Goal: Task Accomplishment & Management: Complete application form

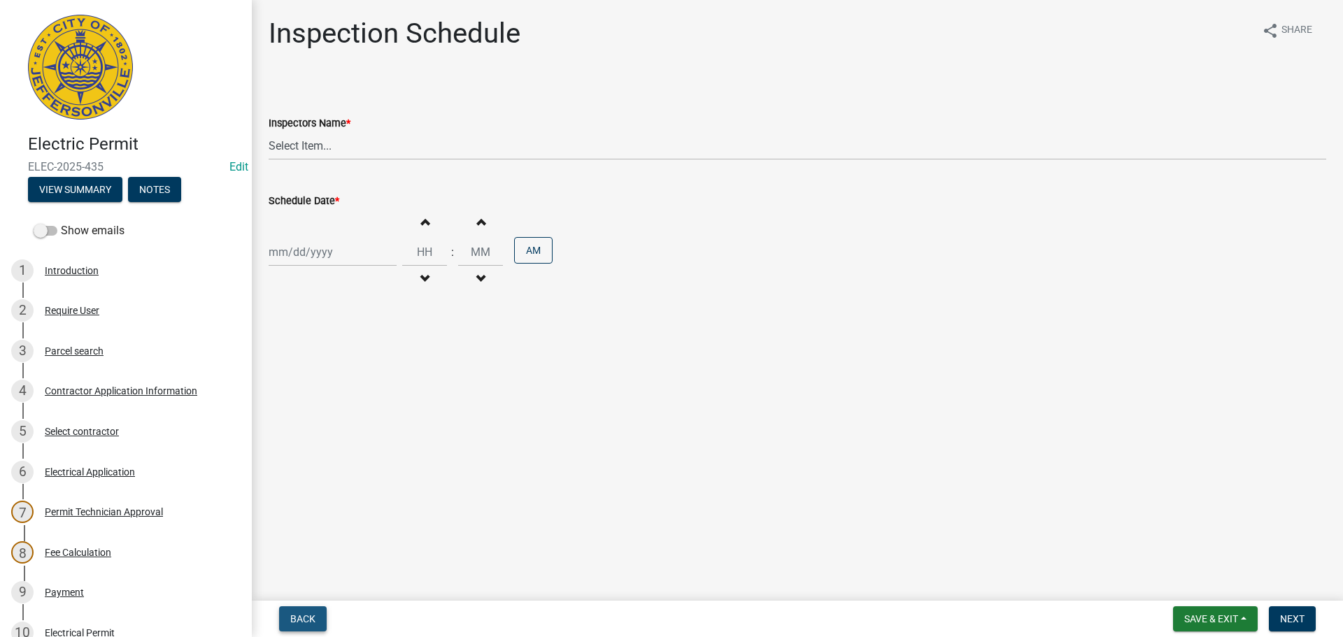
click at [306, 622] on span "Back" at bounding box center [302, 618] width 25 height 11
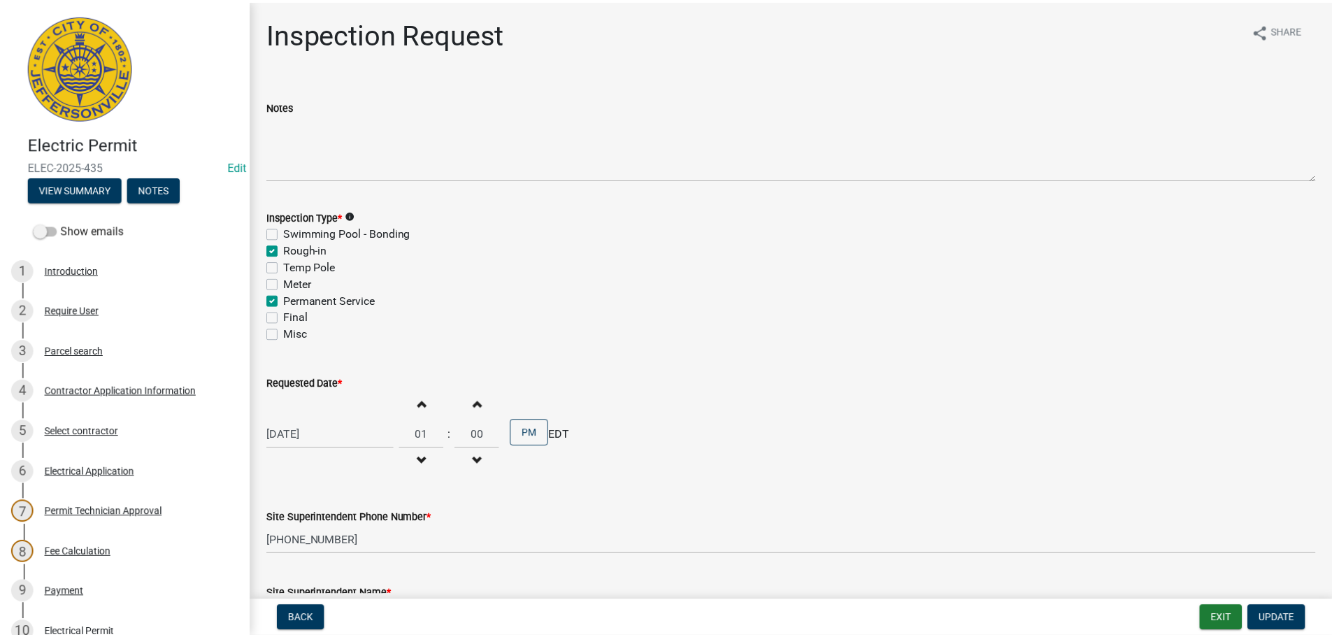
scroll to position [307, 0]
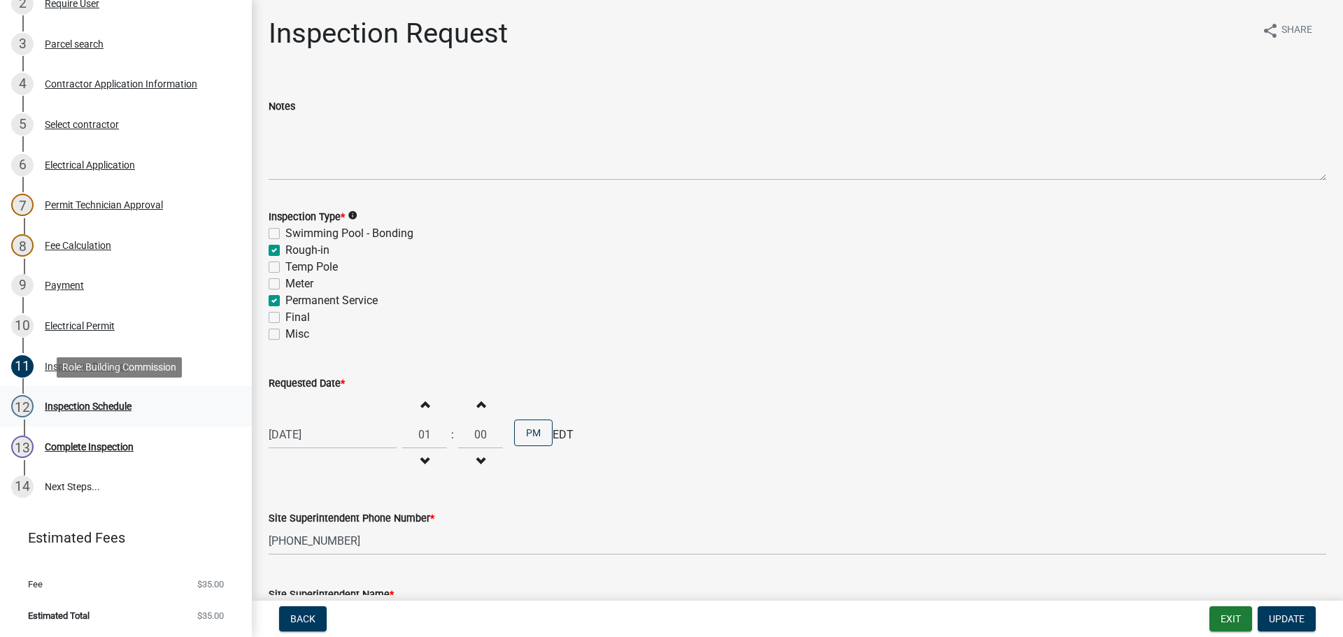
click at [87, 408] on div "Inspection Schedule" at bounding box center [88, 406] width 87 height 10
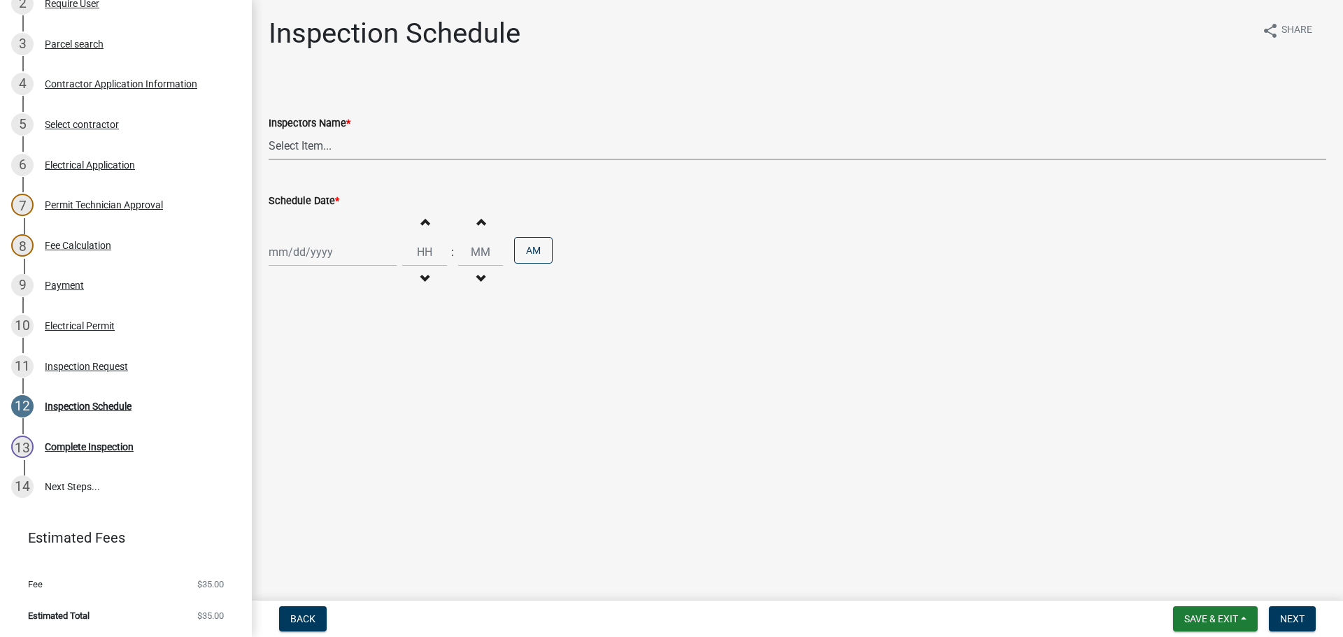
click at [306, 143] on select "Select Item... [PERSON_NAME] ([PERSON_NAME]) [PERSON_NAME] ([PERSON_NAME]) mkru…" at bounding box center [797, 145] width 1057 height 29
select select "36a8b8f0-2ef8-43e9-ae06-718f51af8d36"
click at [269, 131] on select "Select Item... [PERSON_NAME] ([PERSON_NAME]) [PERSON_NAME] ([PERSON_NAME]) mkru…" at bounding box center [797, 145] width 1057 height 29
select select "9"
select select "2025"
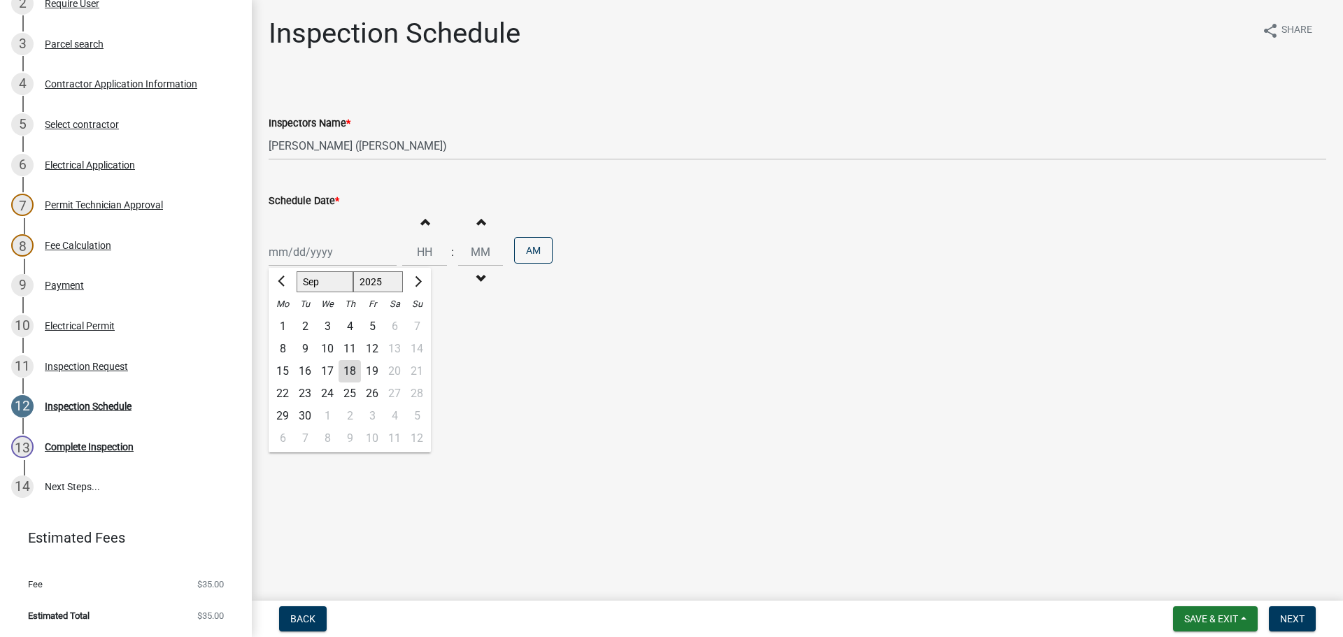
drag, startPoint x: 301, startPoint y: 250, endPoint x: 303, endPoint y: 259, distance: 8.8
click at [301, 250] on div "[PERSON_NAME] Feb Mar Apr [PERSON_NAME][DATE] Oct Nov [DATE] 1526 1527 1528 152…" at bounding box center [333, 252] width 128 height 29
click at [375, 371] on div "19" at bounding box center [372, 371] width 22 height 22
type input "09/19/2025"
click at [669, 615] on span "Next" at bounding box center [1292, 618] width 24 height 11
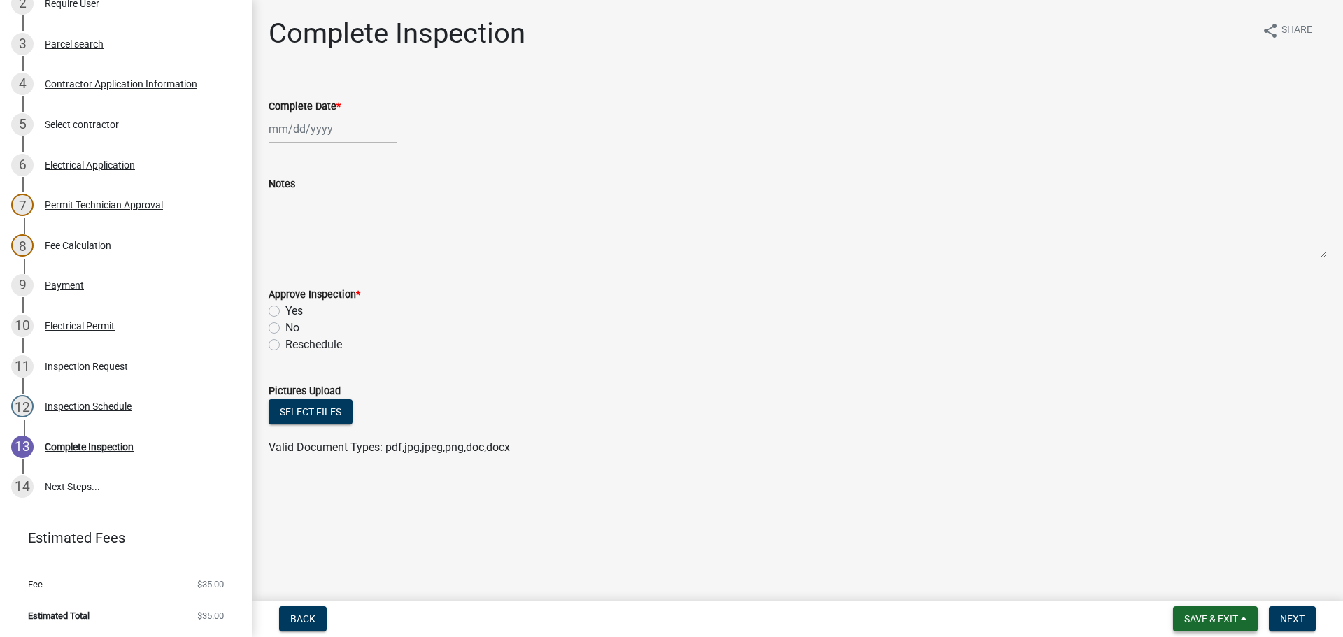
click at [669, 624] on span "Save & Exit" at bounding box center [1211, 618] width 54 height 11
click at [669, 593] on button "Save & Exit" at bounding box center [1201, 583] width 112 height 34
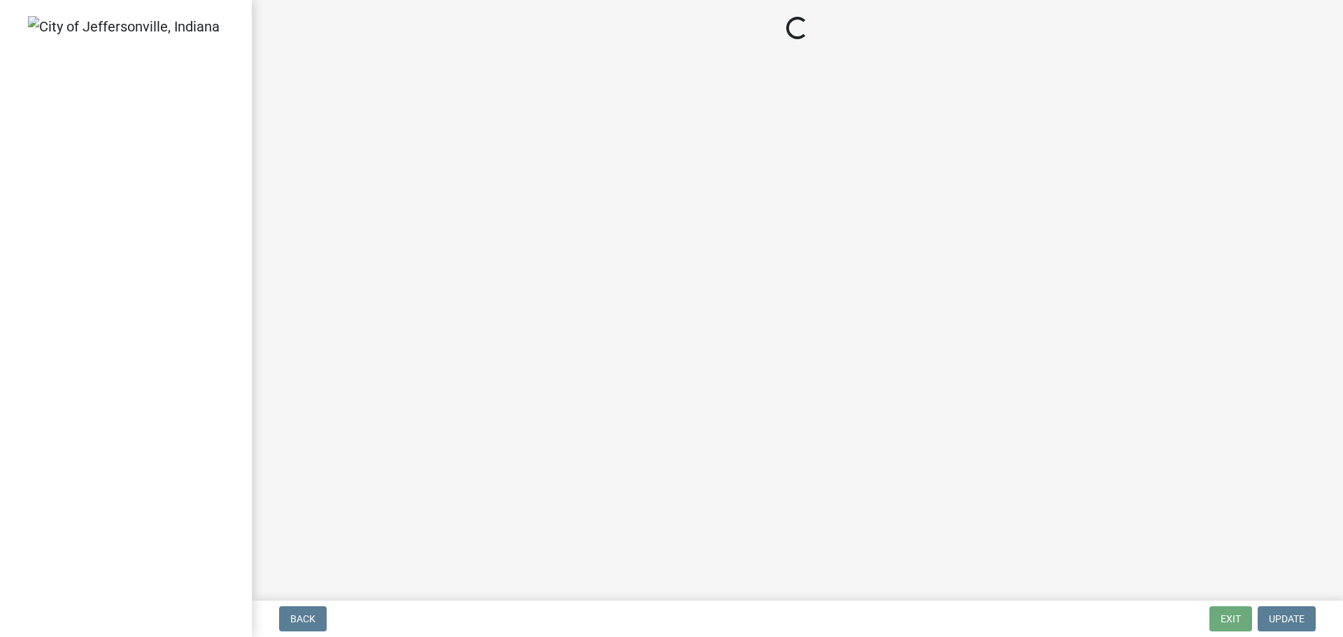
select select "3: 3"
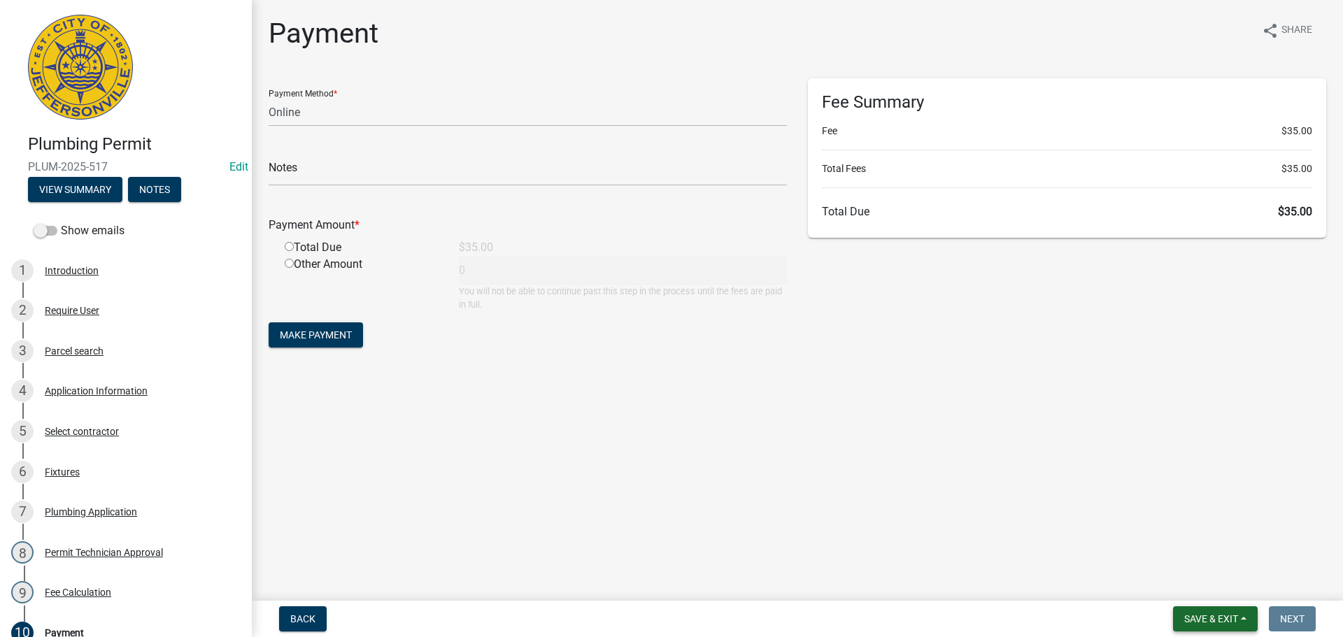
click at [1206, 617] on span "Save & Exit" at bounding box center [1211, 618] width 54 height 11
click at [1188, 592] on button "Save & Exit" at bounding box center [1201, 583] width 112 height 34
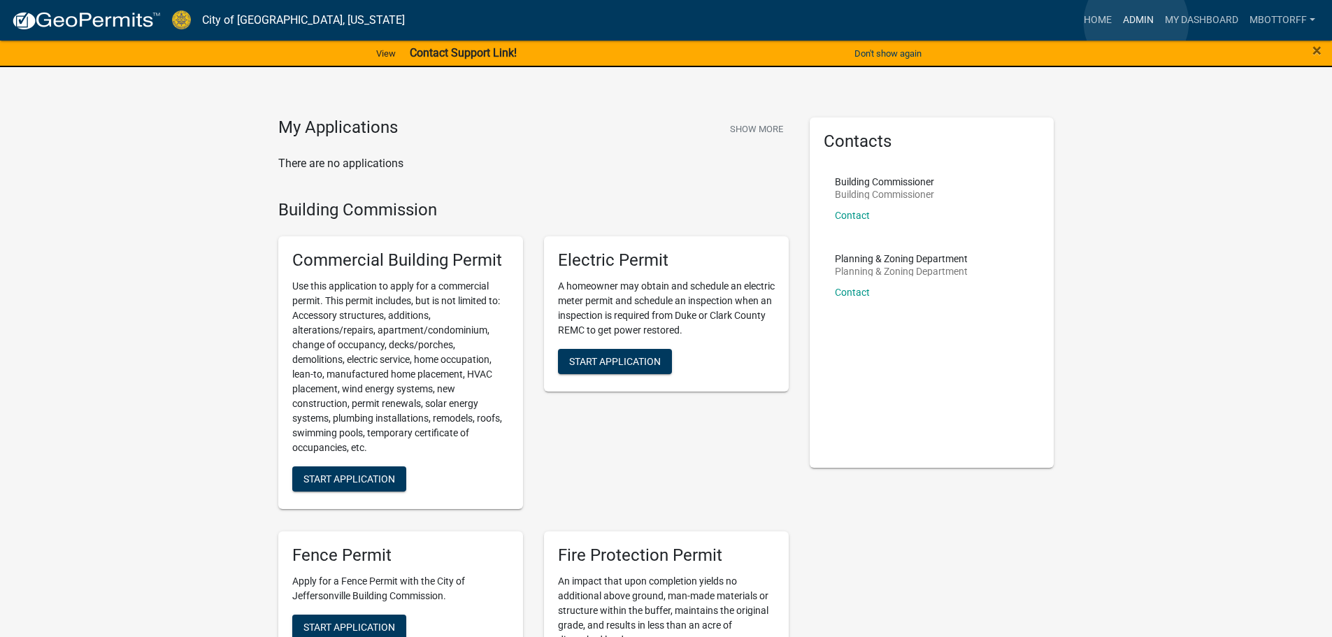
click at [1136, 22] on link "Admin" at bounding box center [1138, 20] width 42 height 27
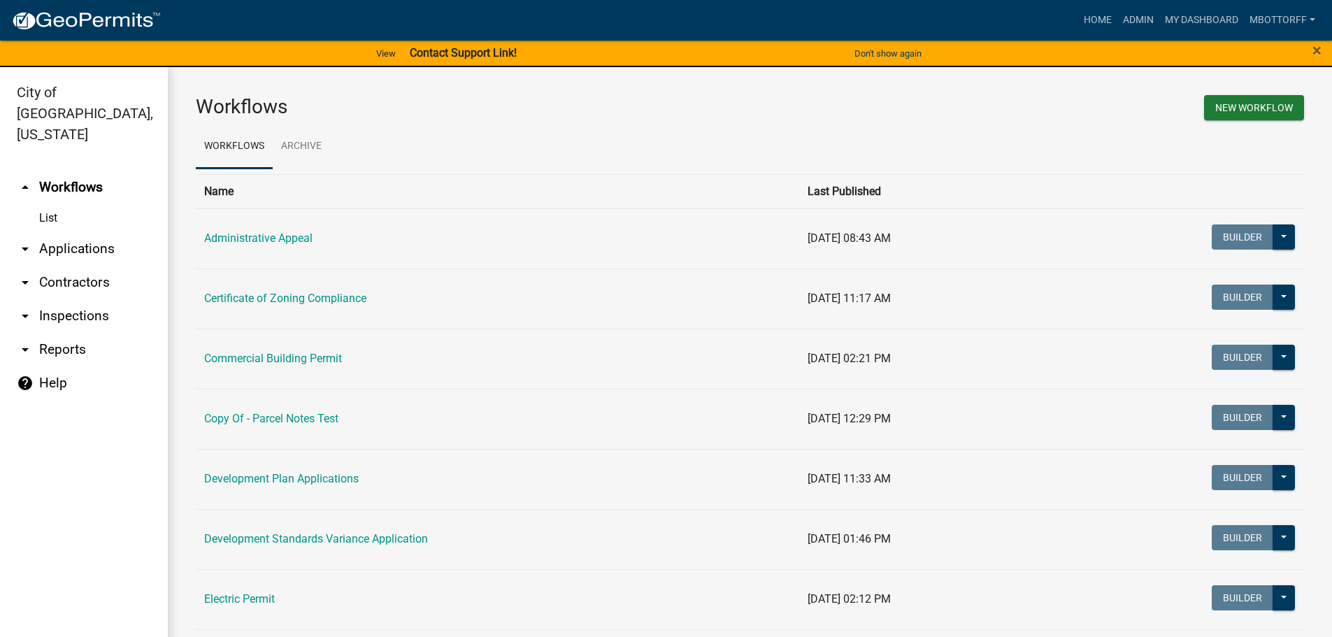
click at [80, 232] on link "arrow_drop_down Applications" at bounding box center [84, 249] width 168 height 34
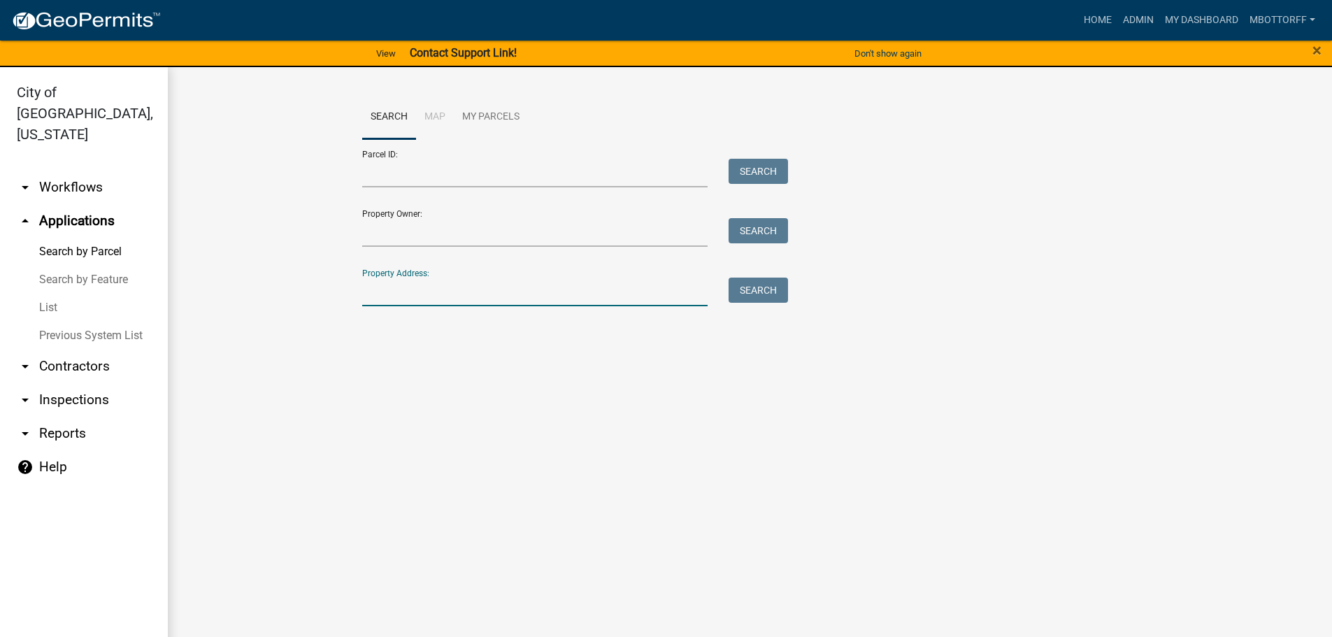
click at [380, 292] on input "Property Address:" at bounding box center [535, 292] width 346 height 29
click at [67, 171] on link "arrow_drop_down Workflows" at bounding box center [84, 188] width 168 height 34
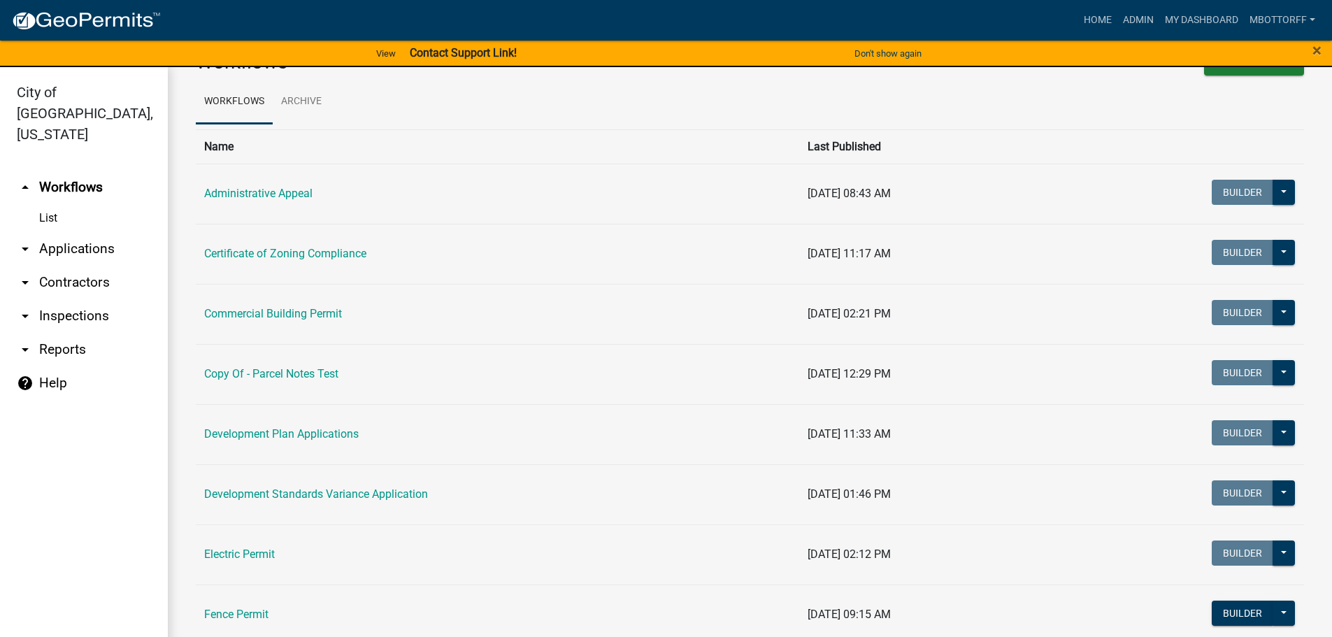
scroll to position [140, 0]
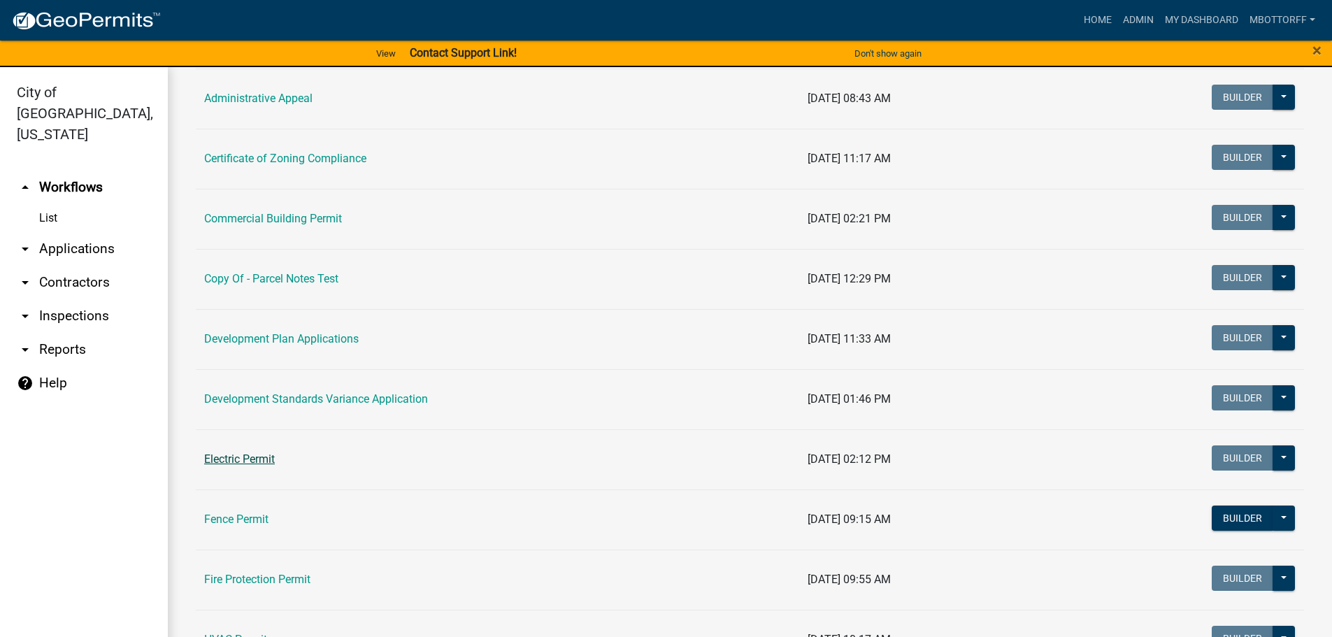
click at [236, 459] on link "Electric Permit" at bounding box center [239, 458] width 71 height 13
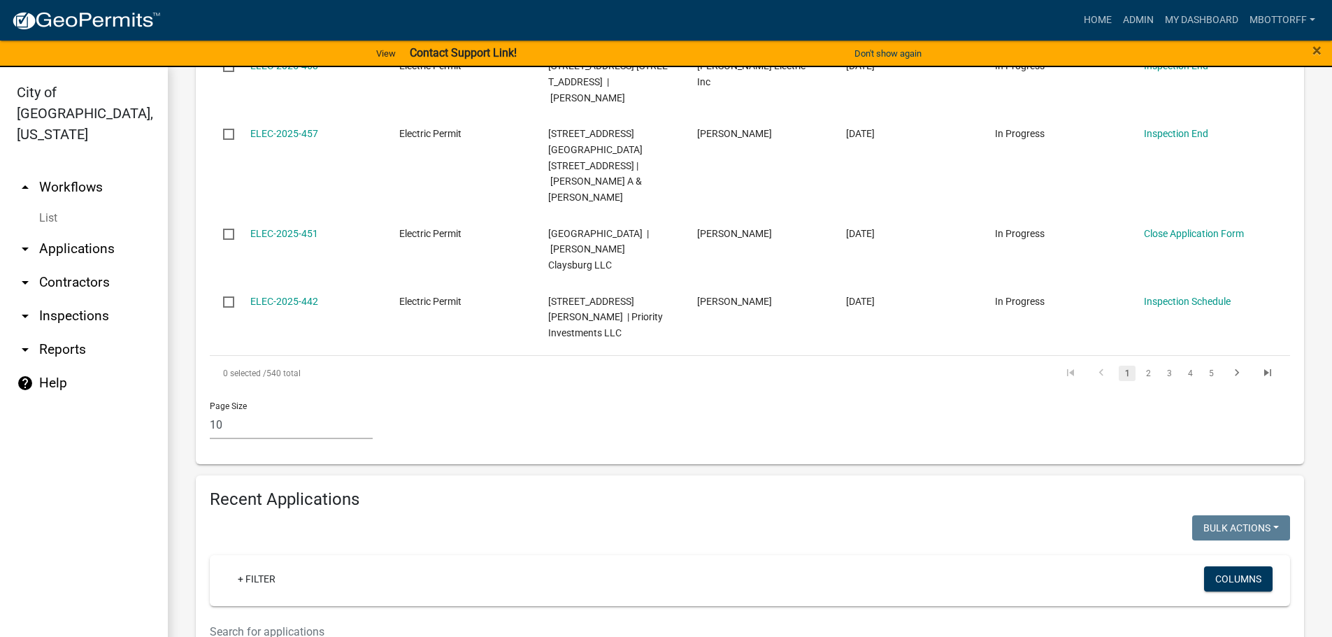
scroll to position [1189, 0]
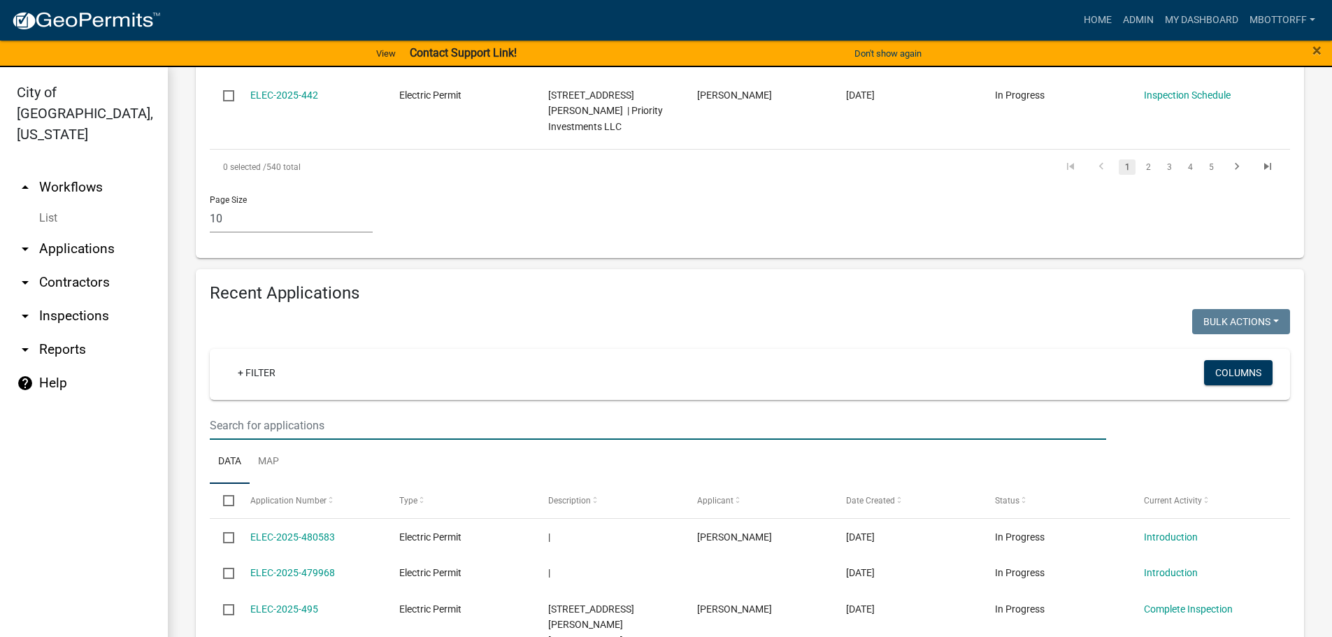
click at [224, 411] on input "text" at bounding box center [658, 425] width 896 height 29
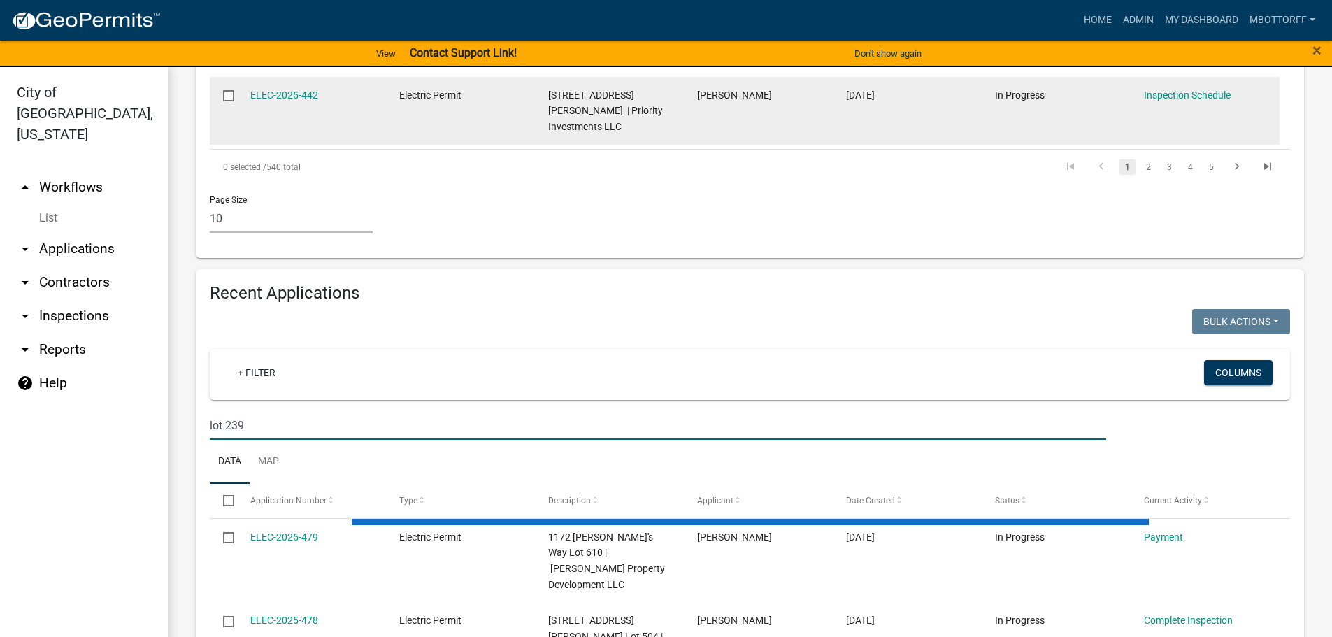
scroll to position [1012, 0]
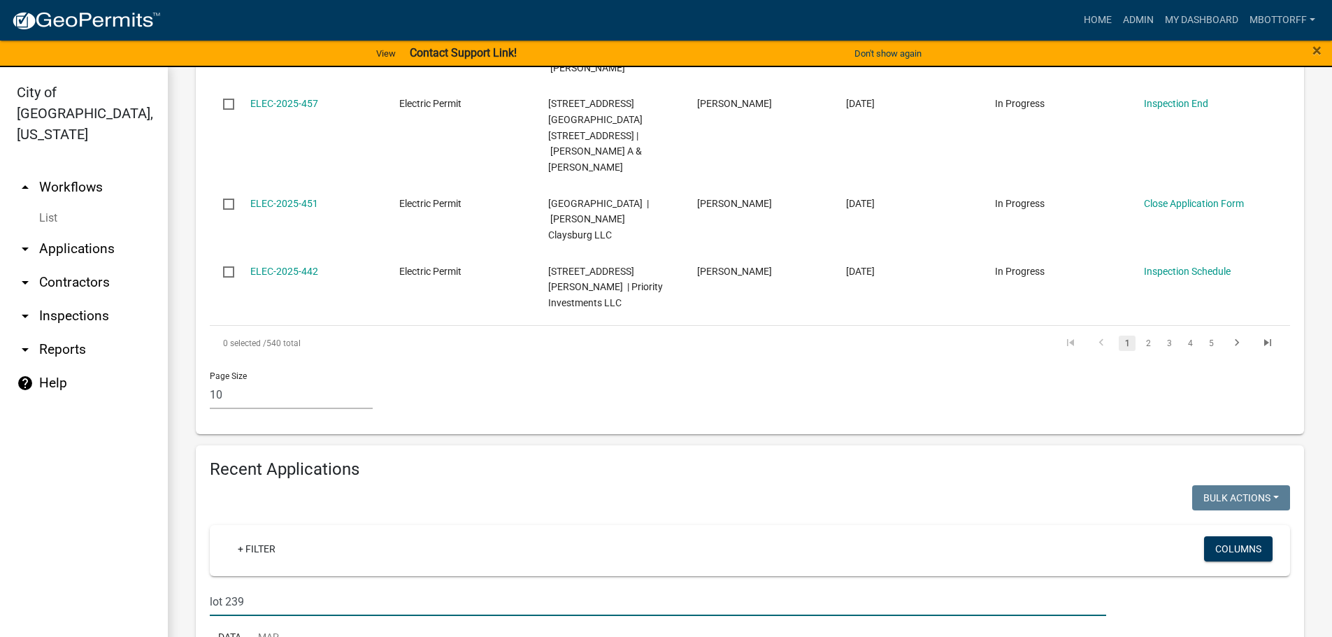
type input "lot 239"
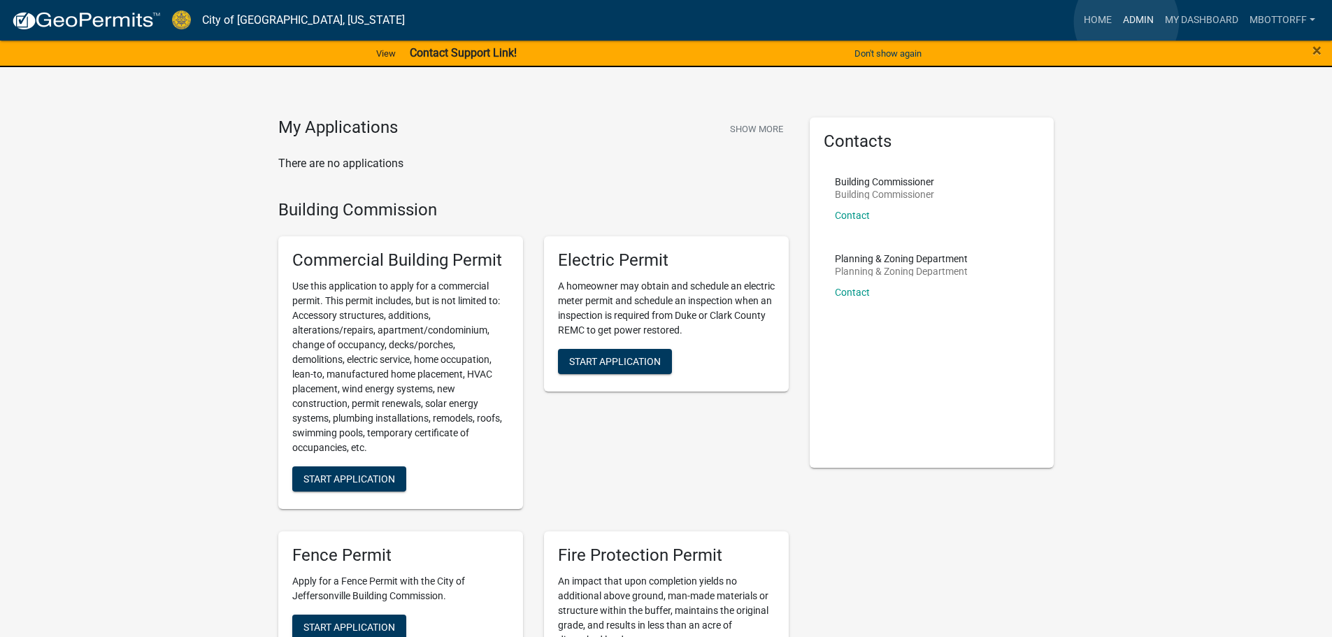
click at [1126, 22] on link "Admin" at bounding box center [1138, 20] width 42 height 27
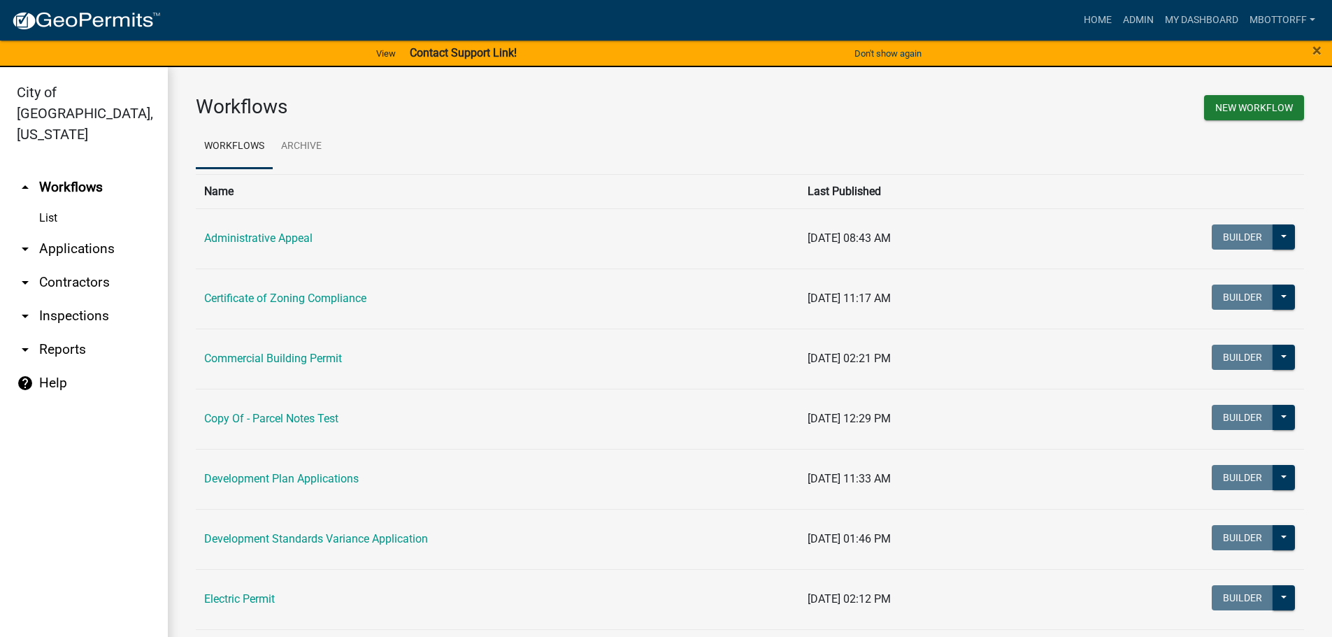
click at [69, 232] on link "arrow_drop_down Applications" at bounding box center [84, 249] width 168 height 34
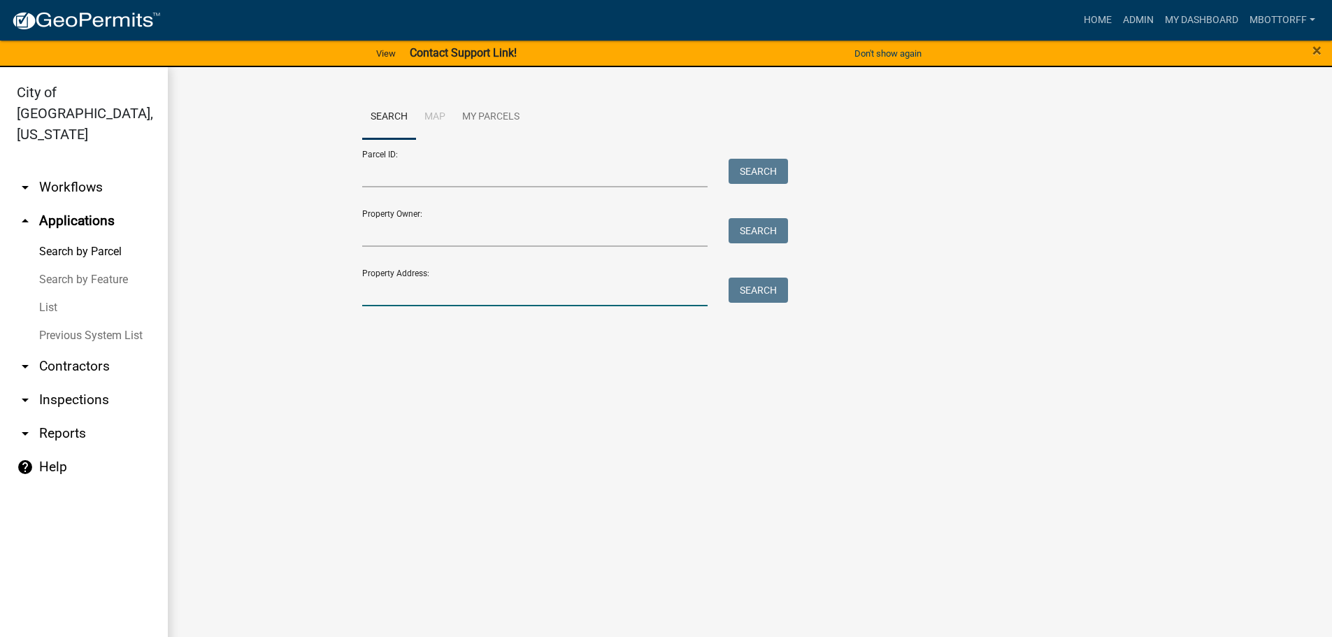
click at [405, 288] on input "Property Address:" at bounding box center [535, 292] width 346 height 29
click at [768, 290] on button "Search" at bounding box center [758, 290] width 59 height 25
click at [371, 289] on input "4655" at bounding box center [535, 292] width 346 height 29
type input "4355"
click at [749, 293] on button "Search" at bounding box center [758, 290] width 59 height 25
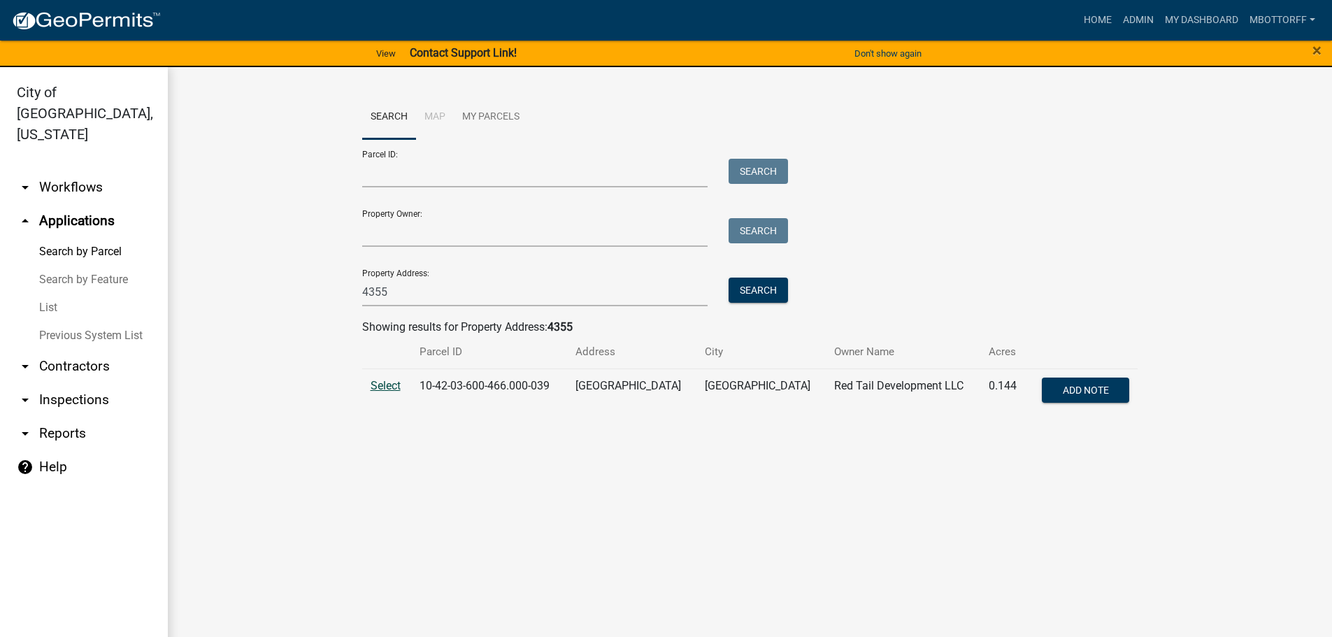
click at [382, 388] on span "Select" at bounding box center [386, 385] width 30 height 13
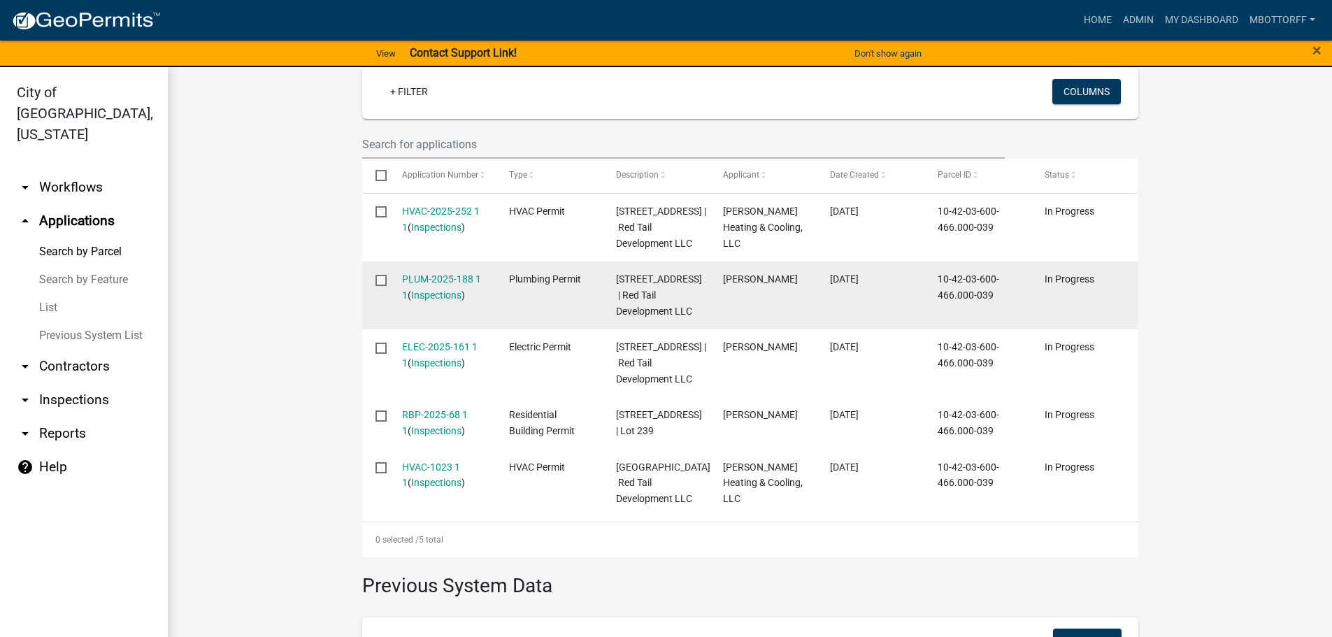
scroll to position [489, 0]
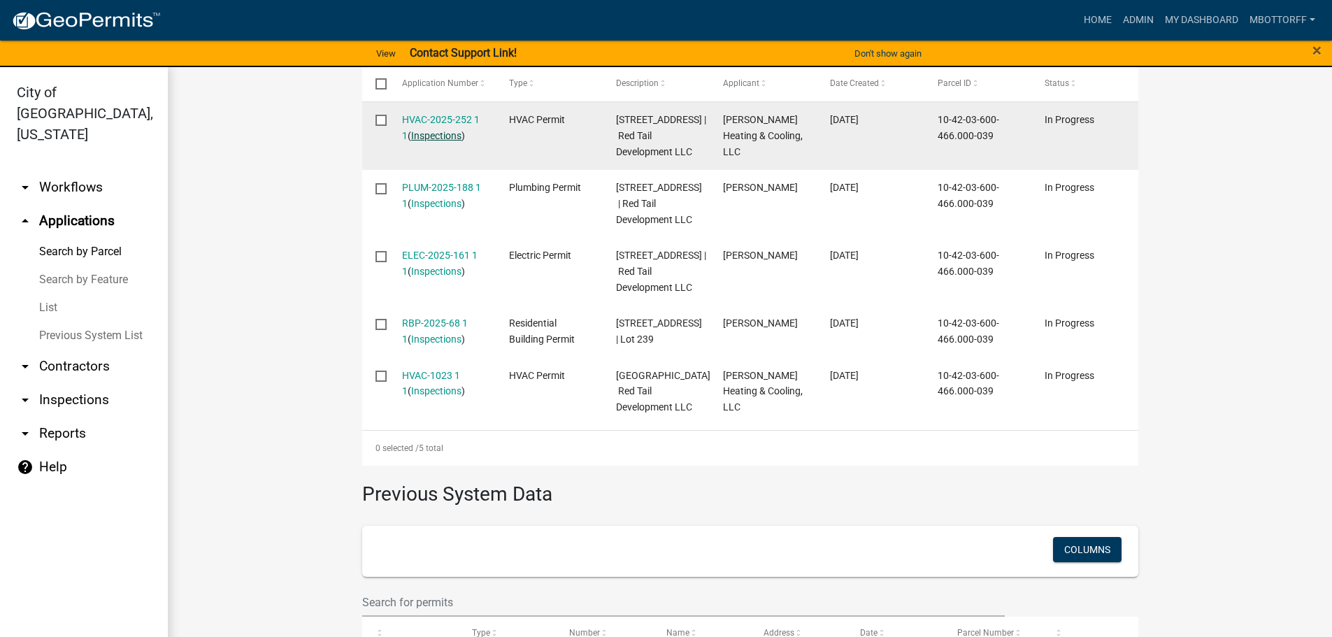
click at [427, 134] on link "Inspections" at bounding box center [436, 135] width 50 height 11
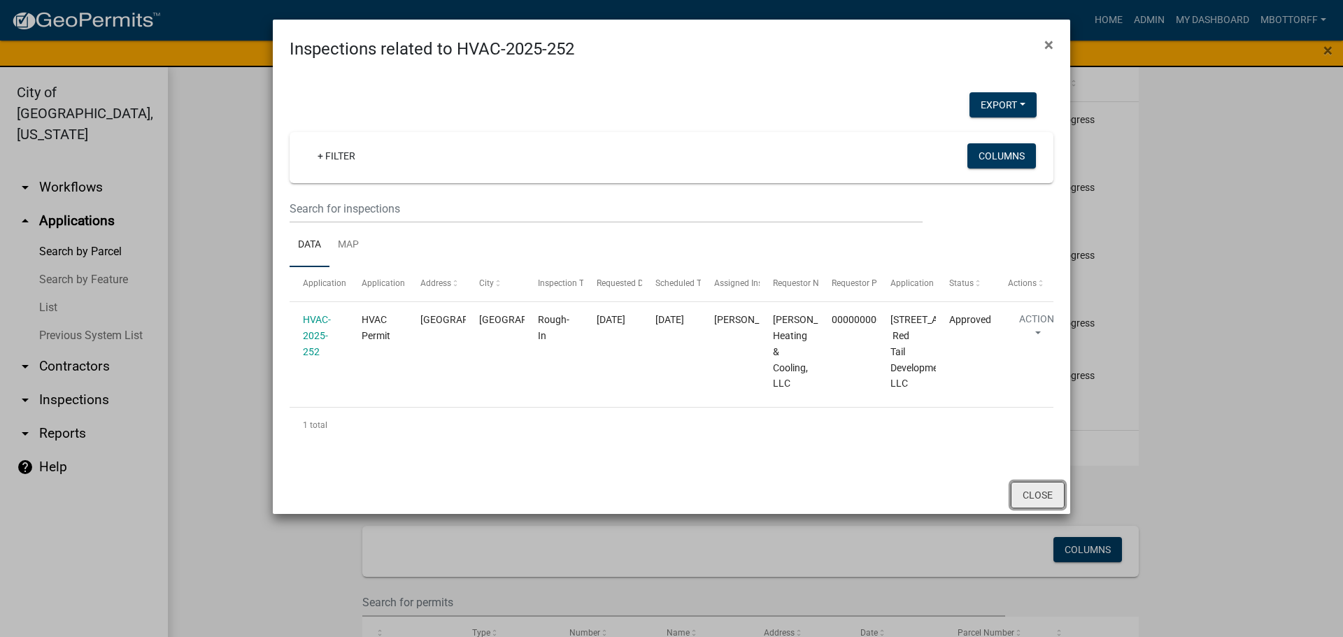
click at [1026, 508] on button "Close" at bounding box center [1037, 495] width 54 height 27
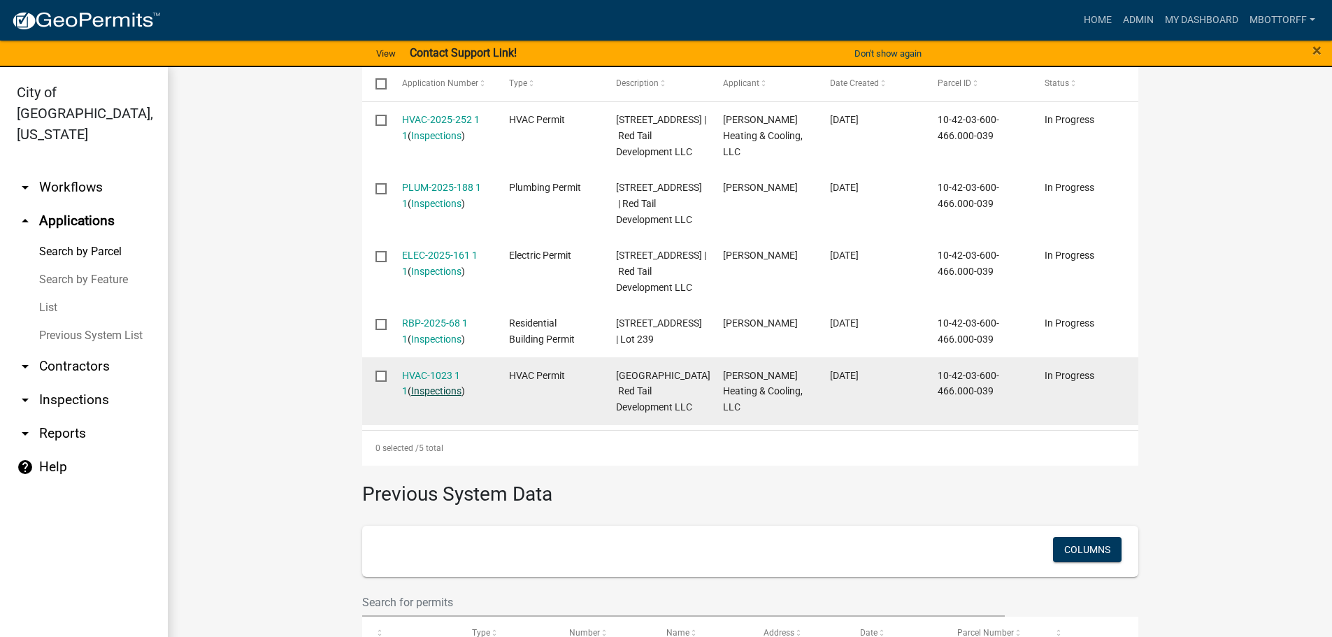
click at [430, 396] on link "Inspections" at bounding box center [436, 390] width 50 height 11
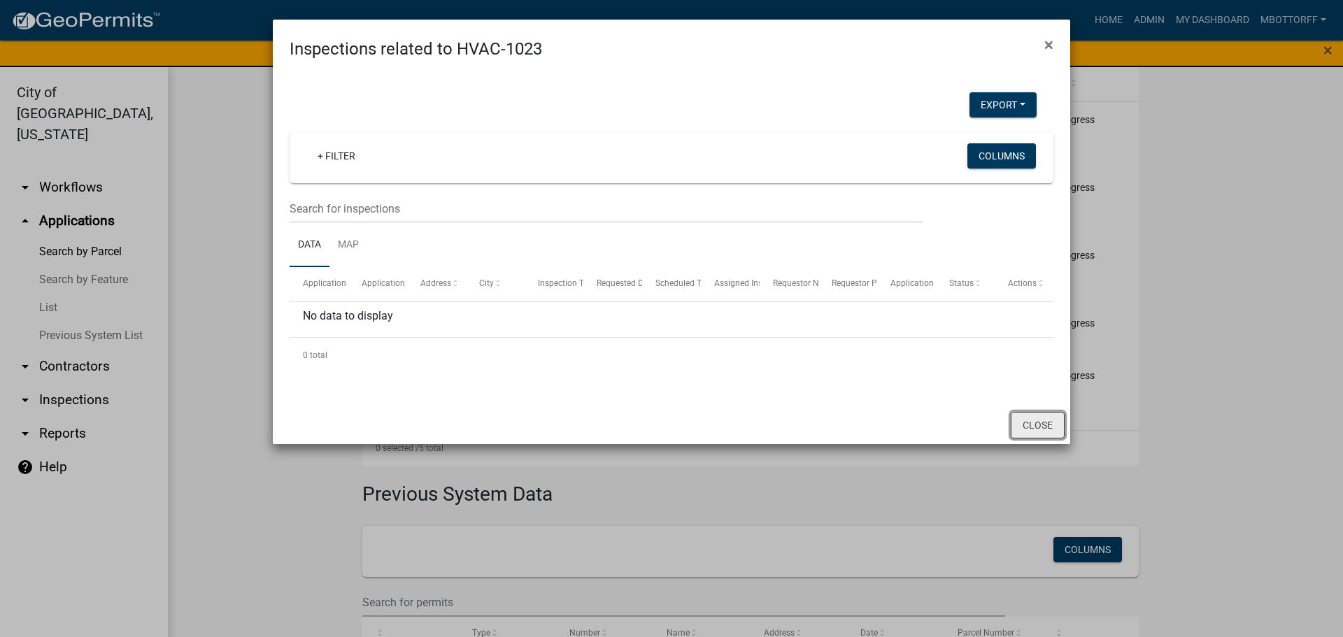
click at [1034, 416] on button "Close" at bounding box center [1037, 425] width 54 height 27
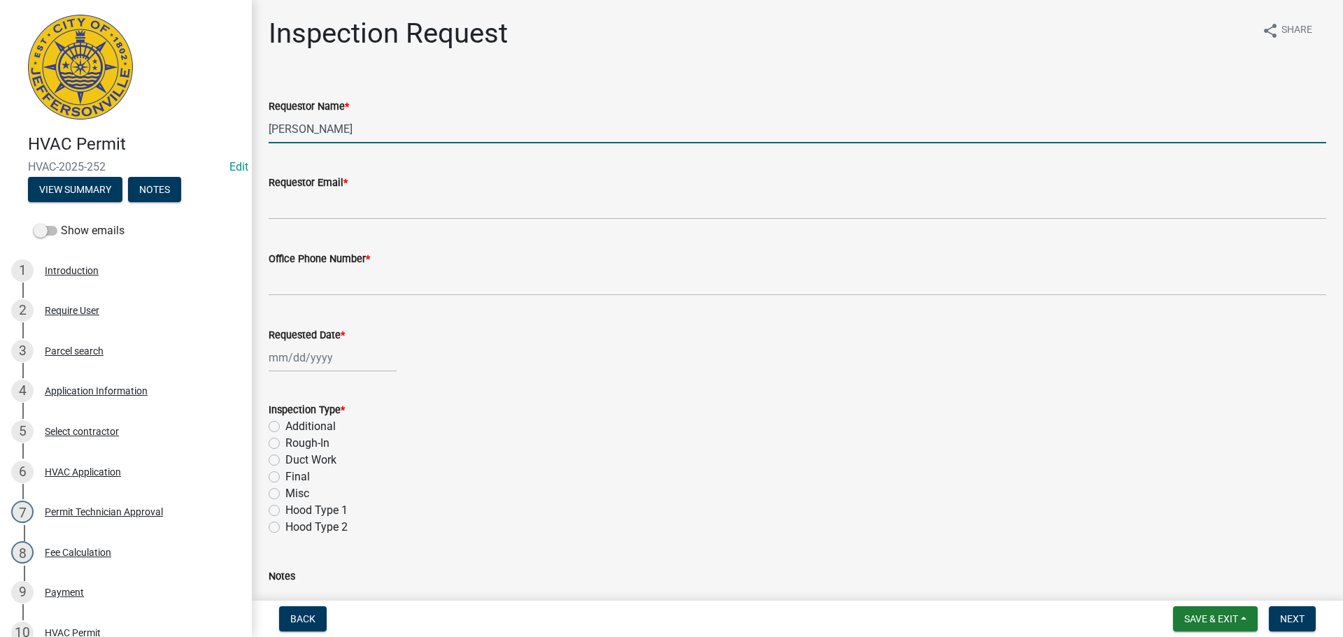
drag, startPoint x: 364, startPoint y: 135, endPoint x: 158, endPoint y: 99, distance: 208.8
click at [176, 103] on div "HVAC Permit HVAC-2025-252 Edit View Summary Notes Show emails 1 Introduction 2 …" at bounding box center [671, 318] width 1343 height 637
type input "a"
type input "[PERSON_NAME]"
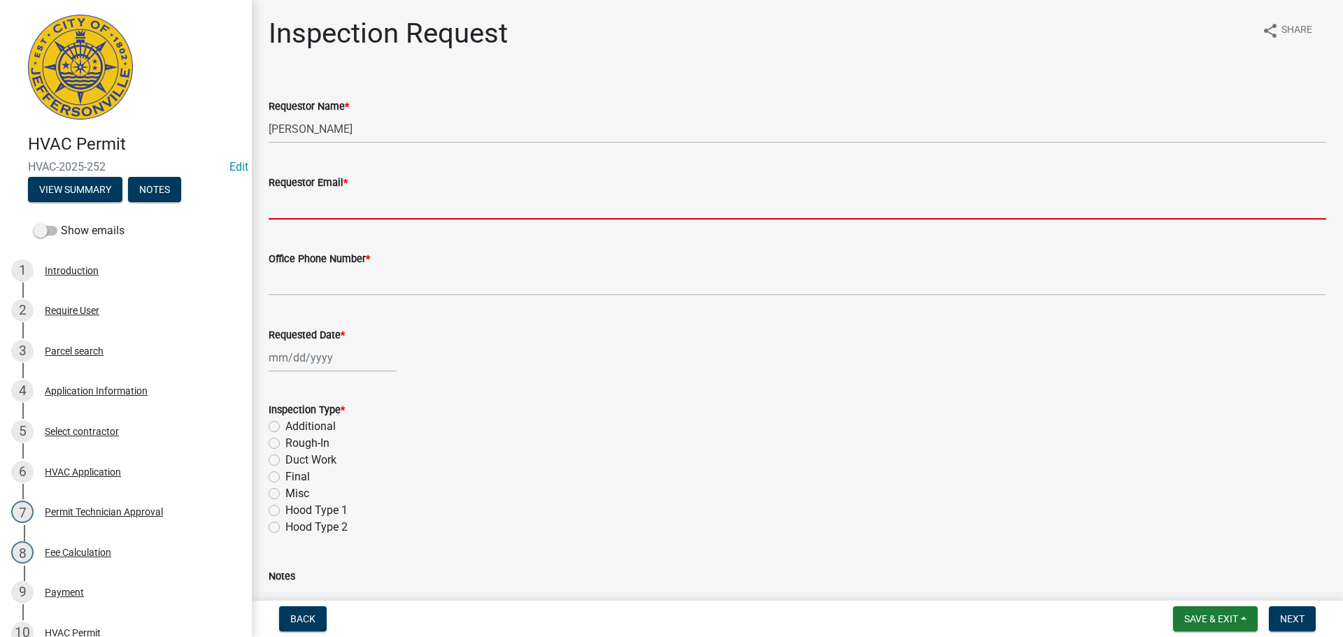
click at [309, 207] on input "Requestor Email *" at bounding box center [797, 205] width 1057 height 29
type input "[EMAIL_ADDRESS][DOMAIN_NAME]"
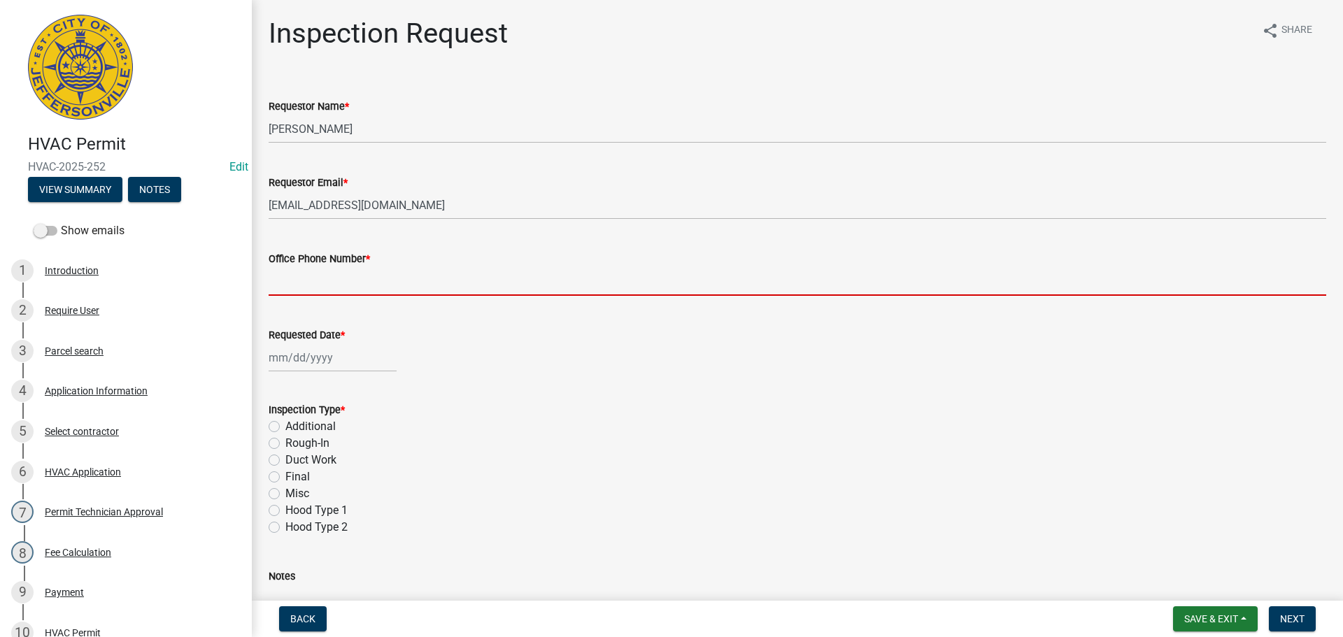
click at [306, 278] on input "Office Phone Number *" at bounding box center [797, 281] width 1057 height 29
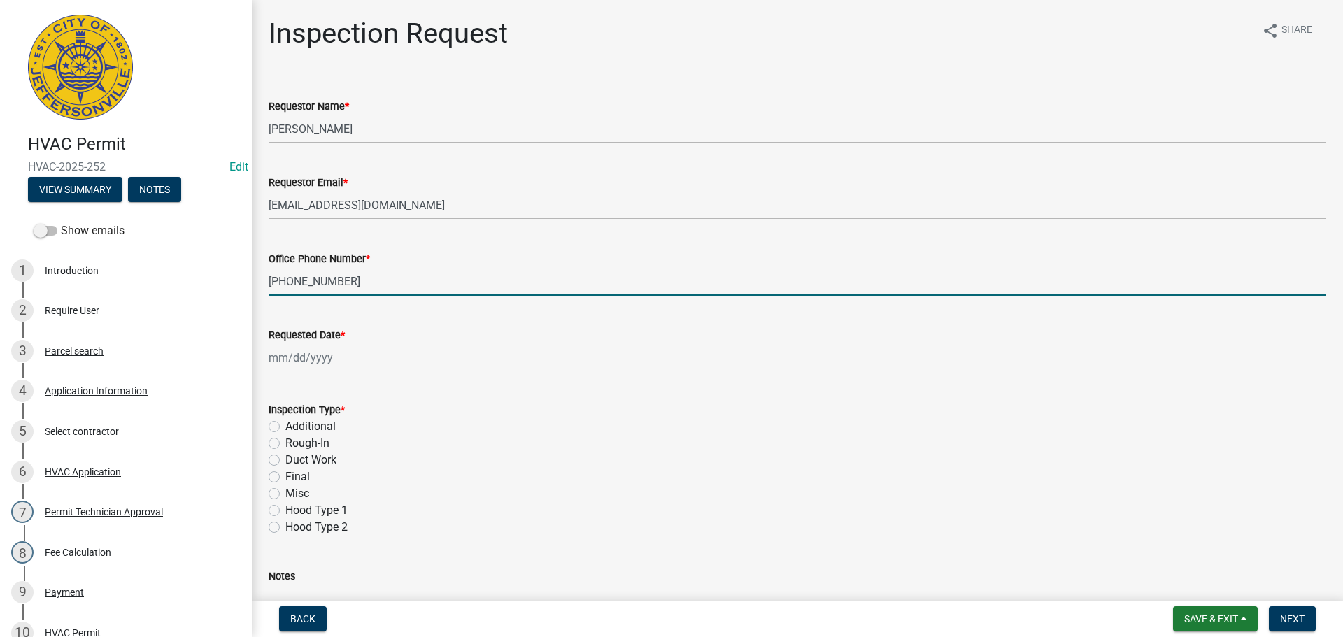
type input "[PHONE_NUMBER]"
click at [292, 356] on div at bounding box center [333, 357] width 128 height 29
select select "9"
select select "2025"
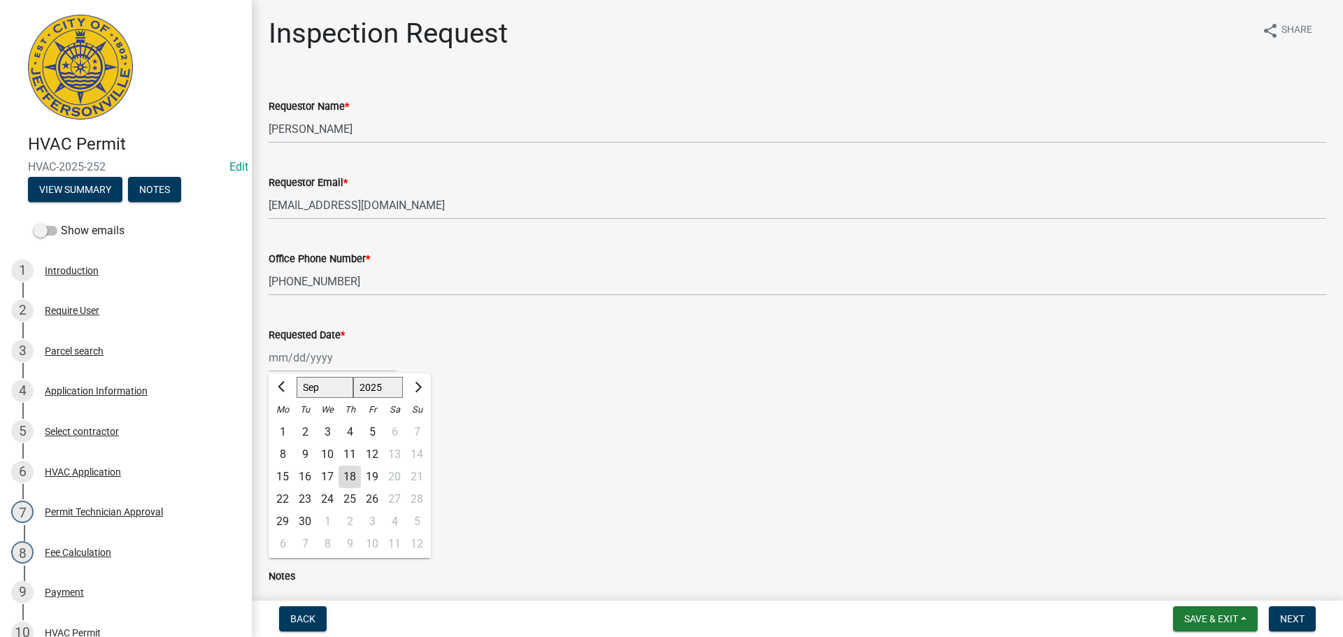
click at [306, 498] on div "23" at bounding box center [305, 499] width 22 height 22
type input "[DATE]"
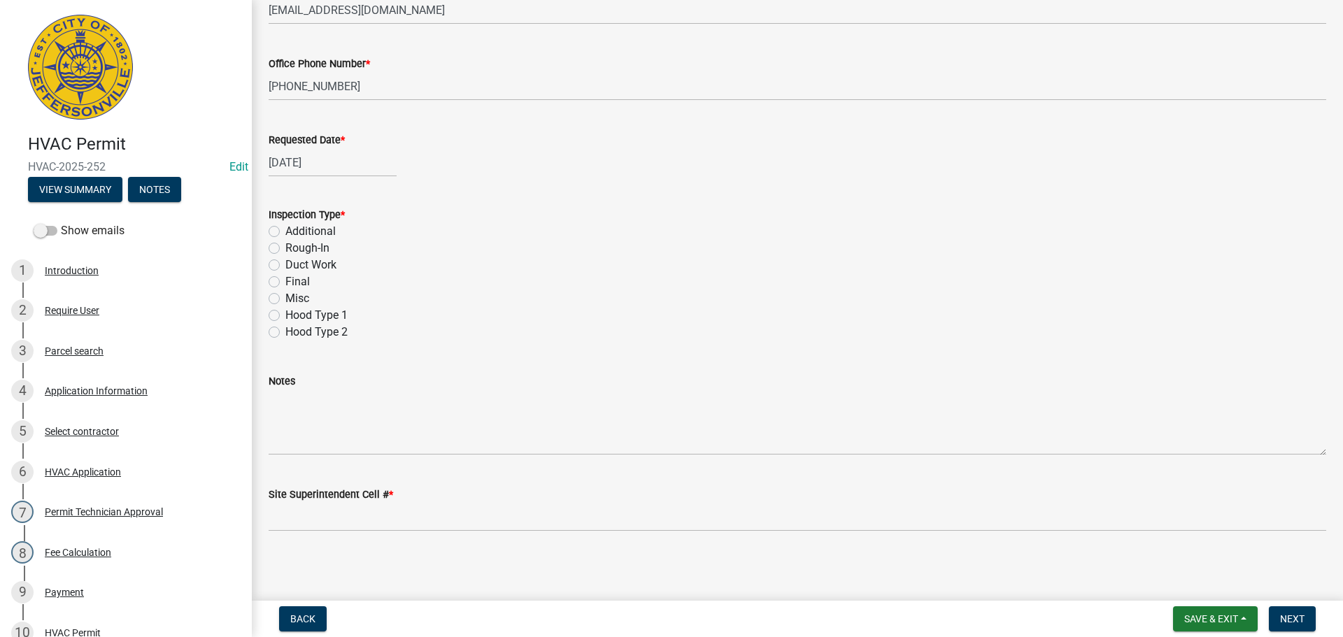
scroll to position [197, 0]
click at [285, 281] on label "Final" at bounding box center [297, 279] width 24 height 17
click at [285, 280] on input "Final" at bounding box center [289, 275] width 9 height 9
radio input "true"
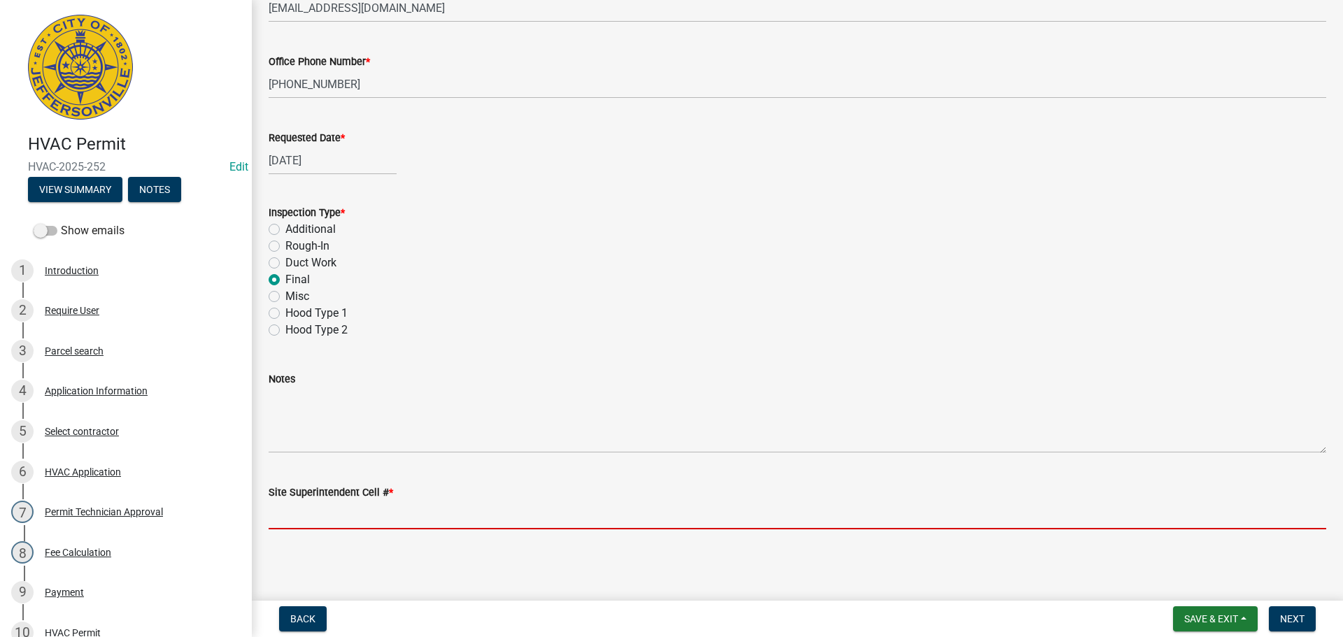
click at [299, 512] on input "Site Superintendent Cell # *" at bounding box center [797, 515] width 1057 height 29
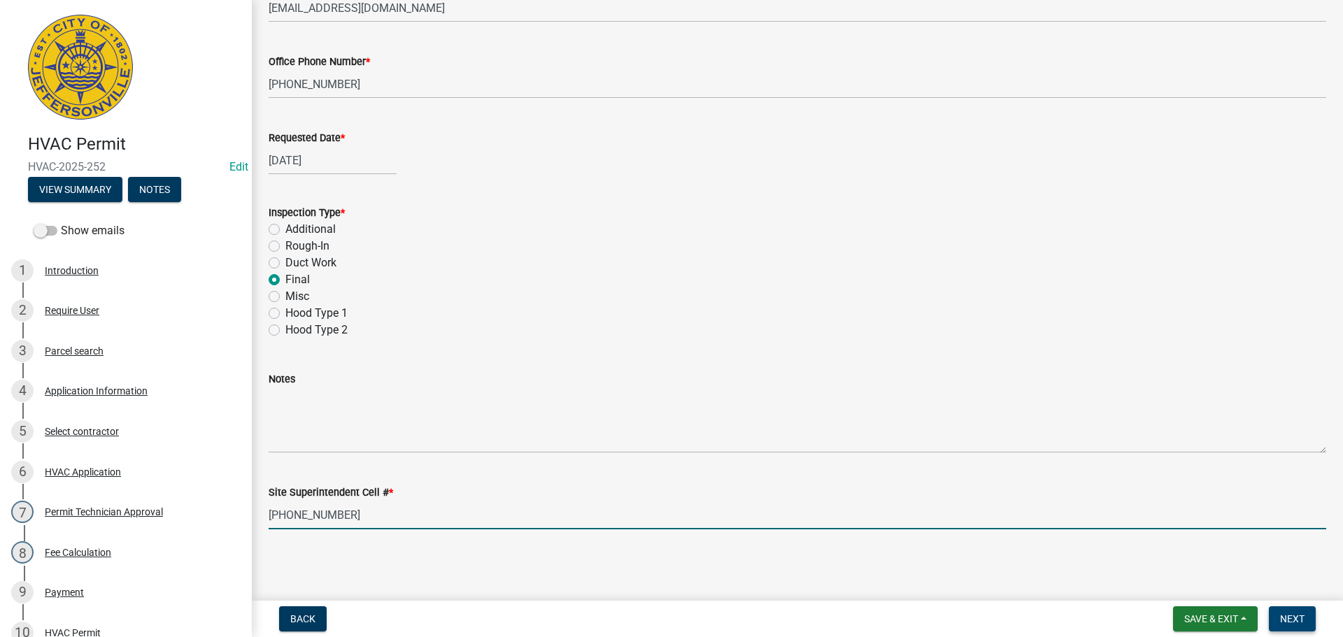
type input "[PHONE_NUMBER]"
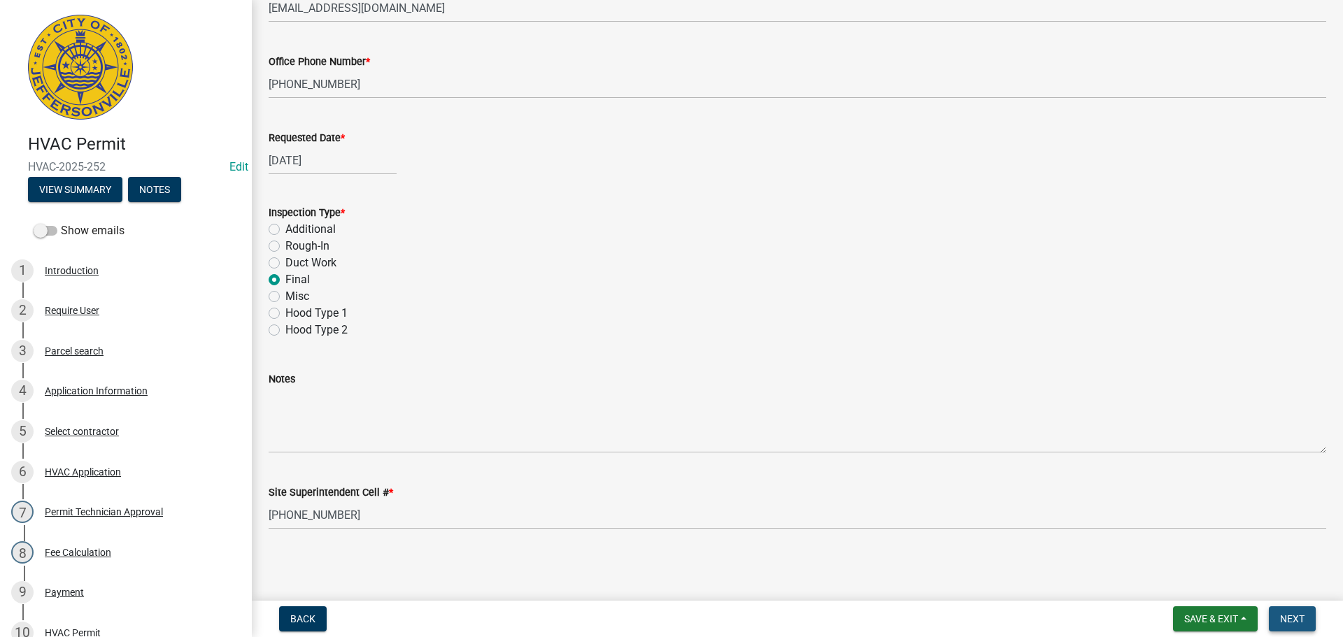
click at [1289, 613] on span "Next" at bounding box center [1292, 618] width 24 height 11
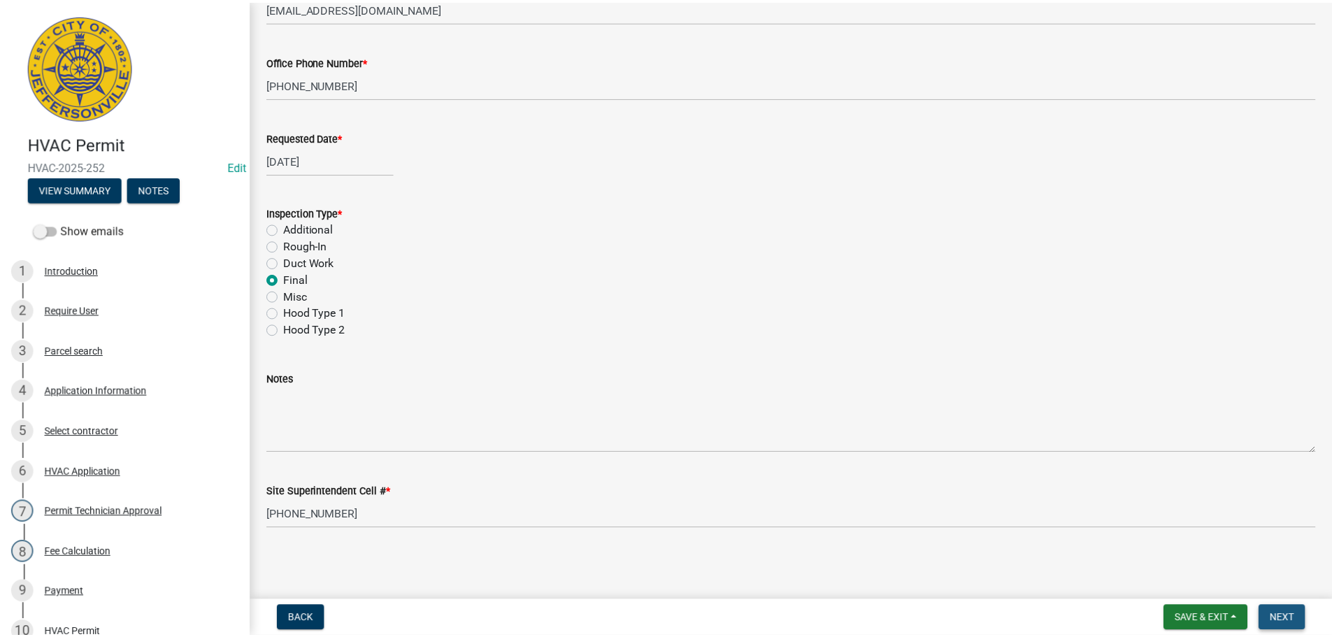
scroll to position [0, 0]
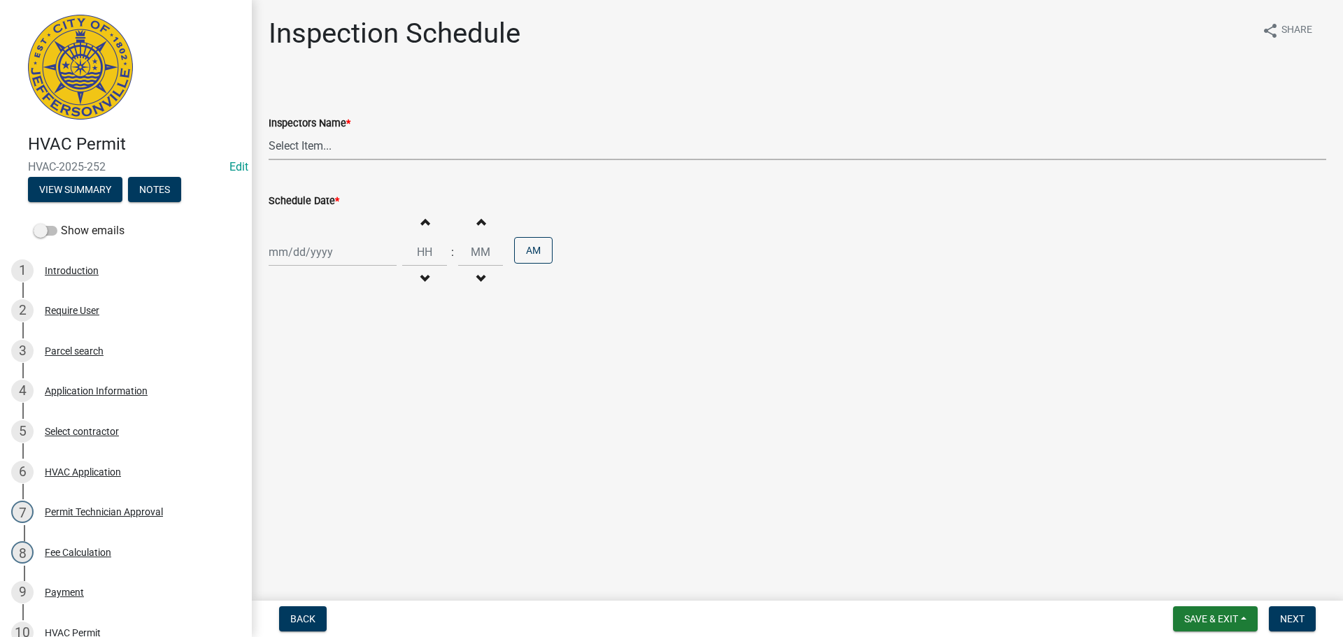
click at [291, 146] on select "Select Item... [PERSON_NAME] ([PERSON_NAME]) [PERSON_NAME] ([PERSON_NAME]) mkru…" at bounding box center [797, 145] width 1057 height 29
select select "13c97fbc-c819-4cee-844a-0db3d3c4db95"
click at [269, 131] on select "Select Item... [PERSON_NAME] ([PERSON_NAME]) [PERSON_NAME] ([PERSON_NAME]) mkru…" at bounding box center [797, 145] width 1057 height 29
click at [291, 248] on div at bounding box center [333, 252] width 128 height 29
select select "9"
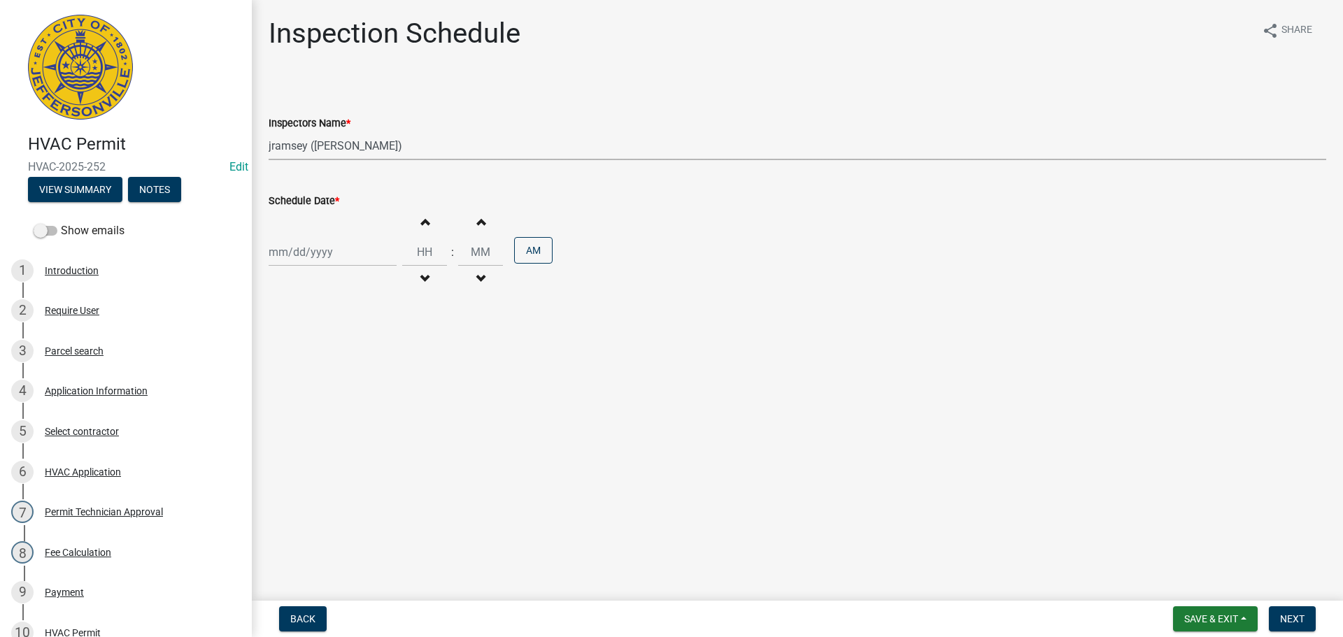
select select "2025"
click at [310, 393] on div "23" at bounding box center [305, 393] width 22 height 22
type input "[DATE]"
click at [1296, 618] on span "Next" at bounding box center [1292, 618] width 24 height 11
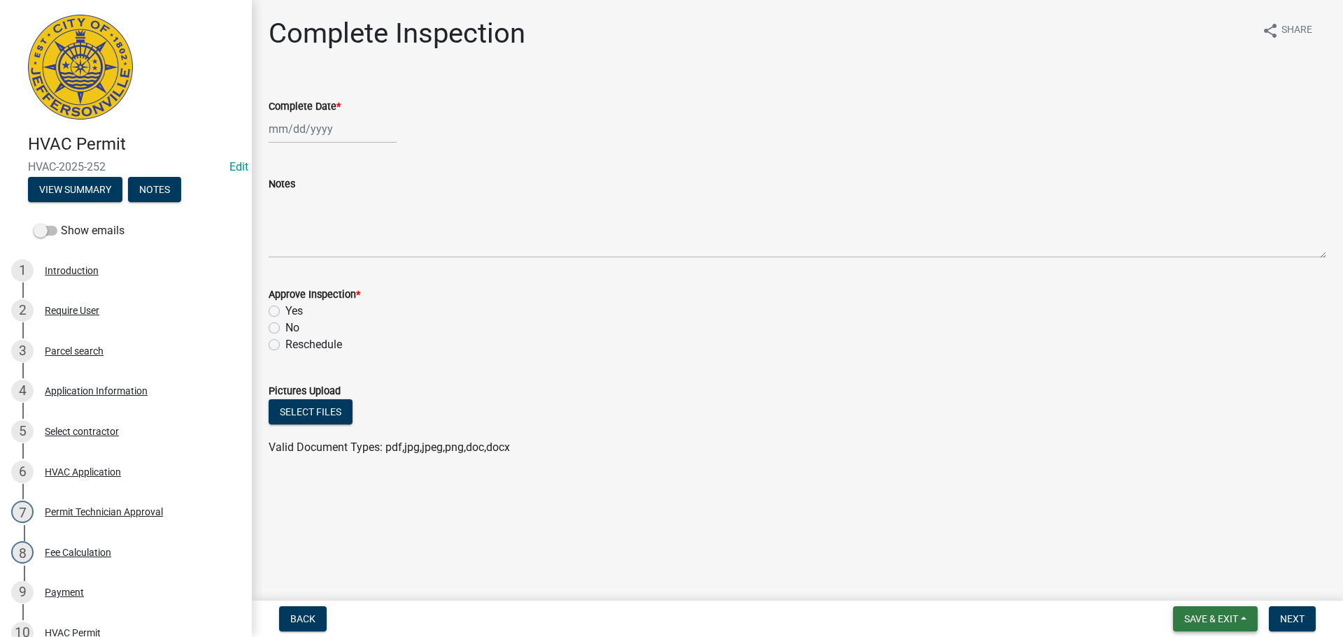
click at [1205, 617] on span "Save & Exit" at bounding box center [1211, 618] width 54 height 11
click at [1187, 591] on button "Save & Exit" at bounding box center [1201, 583] width 112 height 34
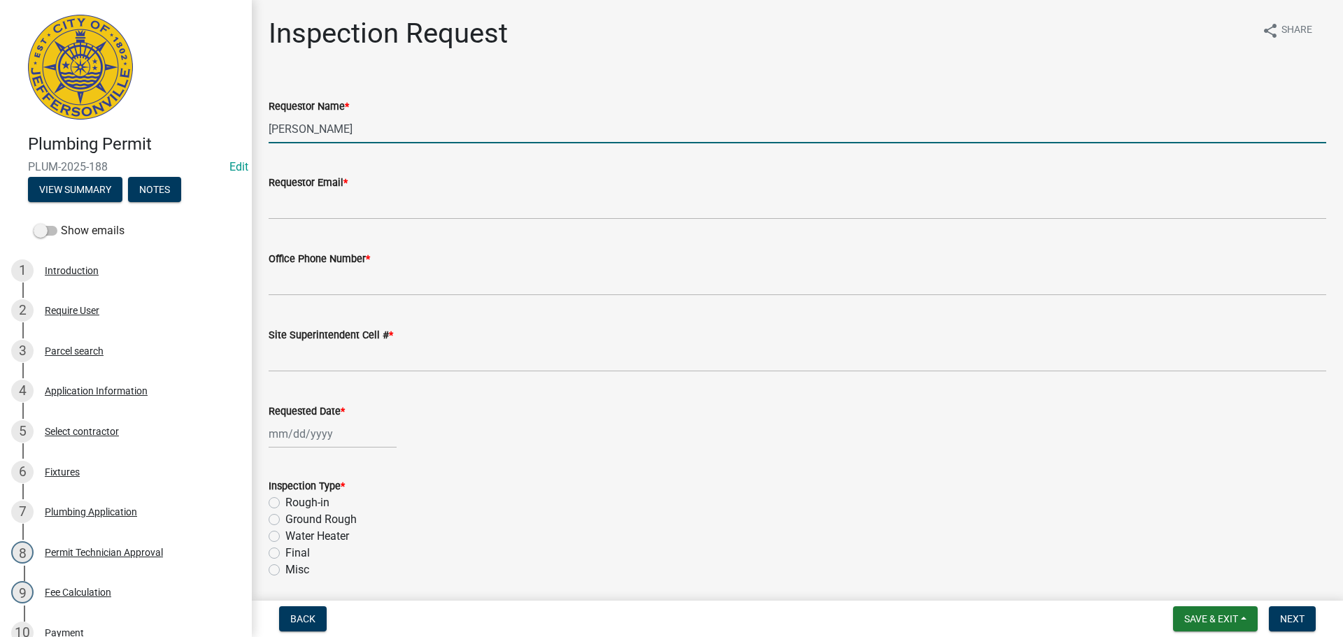
drag, startPoint x: 365, startPoint y: 134, endPoint x: 125, endPoint y: 126, distance: 240.0
click at [125, 126] on div "Plumbing Permit PLUM-2025-188 Edit View Summary Notes Show emails 1 Introductio…" at bounding box center [671, 318] width 1343 height 637
type input "[PERSON_NAME]"
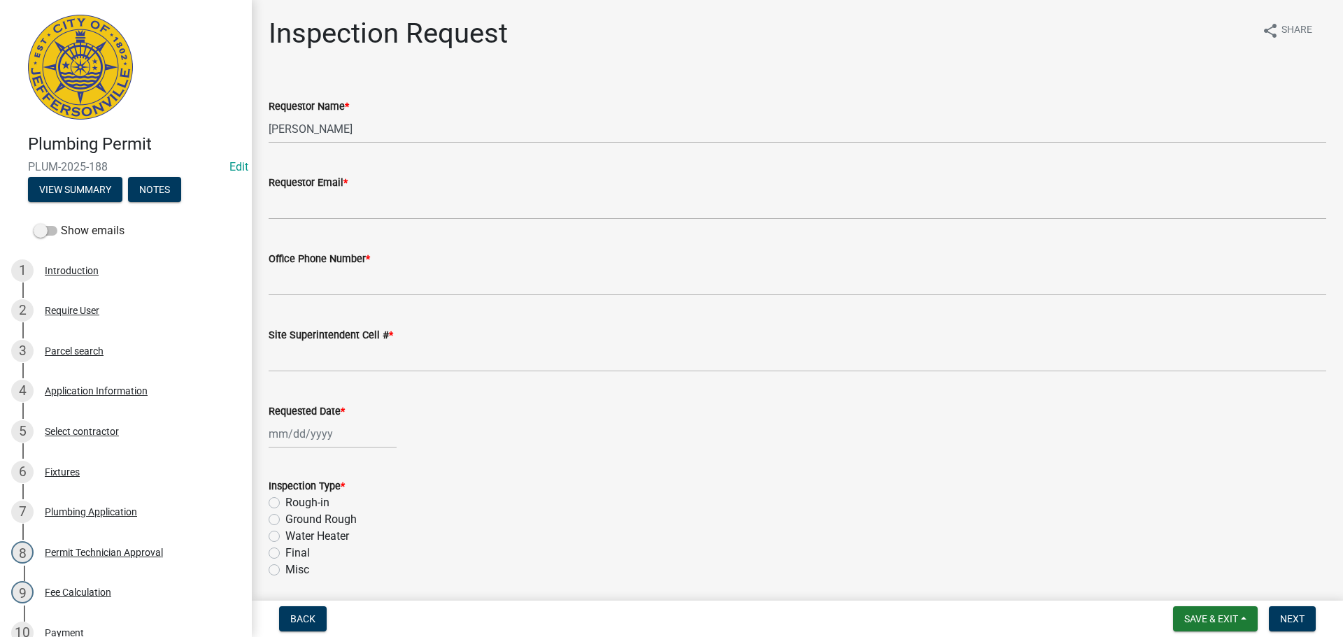
click at [333, 180] on label "Requestor Email *" at bounding box center [308, 183] width 79 height 10
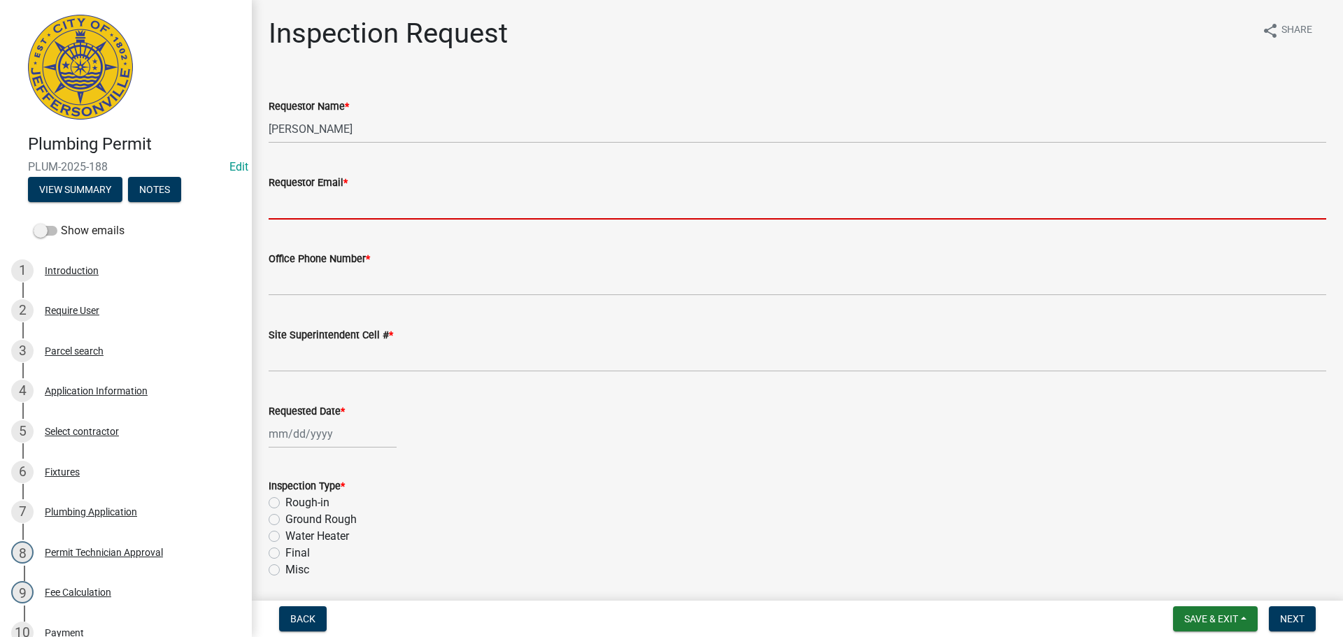
click at [333, 191] on input "Requestor Email *" at bounding box center [797, 205] width 1057 height 29
click at [329, 213] on input "Requestor Email *" at bounding box center [797, 205] width 1057 height 29
type input "[EMAIL_ADDRESS][DOMAIN_NAME]"
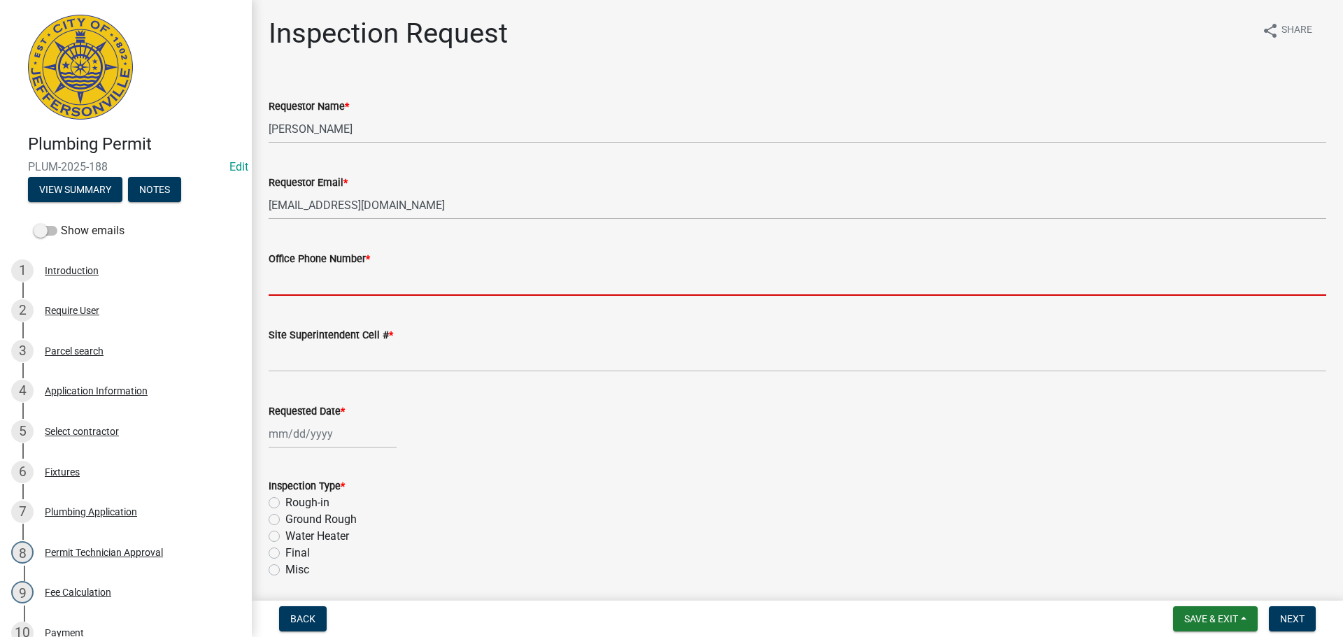
click at [312, 282] on input "Office Phone Number *" at bounding box center [797, 281] width 1057 height 29
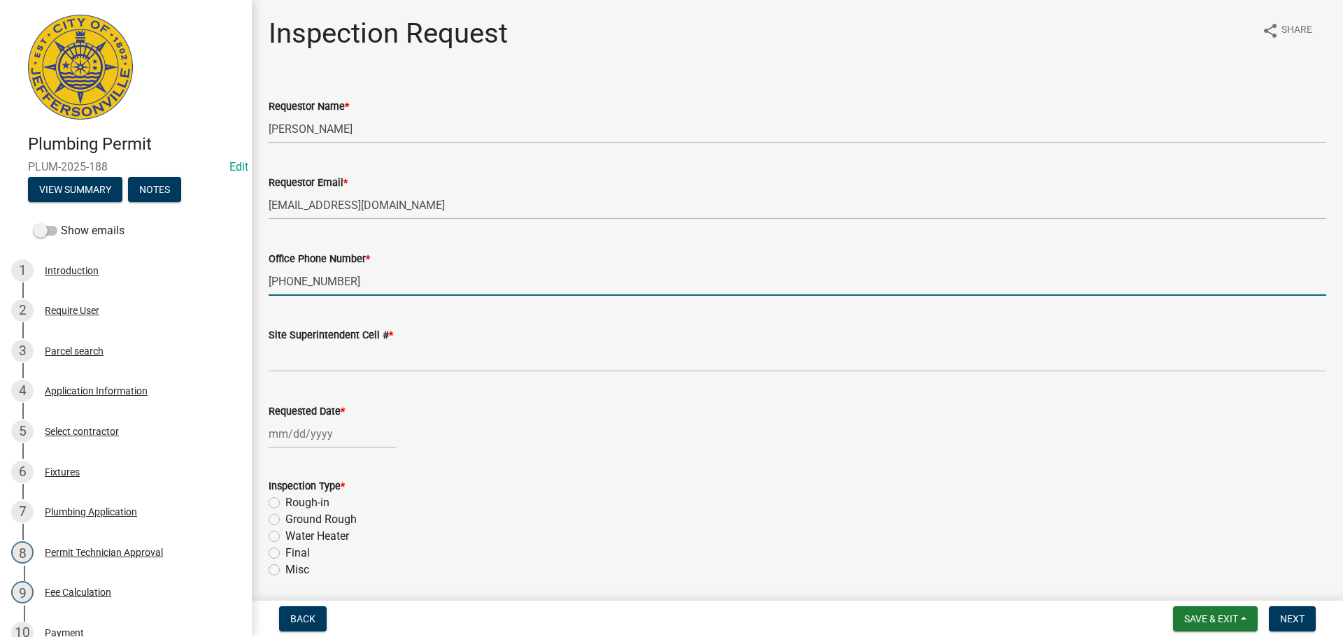
type input "[PHONE_NUMBER]"
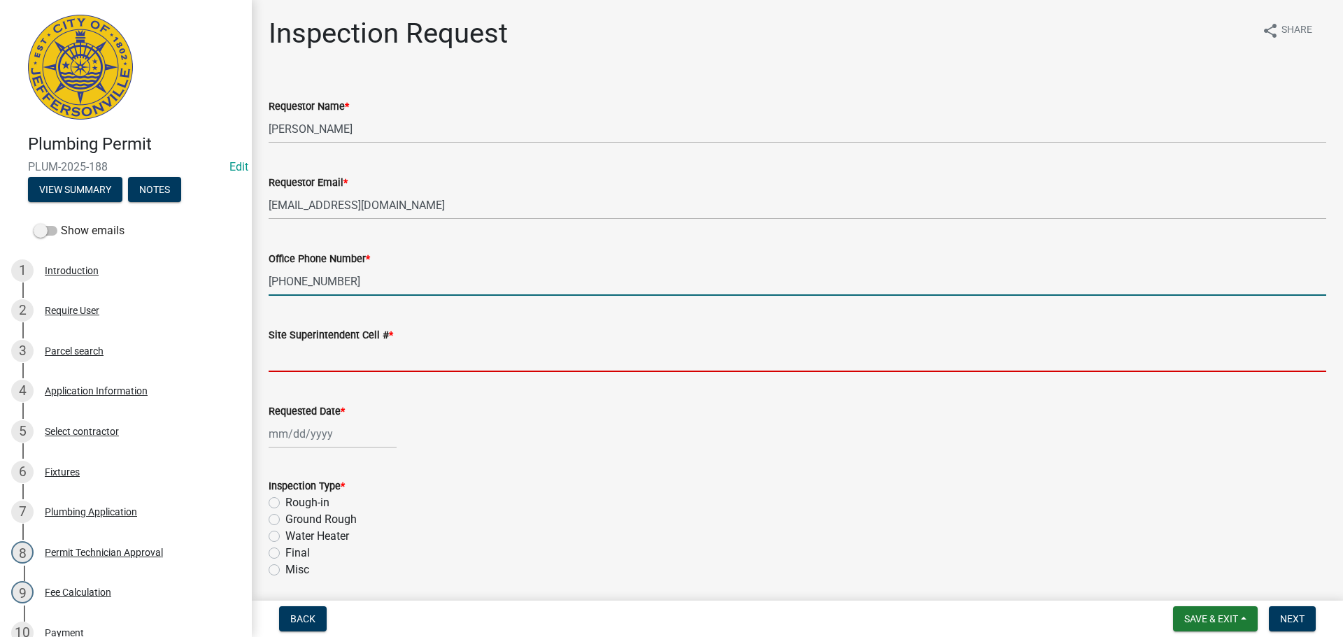
click at [303, 355] on input "Site Superintendent Cell # *" at bounding box center [797, 357] width 1057 height 29
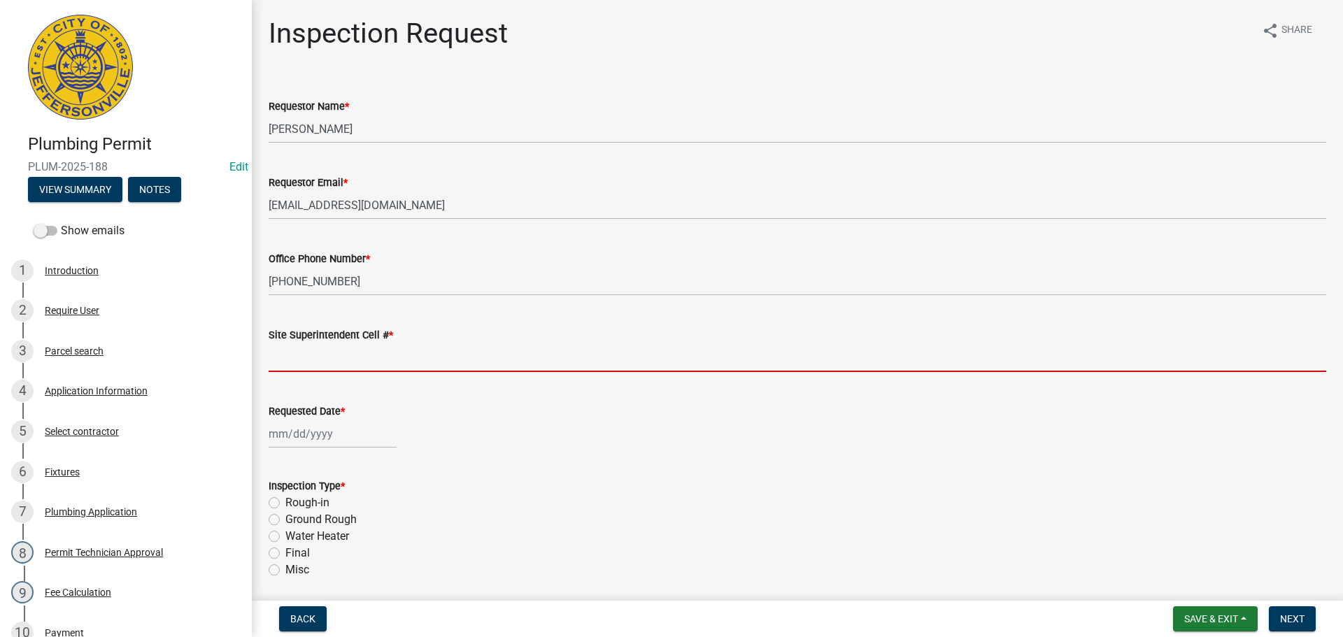
type input "SAME"
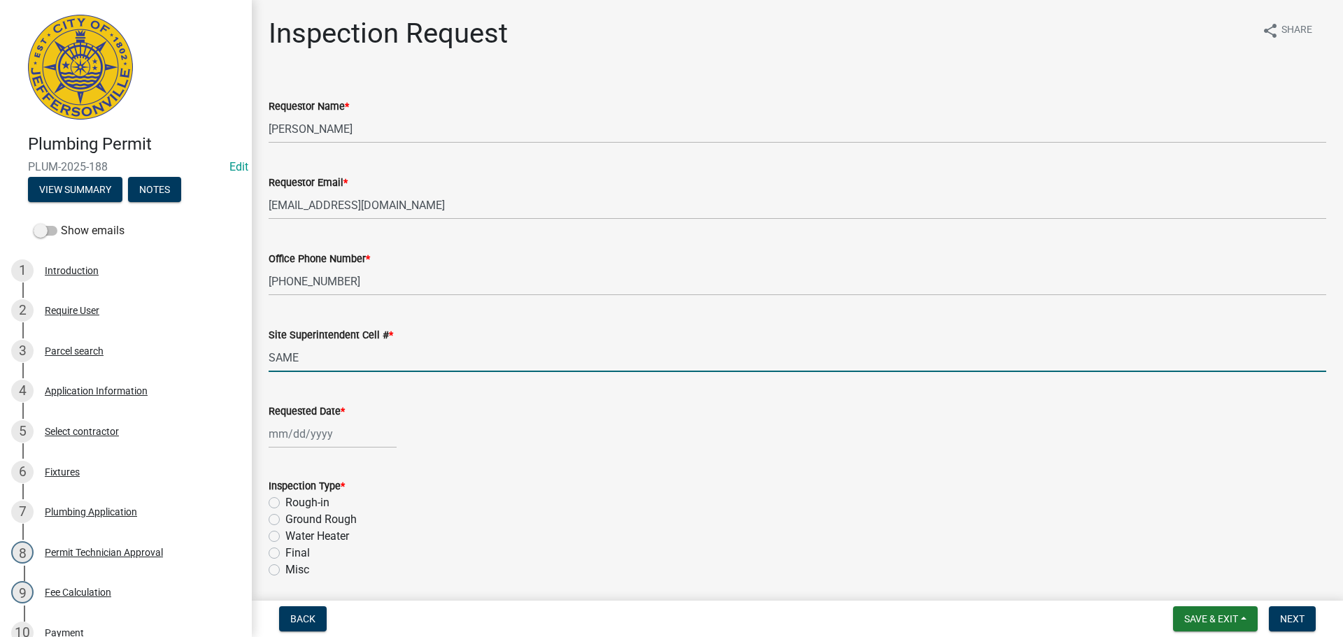
click at [297, 432] on div at bounding box center [333, 434] width 128 height 29
select select "9"
select select "2025"
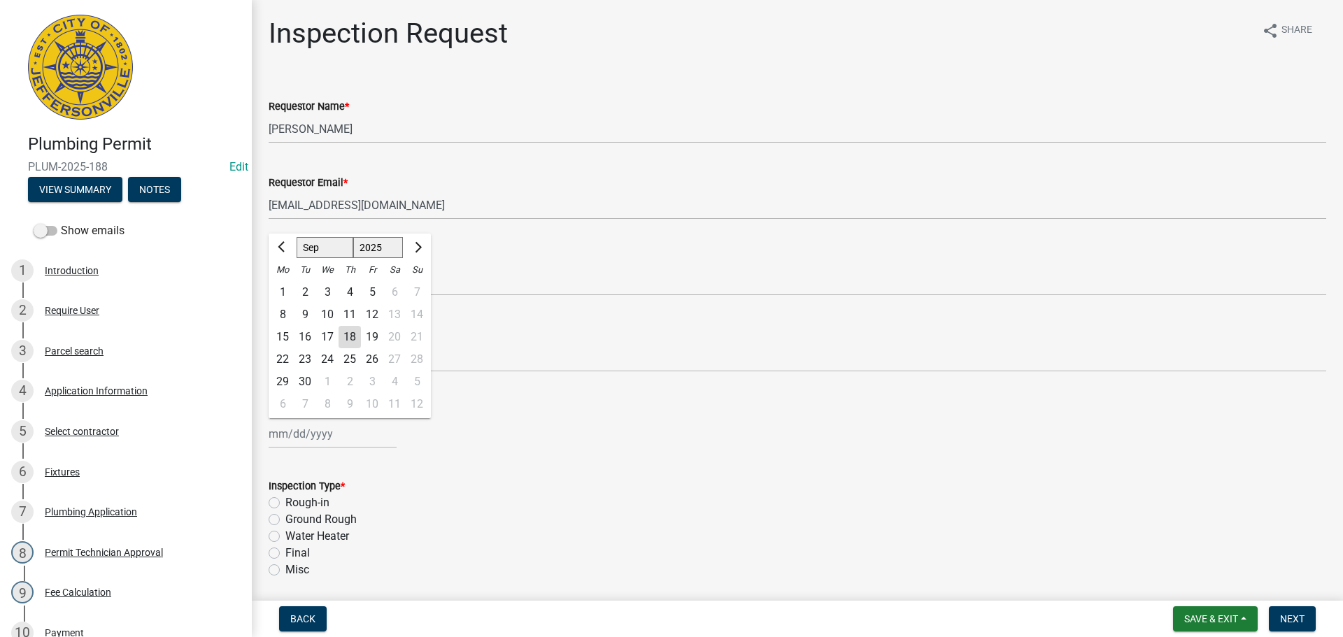
click at [303, 356] on div "23" at bounding box center [305, 359] width 22 height 22
type input "09/23/2025"
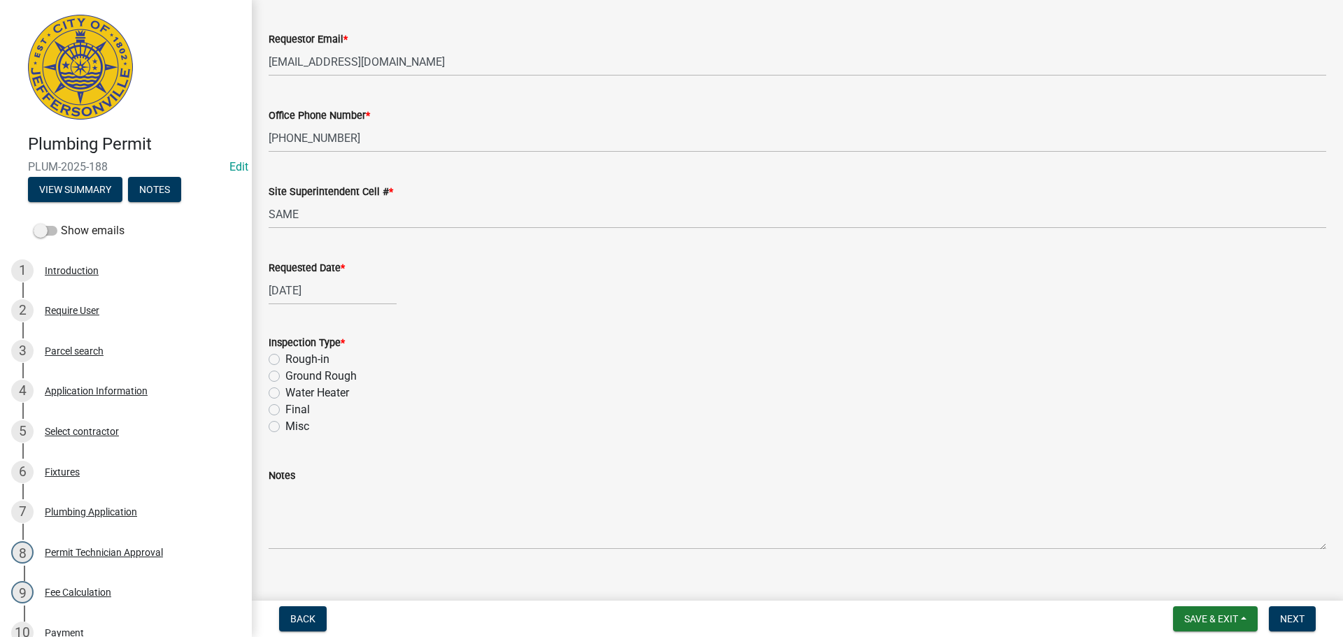
scroll to position [164, 0]
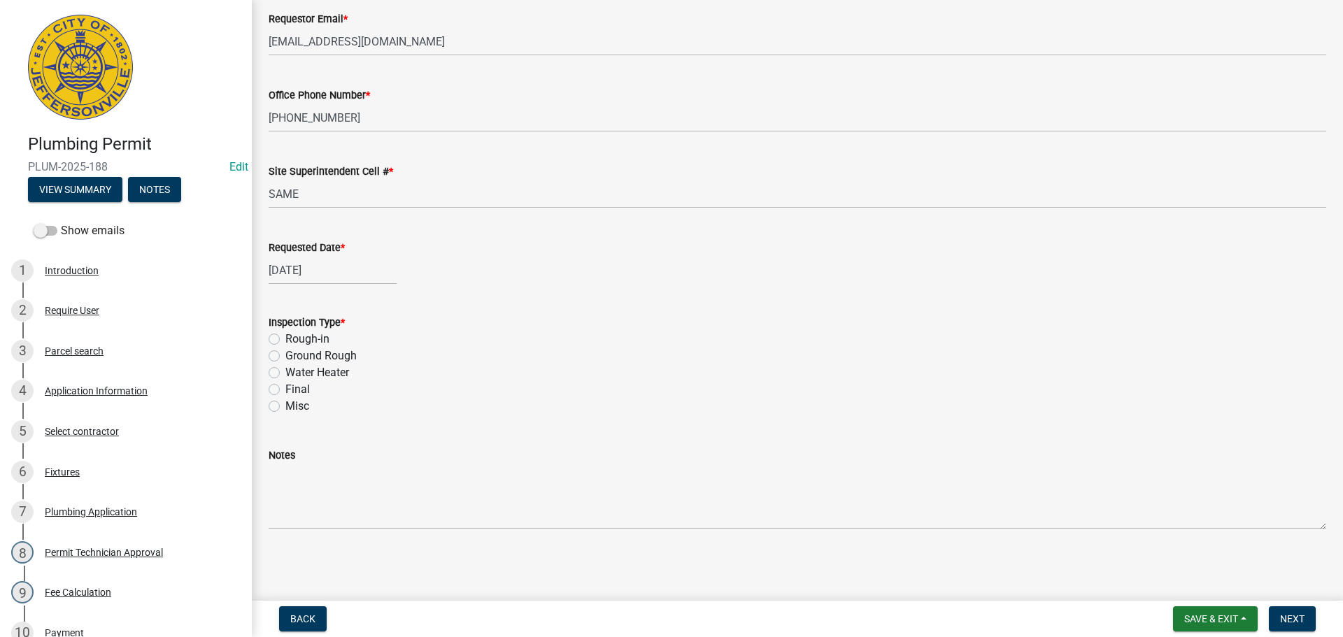
click at [285, 388] on label "Final" at bounding box center [297, 389] width 24 height 17
click at [285, 388] on input "Final" at bounding box center [289, 385] width 9 height 9
radio input "true"
click at [1294, 613] on span "Next" at bounding box center [1292, 618] width 24 height 11
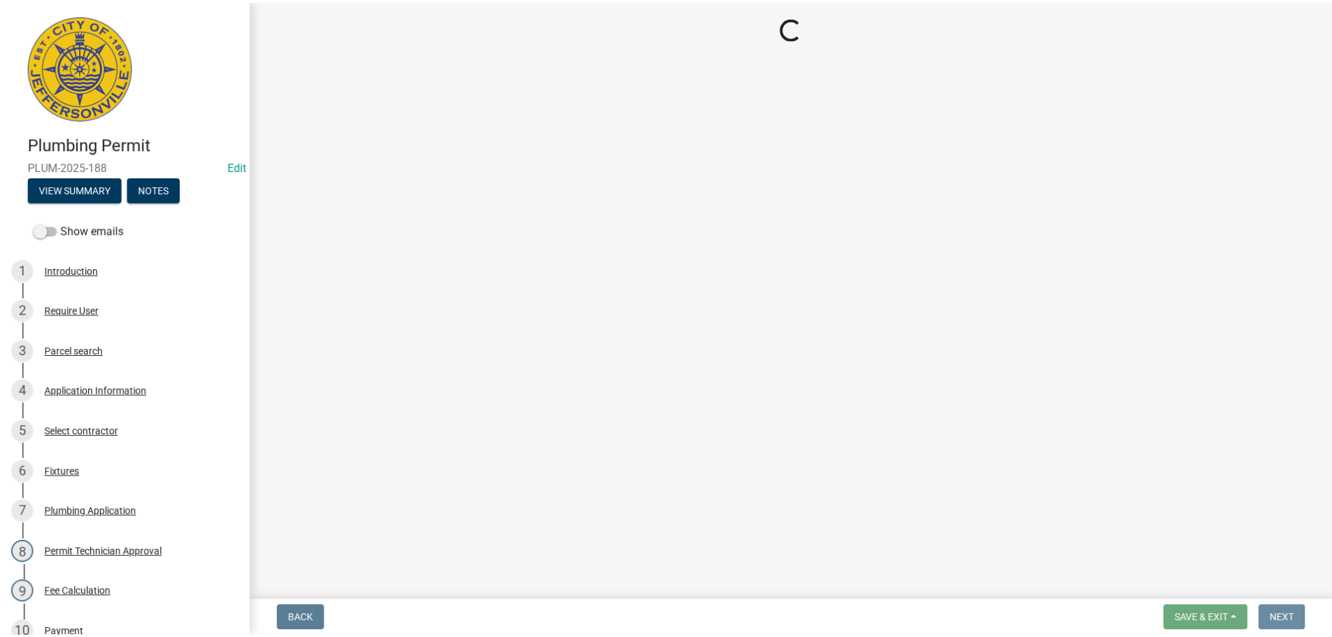
scroll to position [0, 0]
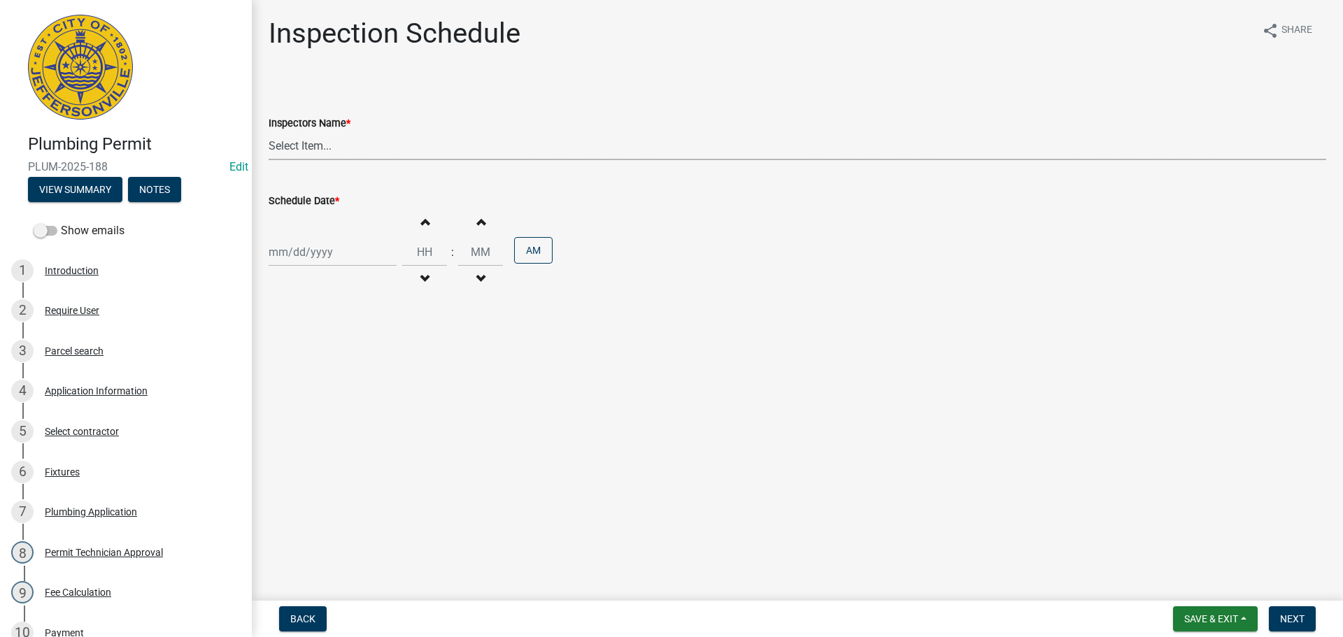
click at [294, 145] on select "Select Item... jramsey (Jeremy Ramsey) MaryFrey (Mary Frey) mkruer (Mike Kruer)…" at bounding box center [797, 145] width 1057 height 29
select select "13c97fbc-c819-4cee-844a-0db3d3c4db95"
click at [269, 131] on select "Select Item... jramsey (Jeremy Ramsey) MaryFrey (Mary Frey) mkruer (Mike Kruer)…" at bounding box center [797, 145] width 1057 height 29
select select "9"
select select "2025"
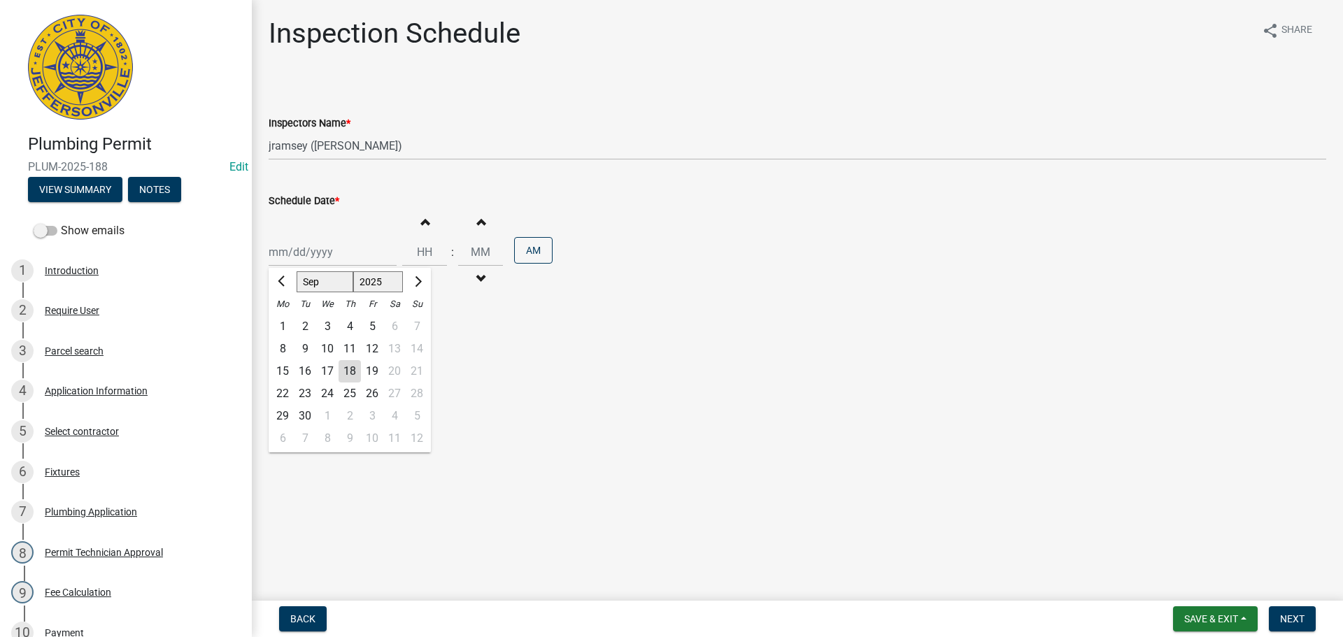
click at [289, 246] on div "Jan Feb Mar Apr May Jun Jul Aug Sep Oct Nov Dec 1525 1526 1527 1528 1529 1530 1…" at bounding box center [333, 252] width 128 height 29
click at [304, 393] on div "23" at bounding box center [305, 393] width 22 height 22
type input "09/23/2025"
click at [1286, 618] on span "Next" at bounding box center [1292, 618] width 24 height 11
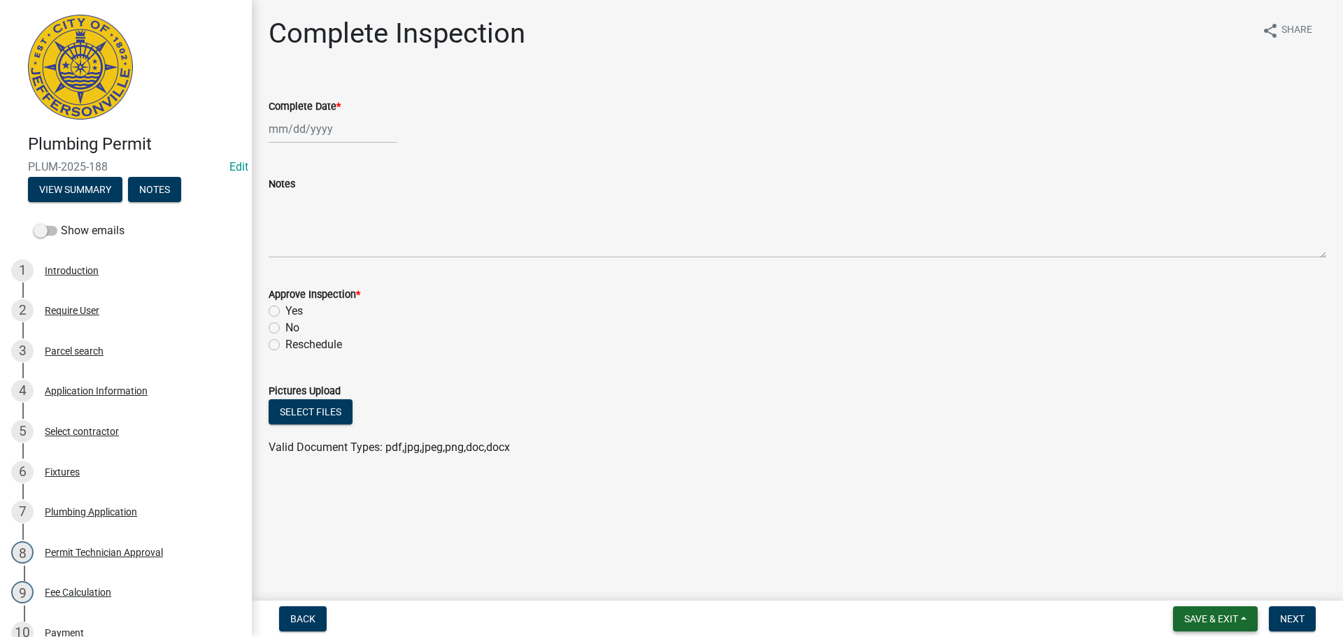
click at [1201, 617] on span "Save & Exit" at bounding box center [1211, 618] width 54 height 11
click at [1187, 581] on button "Save & Exit" at bounding box center [1201, 583] width 112 height 34
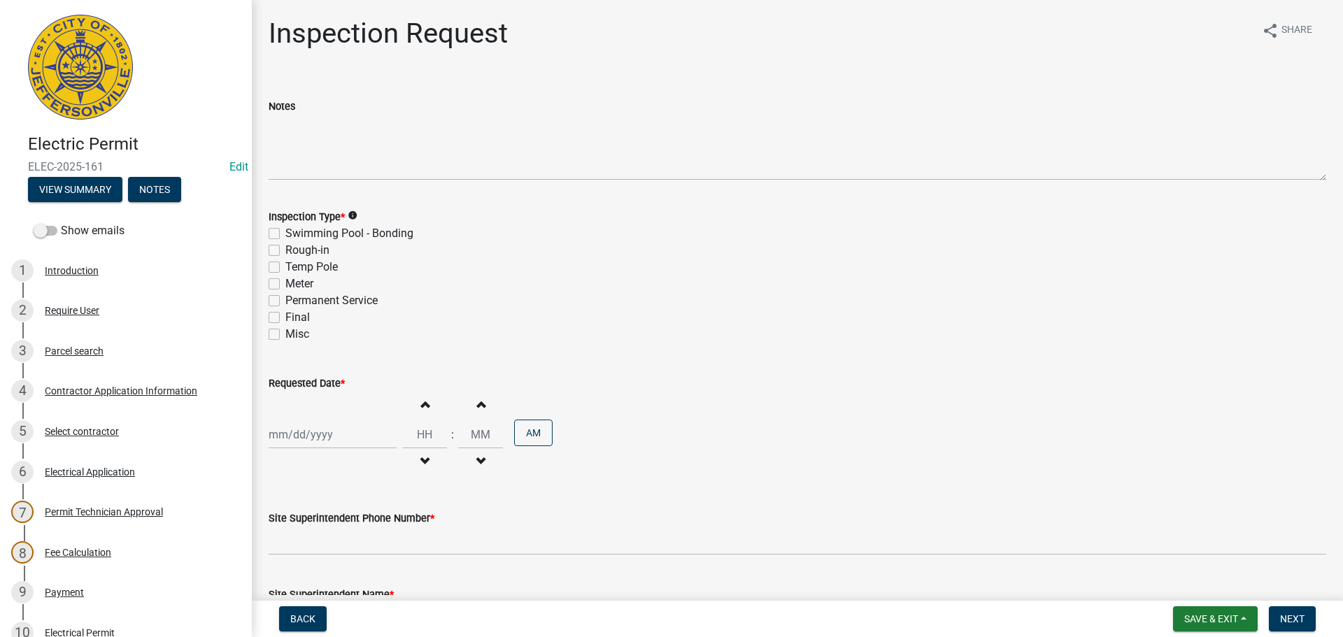
click at [285, 318] on label "Final" at bounding box center [297, 317] width 24 height 17
click at [285, 318] on input "Final" at bounding box center [289, 313] width 9 height 9
checkbox input "true"
checkbox input "false"
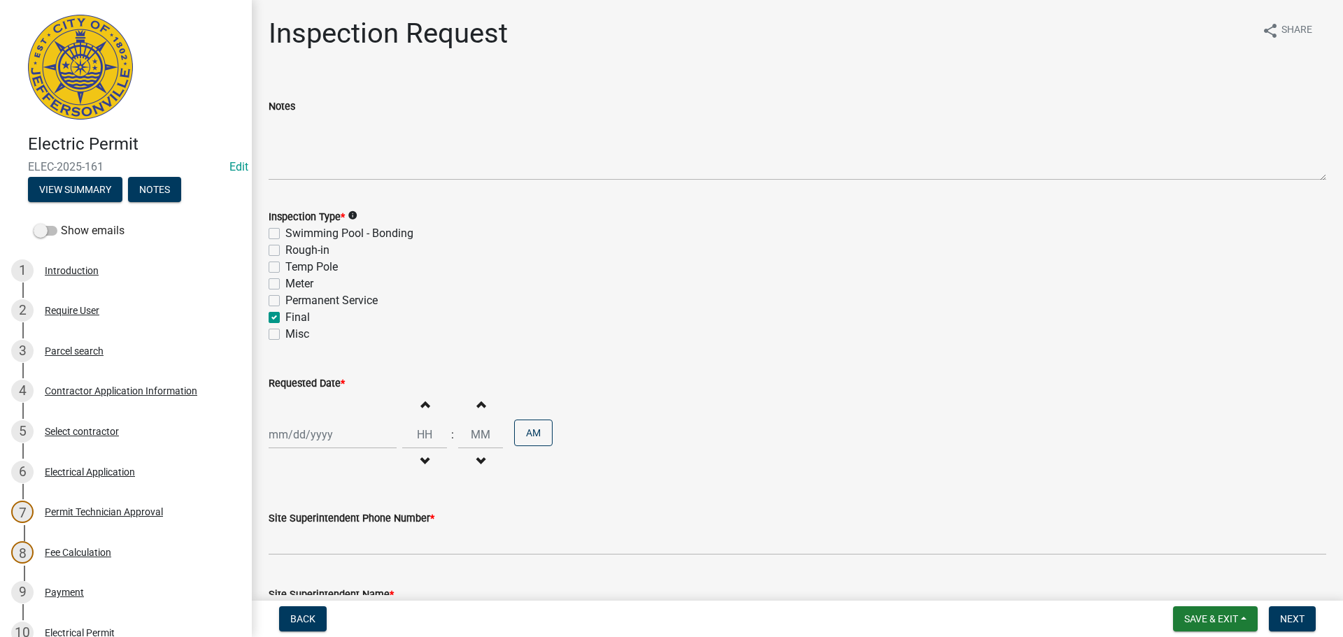
checkbox input "false"
checkbox input "true"
checkbox input "false"
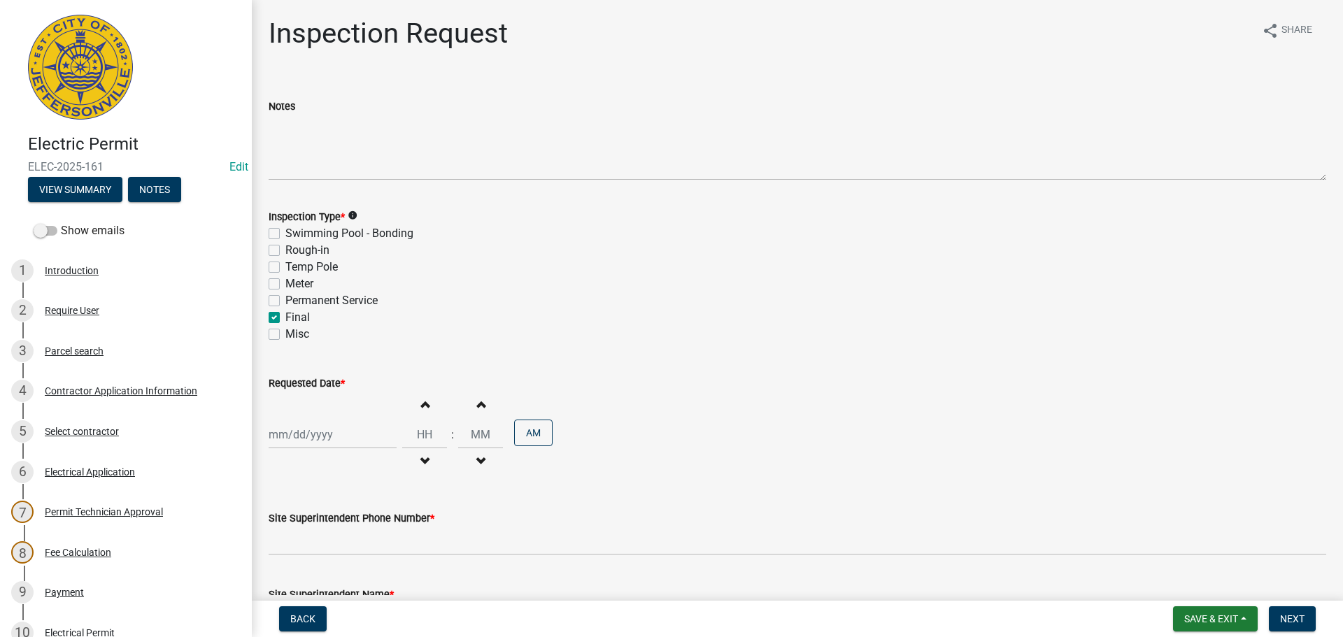
click at [289, 434] on div at bounding box center [333, 434] width 128 height 29
select select "9"
select select "2025"
click at [303, 359] on div "23" at bounding box center [305, 360] width 22 height 22
type input "09/23/2025"
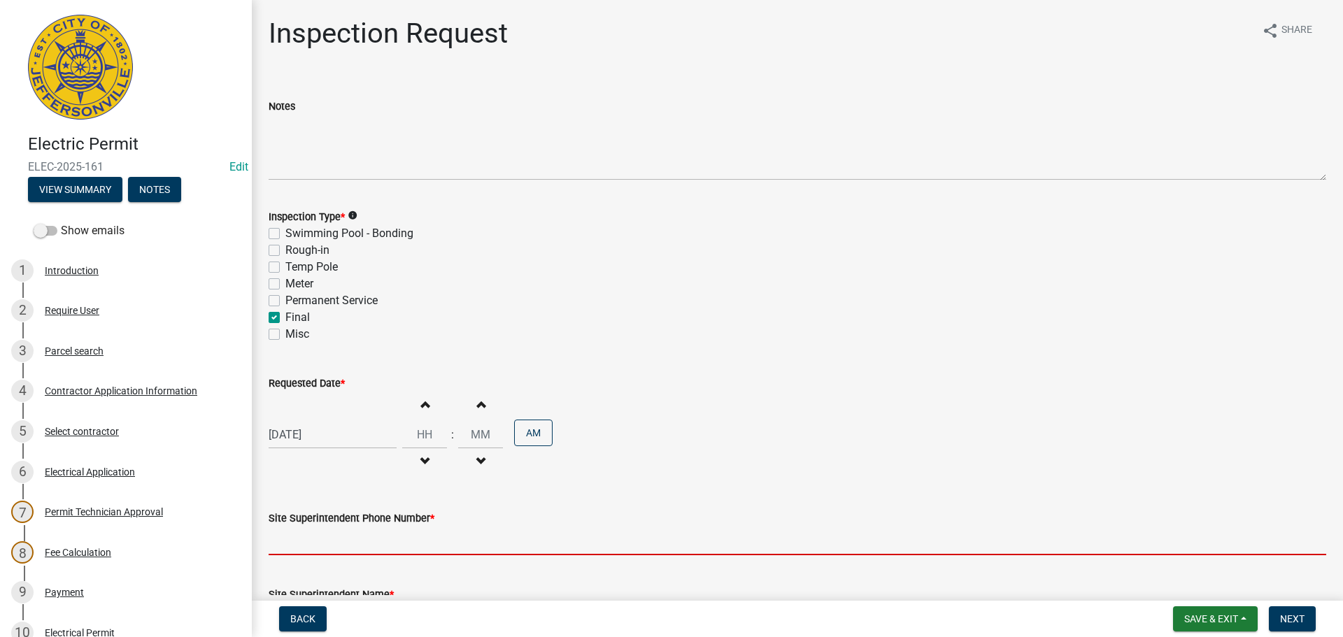
click at [341, 543] on input "Site Superintendent Phone Number *" at bounding box center [797, 541] width 1057 height 29
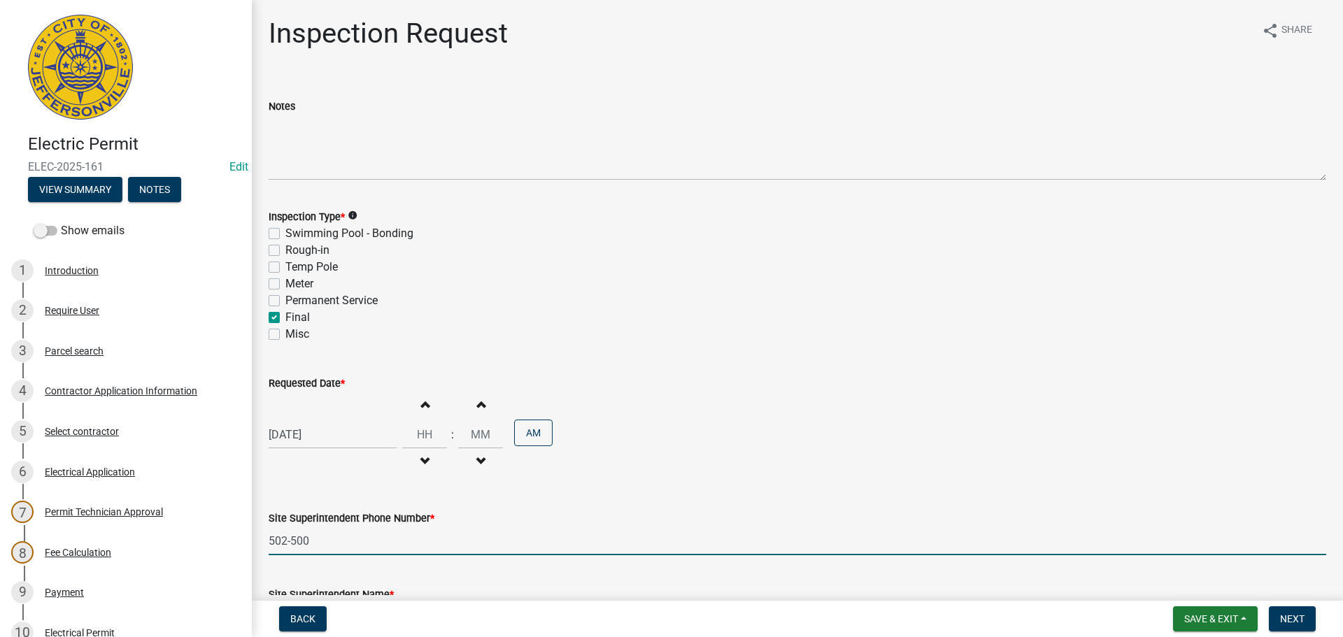
type input "502-500-7901"
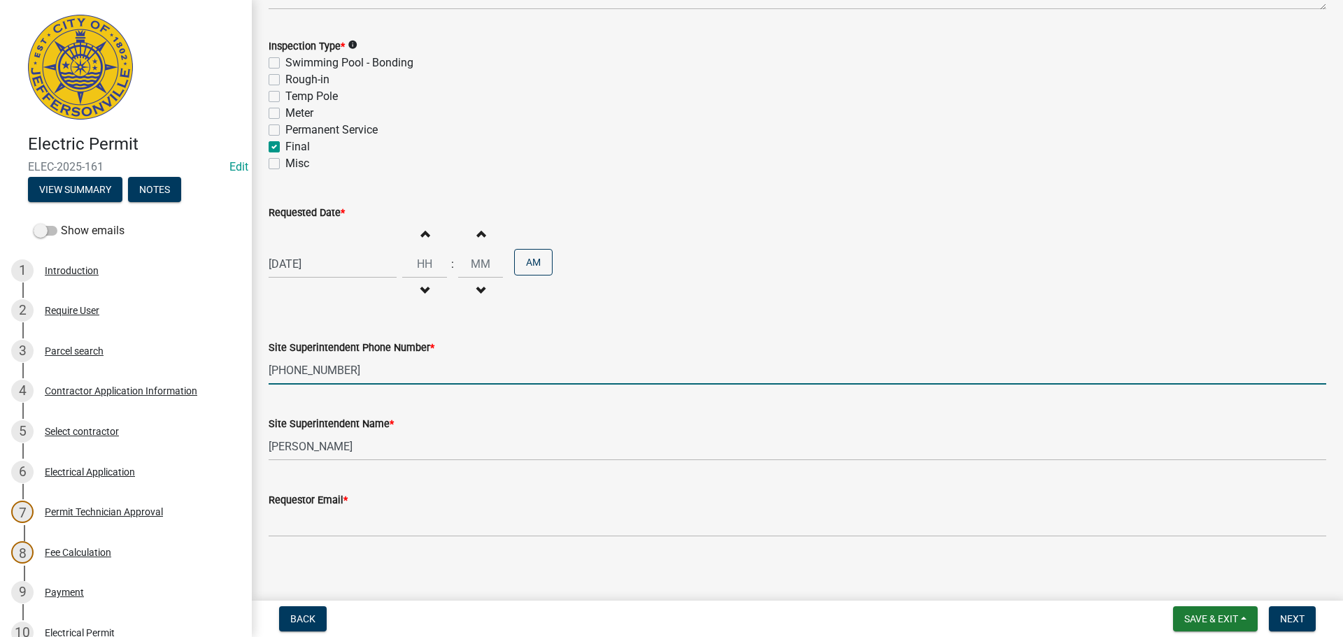
scroll to position [178, 0]
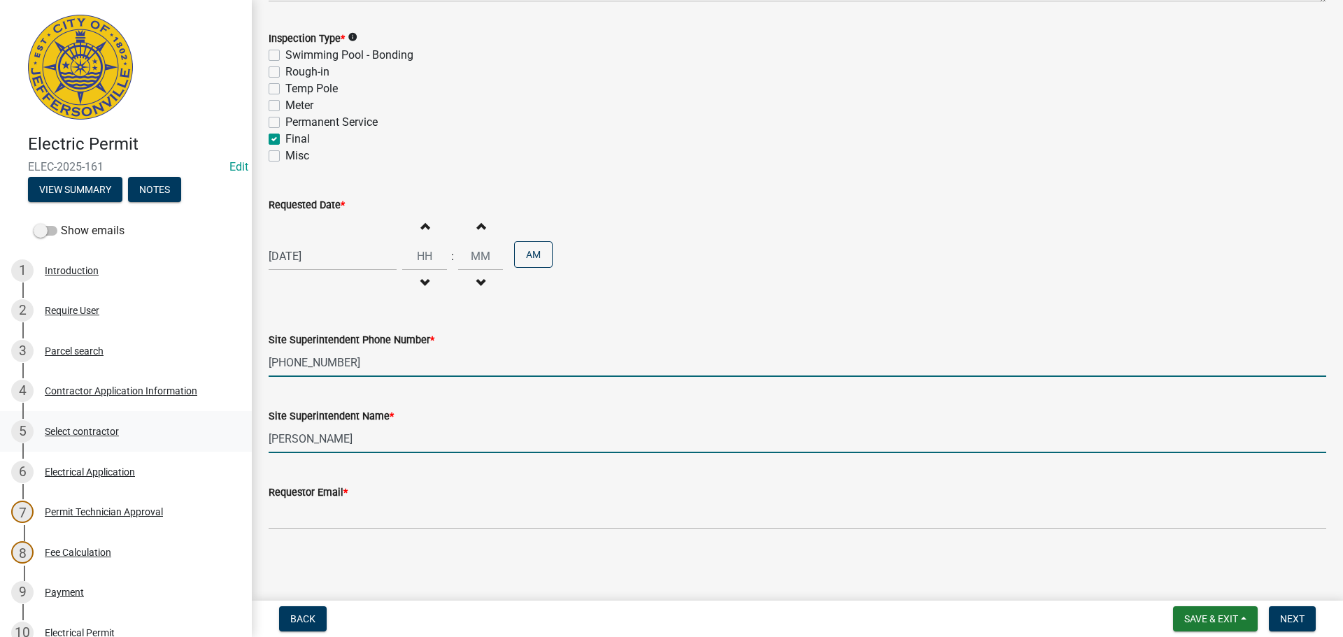
drag, startPoint x: 362, startPoint y: 438, endPoint x: 92, endPoint y: 427, distance: 270.2
click at [96, 427] on div "Electric Permit ELEC-2025-161 Edit View Summary Notes Show emails 1 Introductio…" at bounding box center [671, 318] width 1343 height 637
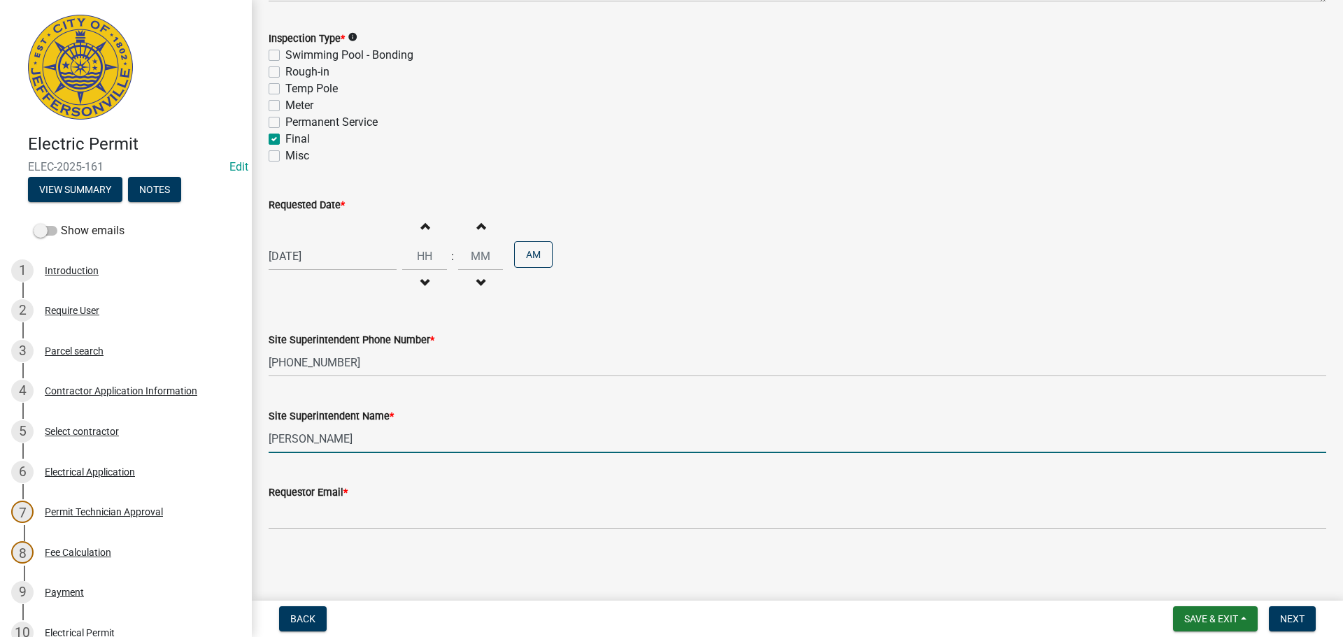
type input "ADAM"
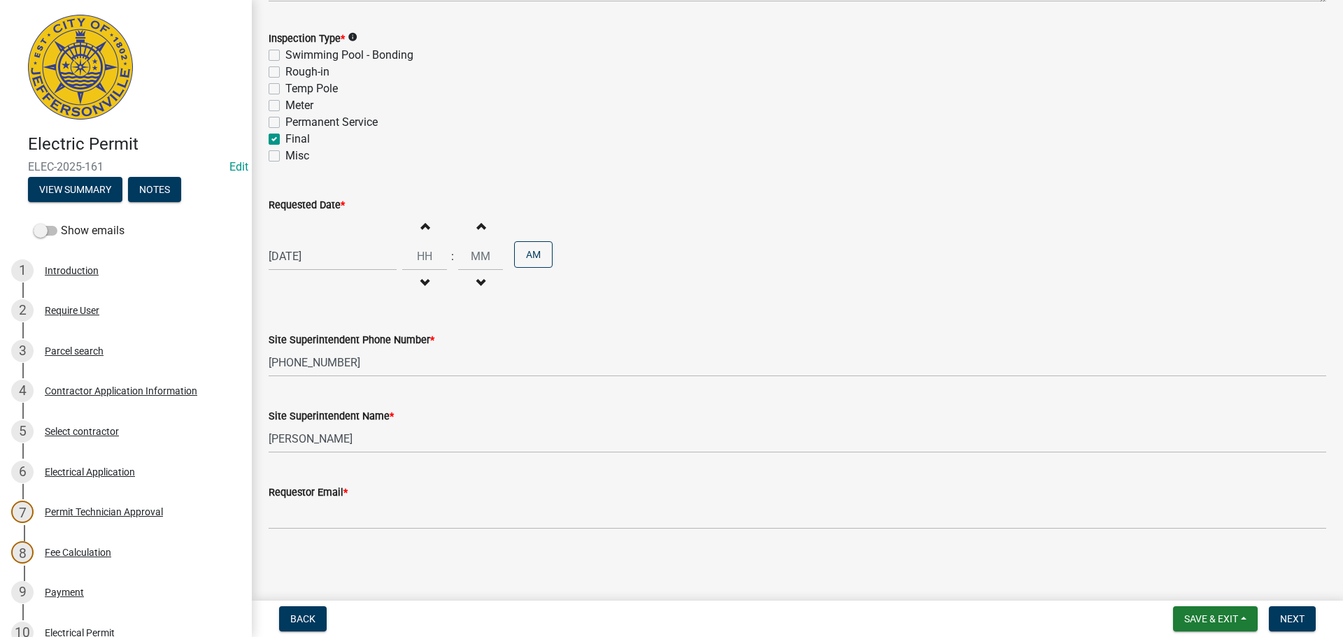
click at [287, 496] on label "Requestor Email *" at bounding box center [308, 493] width 79 height 10
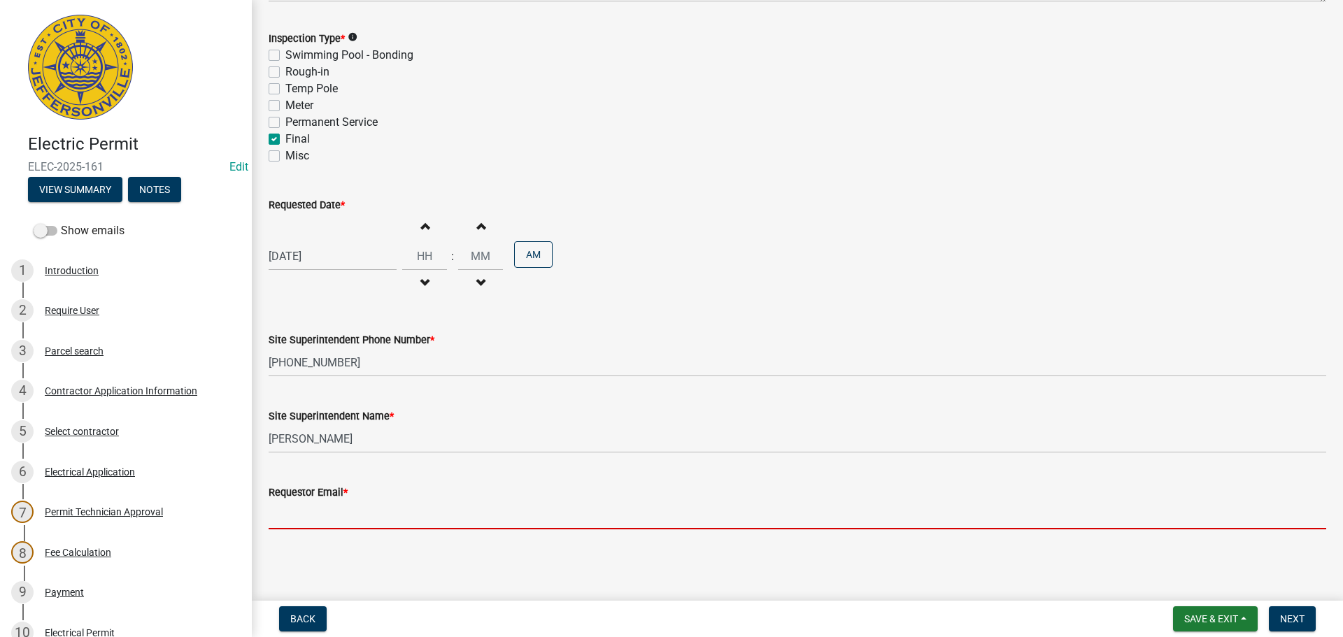
click at [287, 501] on input "Requestor Email *" at bounding box center [797, 515] width 1057 height 29
click at [305, 507] on input "Requestor Email *" at bounding box center [797, 515] width 1057 height 29
type input "mbottorff@cityofjeff.net"
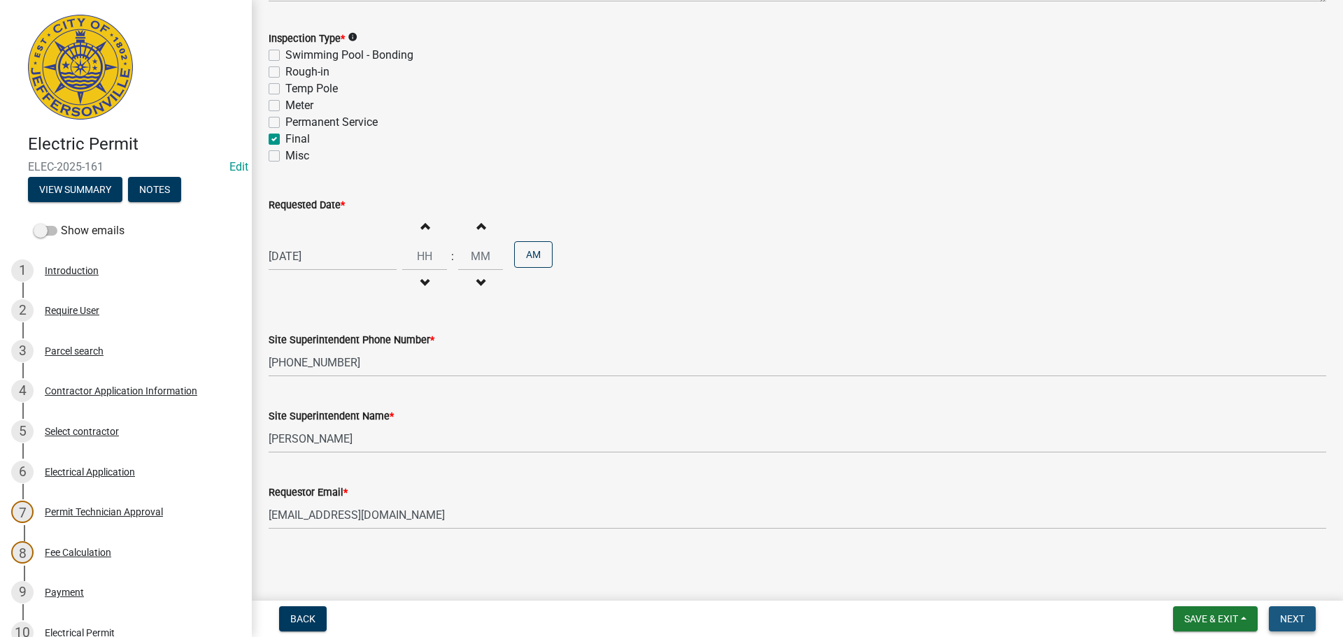
click at [1292, 608] on button "Next" at bounding box center [1291, 618] width 47 height 25
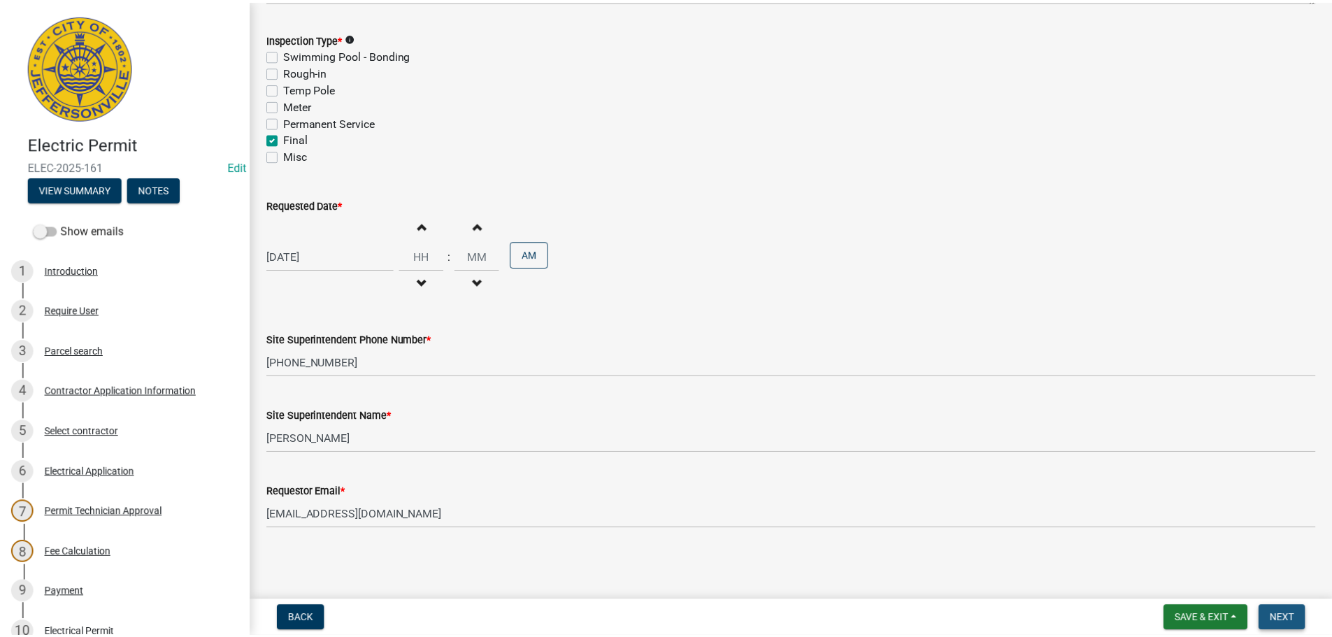
scroll to position [0, 0]
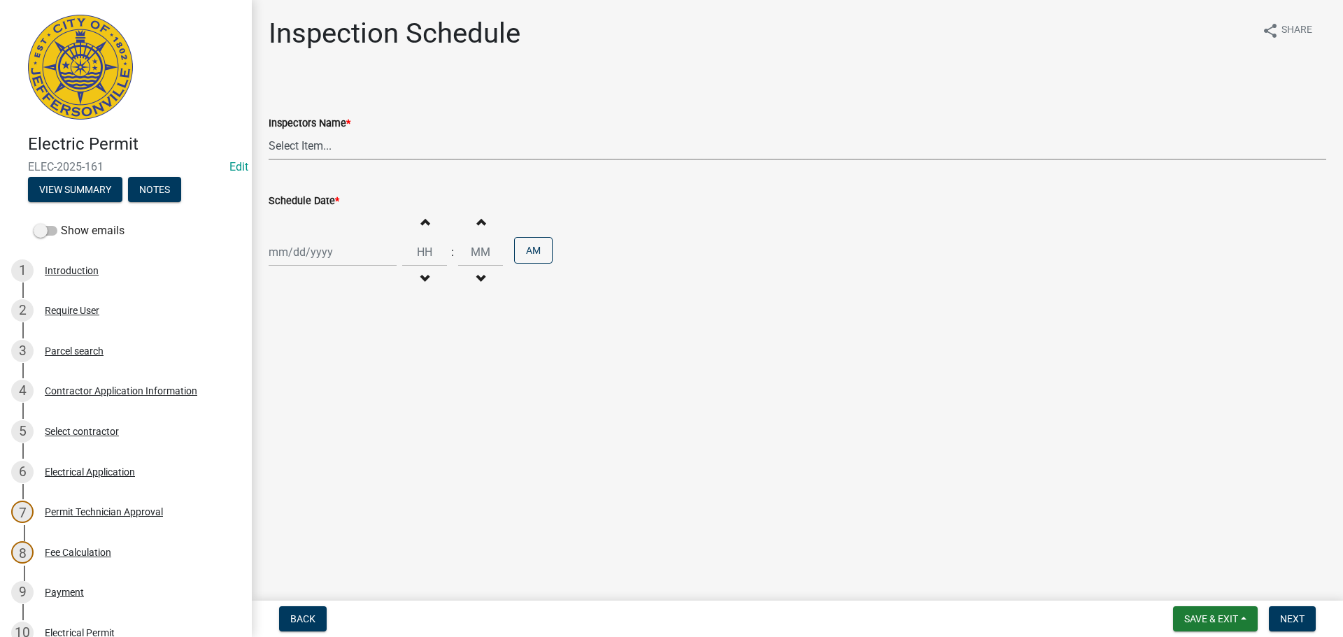
click at [296, 138] on select "Select Item... jramsey (Jeremy Ramsey) MaryFrey (Mary Frey) mkruer (Mike Kruer)…" at bounding box center [797, 145] width 1057 height 29
select select "36a8b8f0-2ef8-43e9-ae06-718f51af8d36"
click at [269, 131] on select "Select Item... jramsey (Jeremy Ramsey) MaryFrey (Mary Frey) mkruer (Mike Kruer)…" at bounding box center [797, 145] width 1057 height 29
select select "9"
select select "2025"
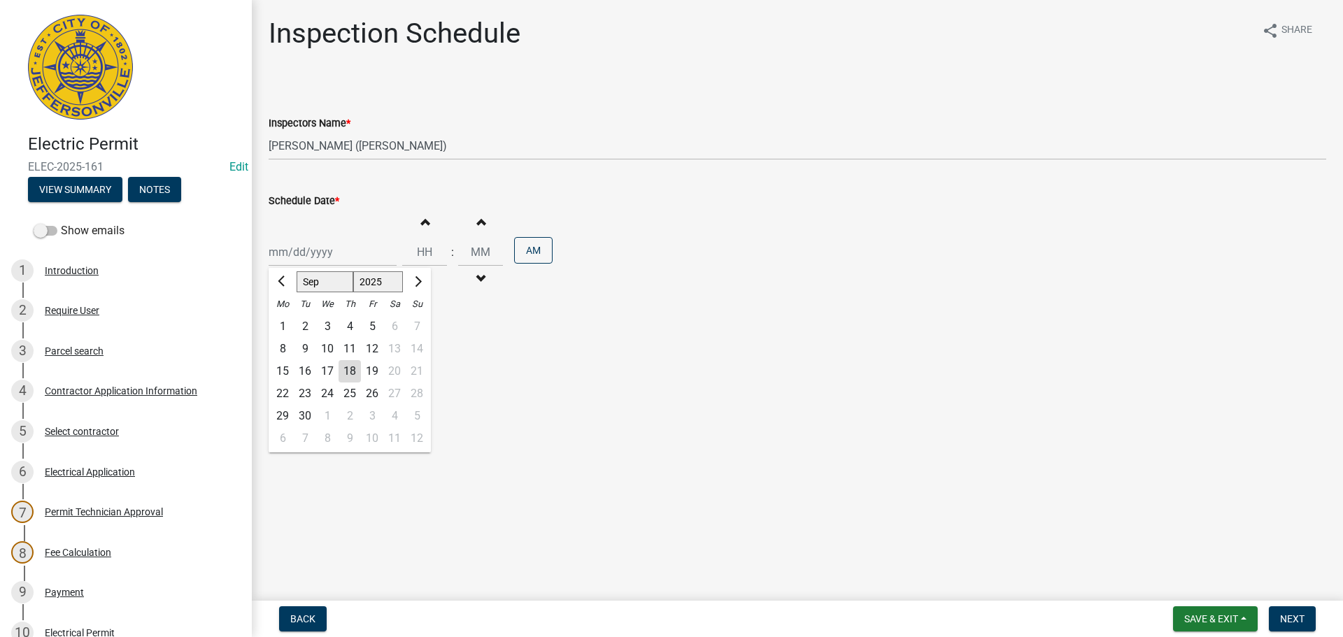
click at [303, 243] on div "Jan Feb Mar Apr May Jun Jul Aug Sep Oct Nov Dec 1525 1526 1527 1528 1529 1530 1…" at bounding box center [333, 252] width 128 height 29
click at [308, 392] on div "23" at bounding box center [305, 393] width 22 height 22
type input "09/23/2025"
click at [1288, 613] on span "Next" at bounding box center [1292, 618] width 24 height 11
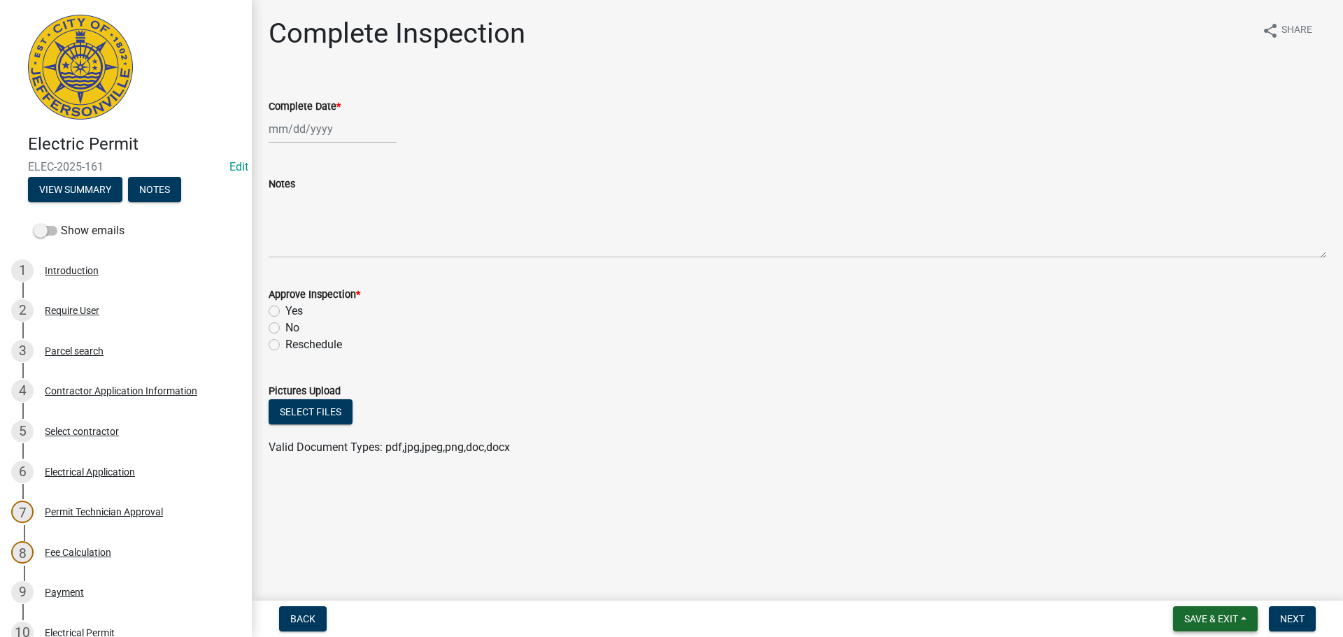
click at [1214, 620] on span "Save & Exit" at bounding box center [1211, 618] width 54 height 11
click at [1195, 584] on button "Save & Exit" at bounding box center [1201, 583] width 112 height 34
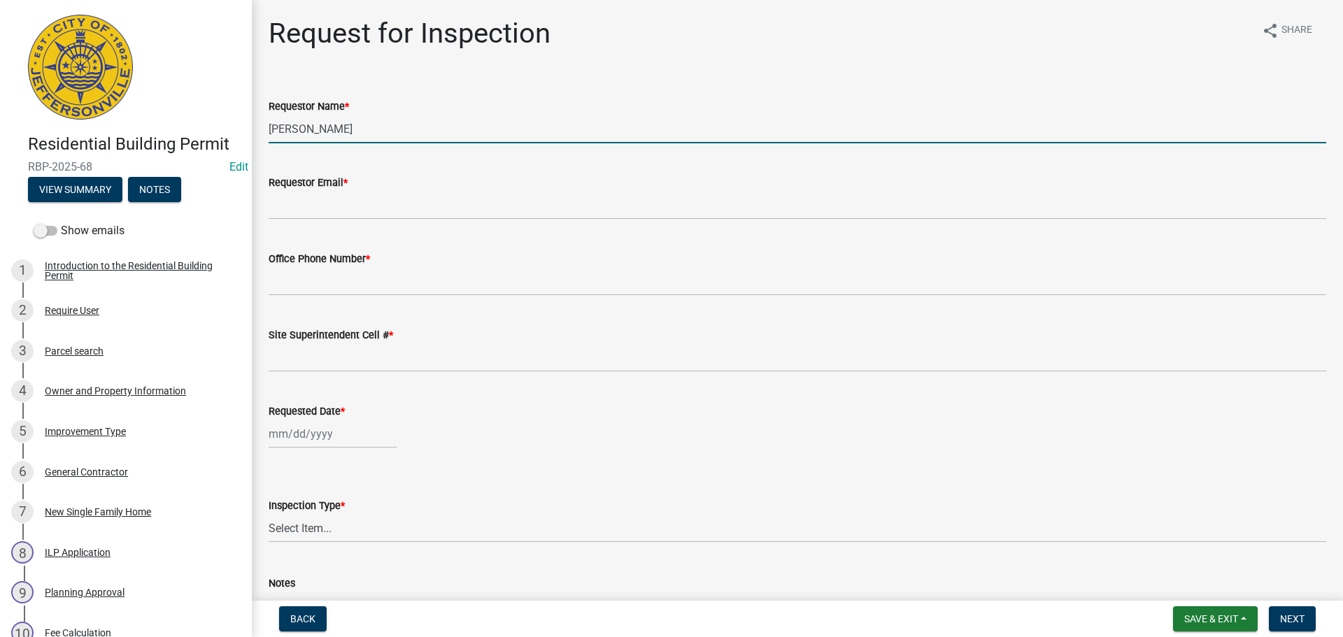
drag, startPoint x: 348, startPoint y: 127, endPoint x: 20, endPoint y: 86, distance: 329.8
click at [93, 101] on div "Residential Building Permit RBP-2025-68 Edit View Summary Notes Show emails 1 I…" at bounding box center [671, 318] width 1343 height 637
type input "ADAM"
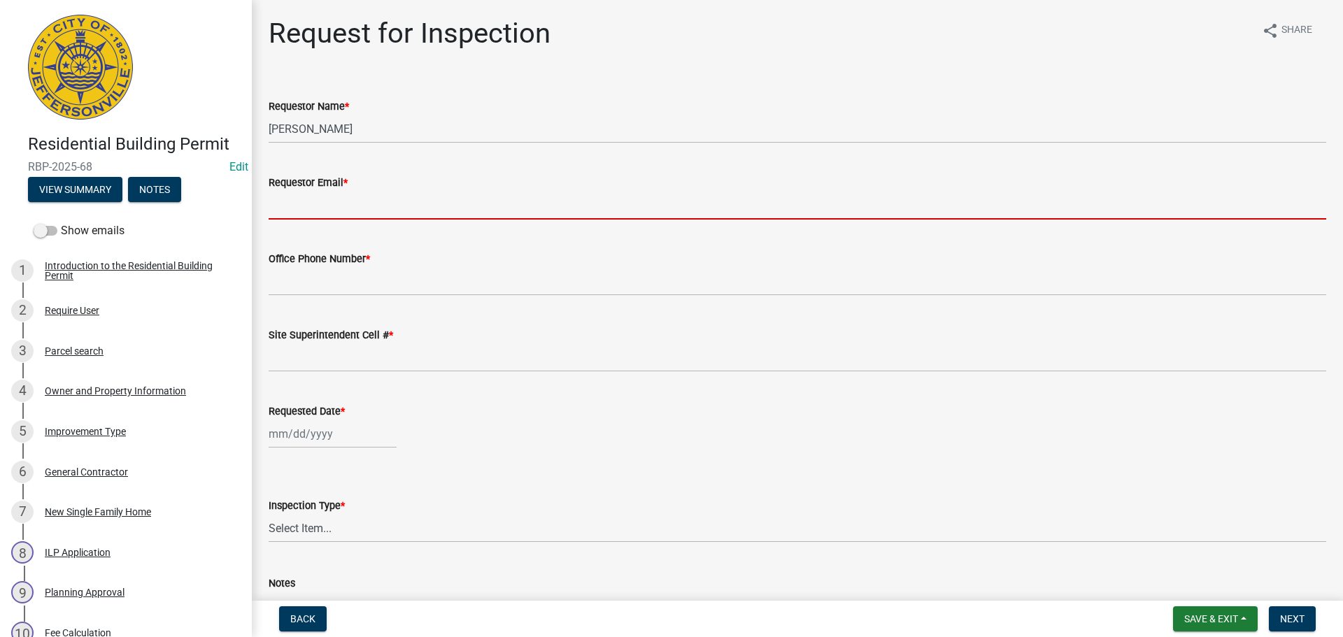
click at [308, 206] on input "Requestor Email *" at bounding box center [797, 205] width 1057 height 29
type input "mbottorff@cityofjeff.net"
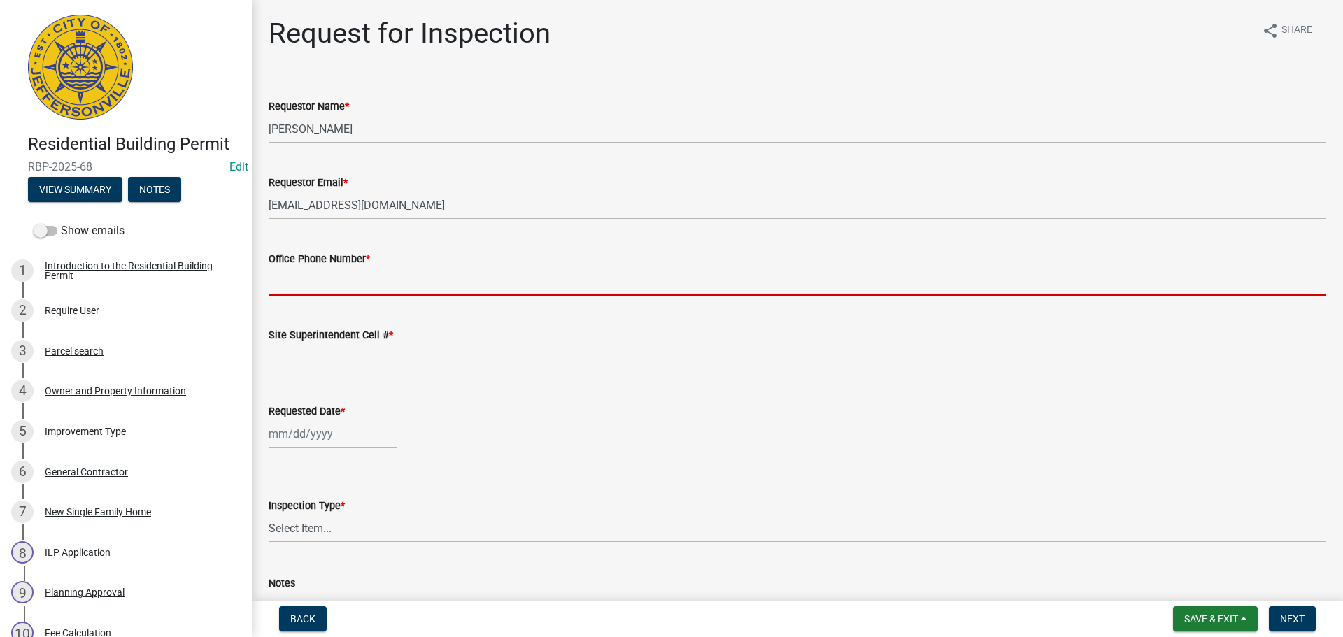
click at [308, 281] on input "Office Phone Number *" at bounding box center [797, 281] width 1057 height 29
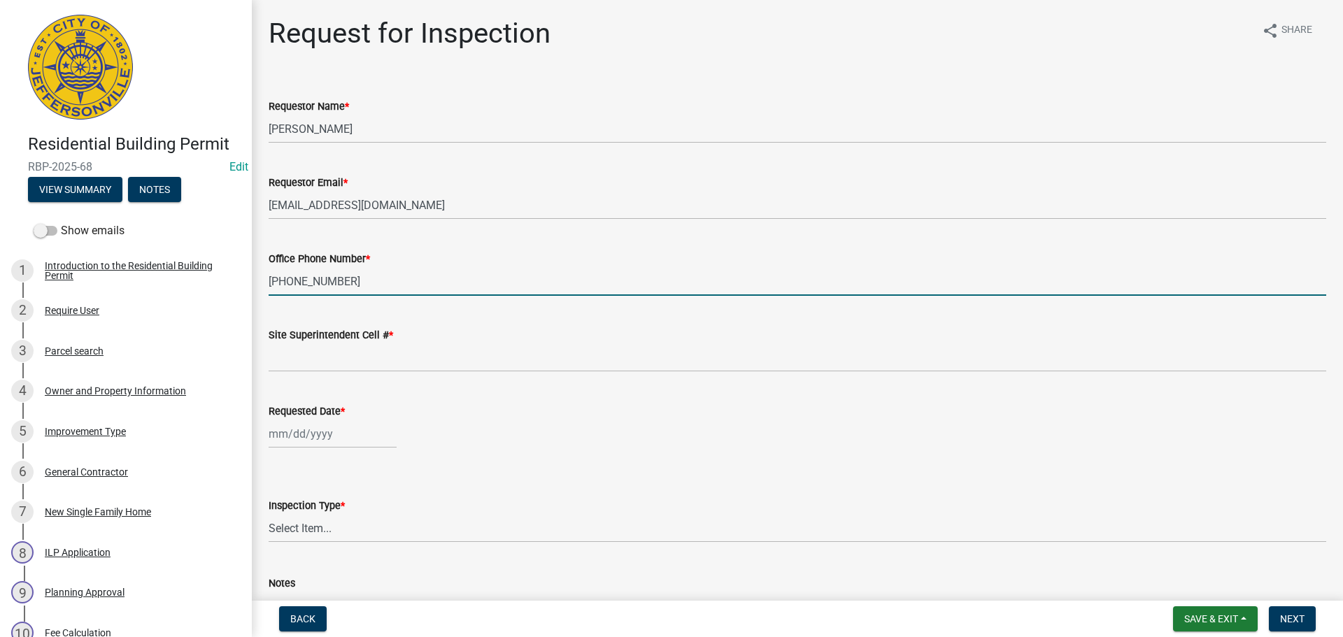
type input "502-500-7901"
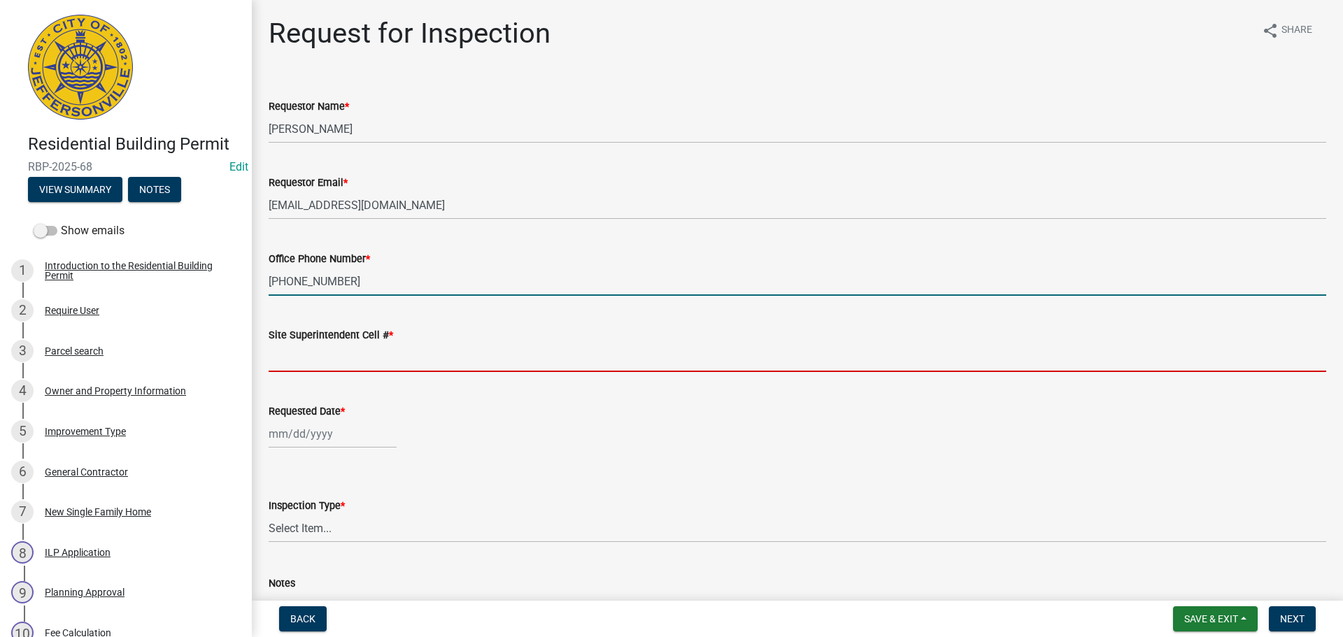
click at [308, 353] on input "Site Superintendent Cell # *" at bounding box center [797, 357] width 1057 height 29
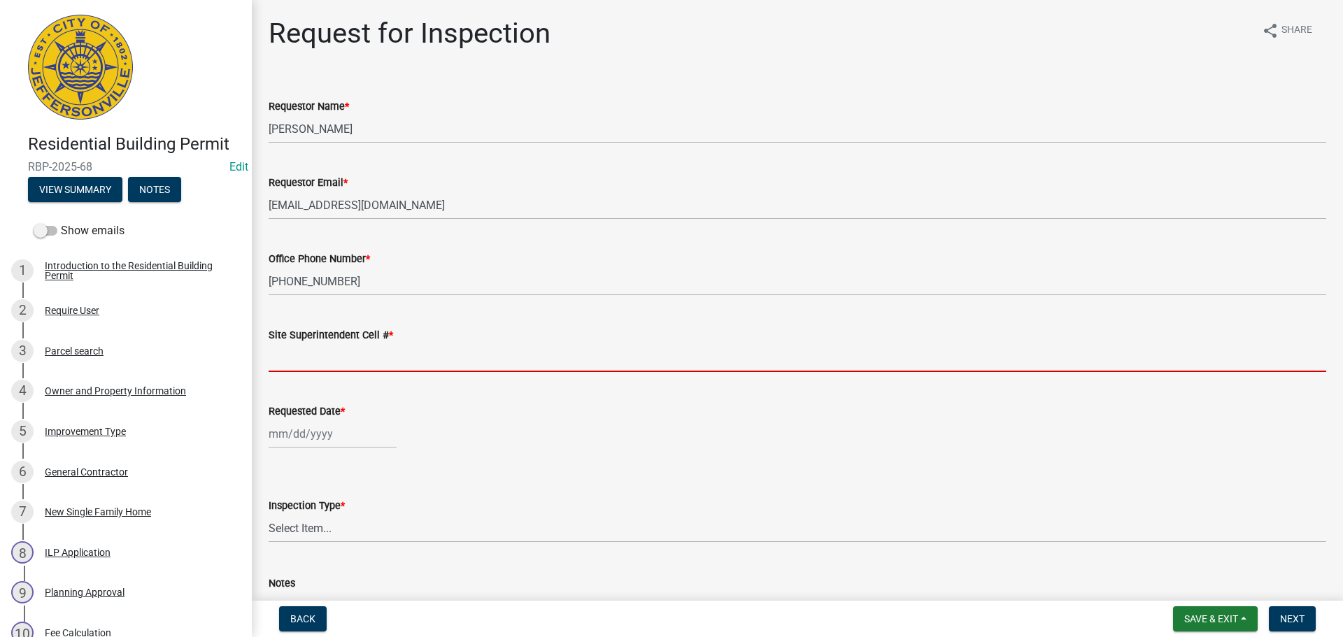
type input "SAME"
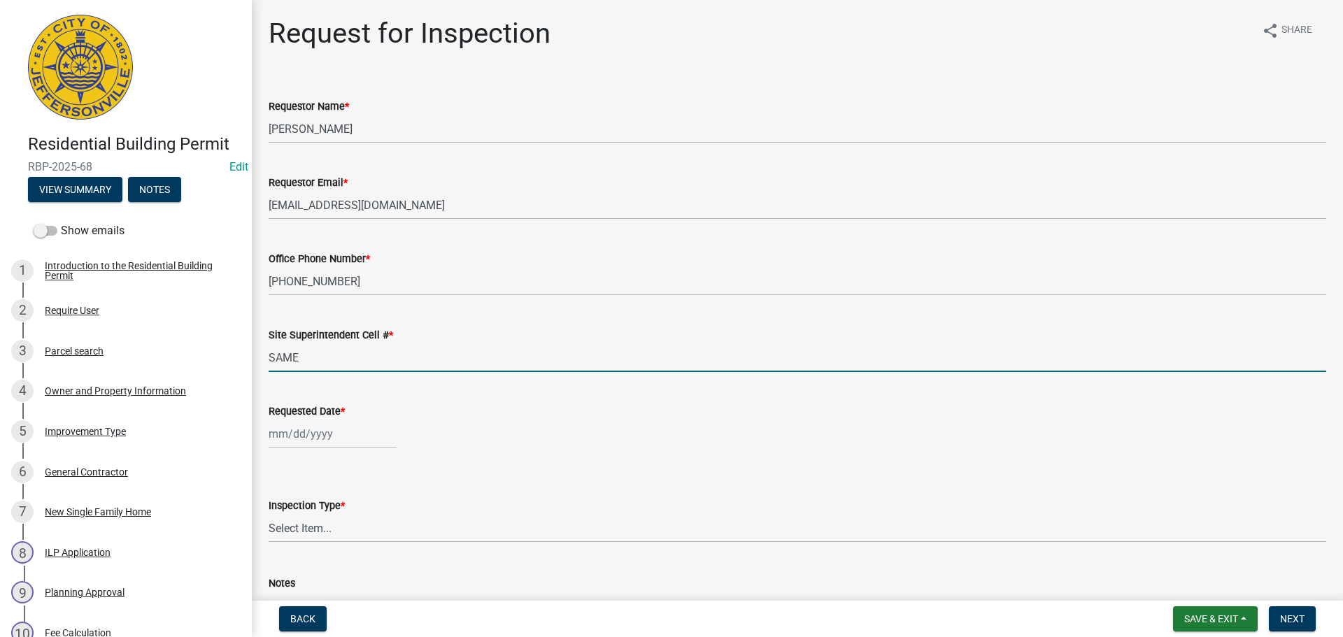
select select "9"
select select "2025"
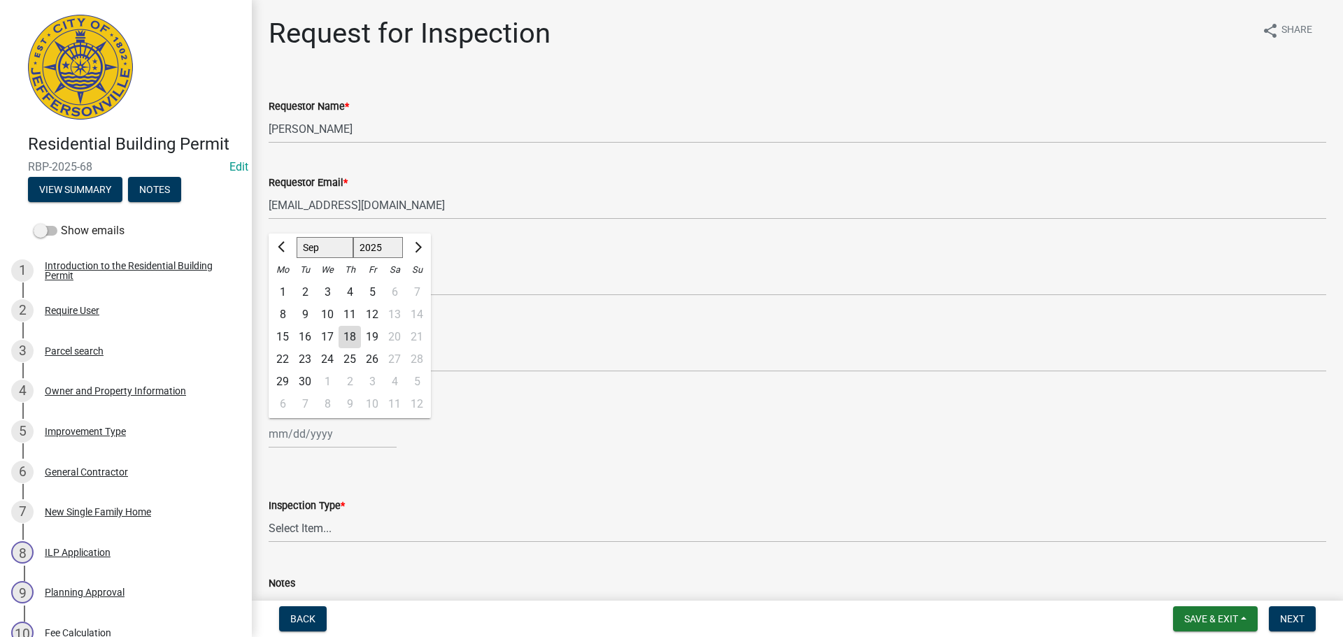
click at [319, 438] on div "Jan Feb Mar Apr May Jun Jul Aug Sep Oct Nov Dec 1525 1526 1527 1528 1529 1530 1…" at bounding box center [333, 434] width 128 height 29
click at [310, 357] on div "23" at bounding box center [305, 359] width 22 height 22
type input "09/23/2025"
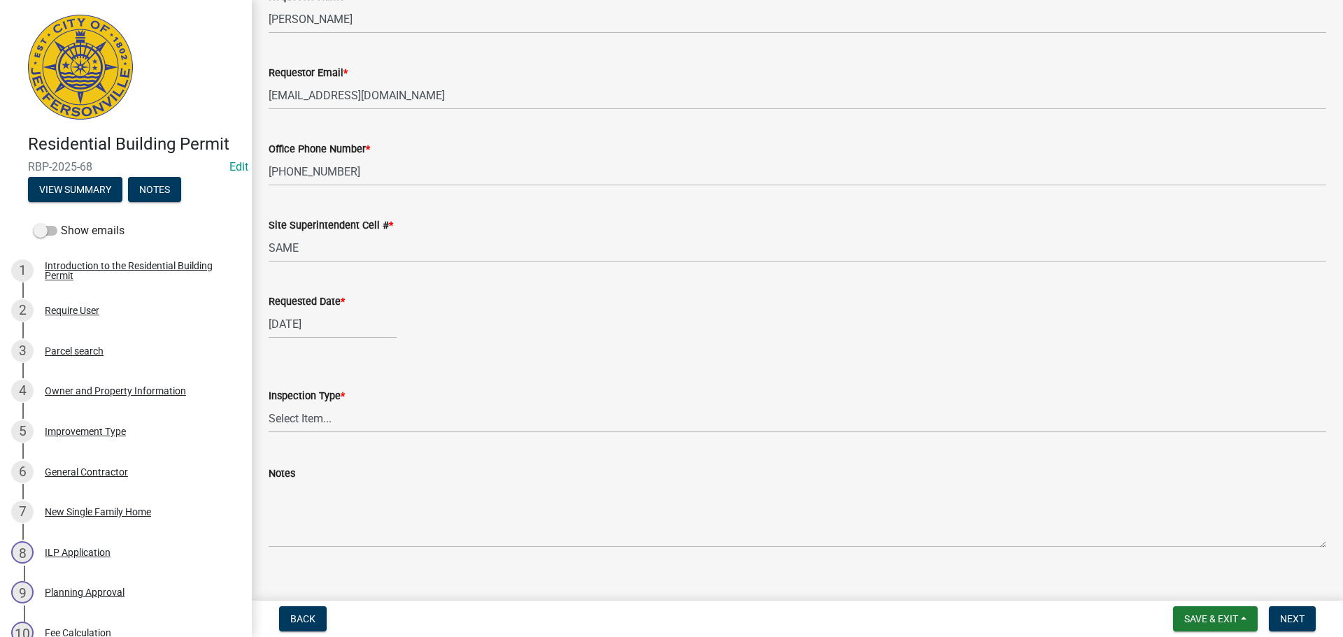
scroll to position [128, 0]
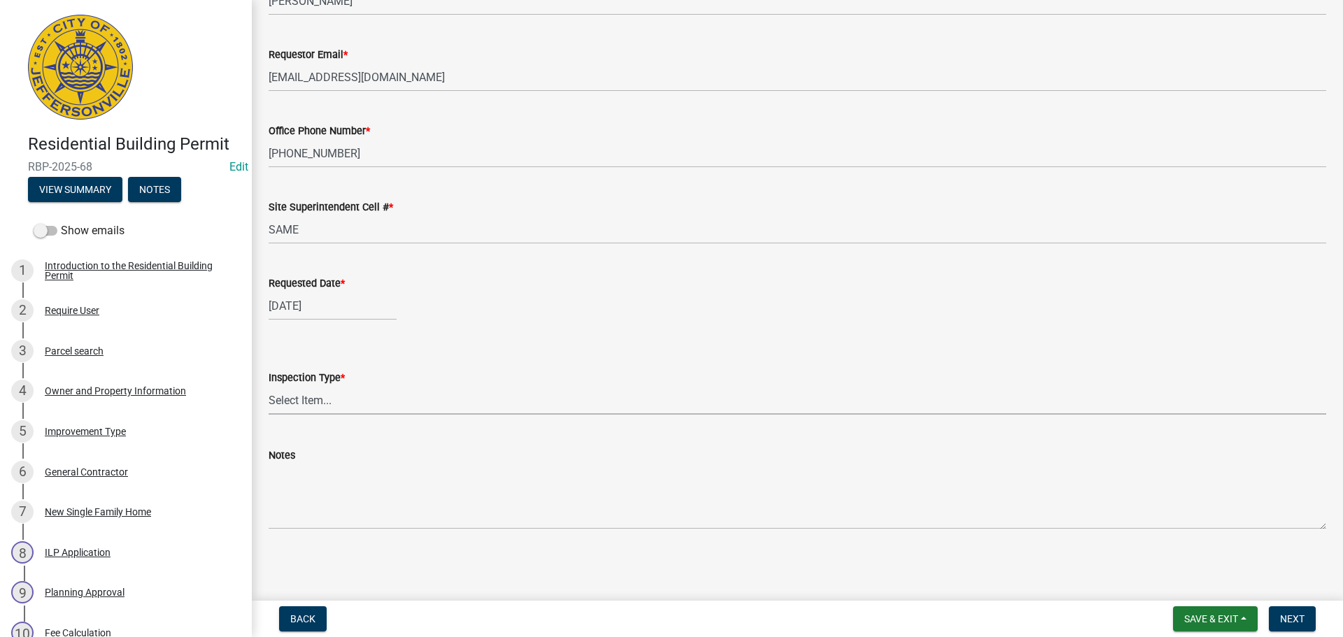
click at [303, 394] on select "Select Item... Footer Foundation Framing Final" at bounding box center [797, 400] width 1057 height 29
click at [269, 386] on select "Select Item... Footer Foundation Framing Final" at bounding box center [797, 400] width 1057 height 29
select select "8ea0f6e5-dde7-4881-a999-02519822ccbf"
click at [1289, 615] on span "Next" at bounding box center [1292, 618] width 24 height 11
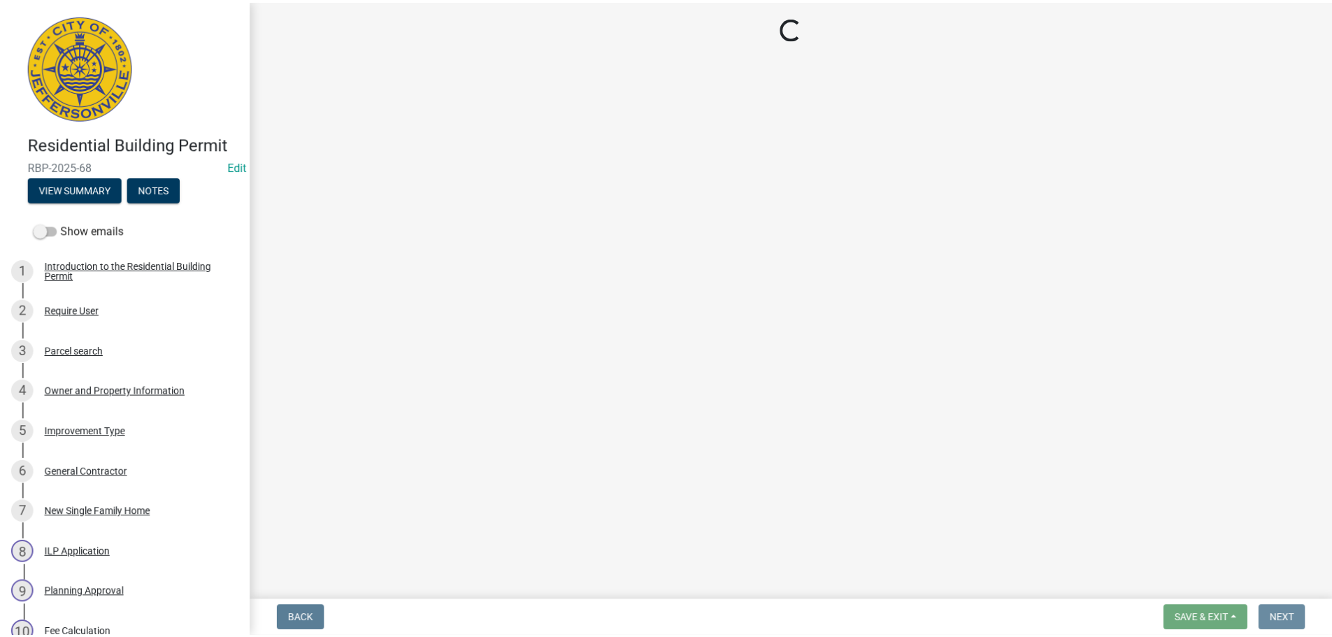
scroll to position [0, 0]
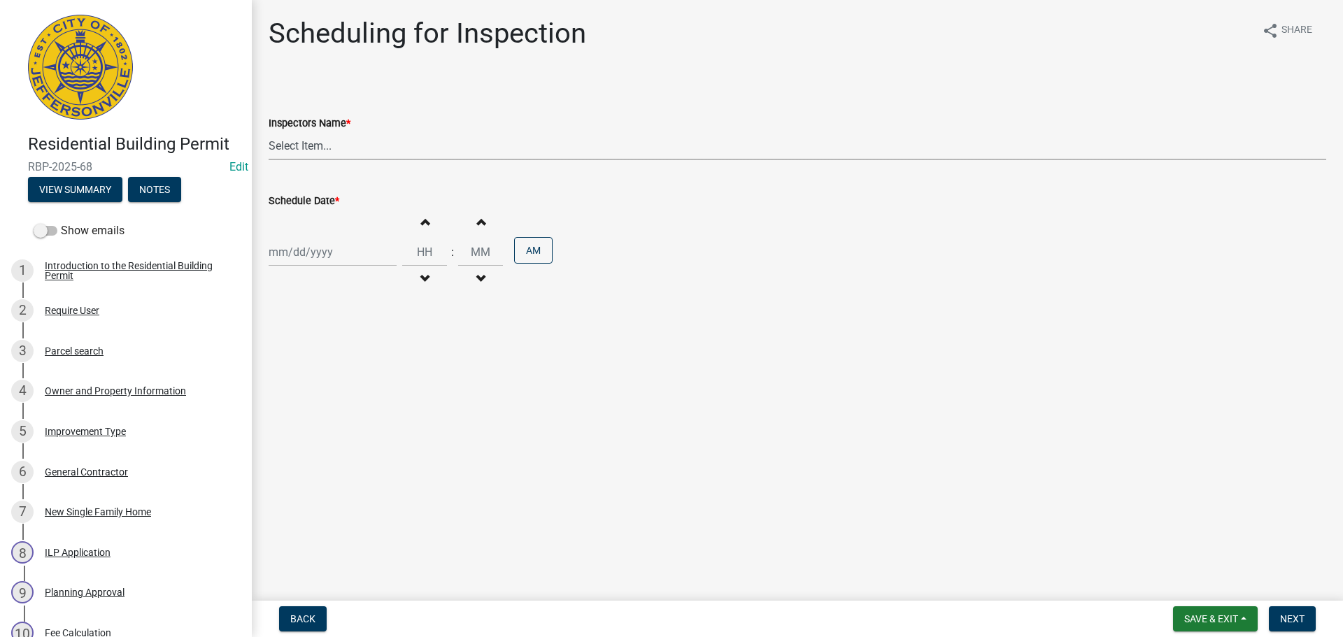
click at [282, 143] on select "Select Item... jramsey (Jeremy Ramsey) MaryFrey (Mary Frey) mkruer (Mike Kruer)…" at bounding box center [797, 145] width 1057 height 29
select select "fdb3bcc6-ce93-4663-8a18-5c08884dd177"
click at [269, 131] on select "Select Item... jramsey (Jeremy Ramsey) MaryFrey (Mary Frey) mkruer (Mike Kruer)…" at bounding box center [797, 145] width 1057 height 29
select select "9"
select select "2025"
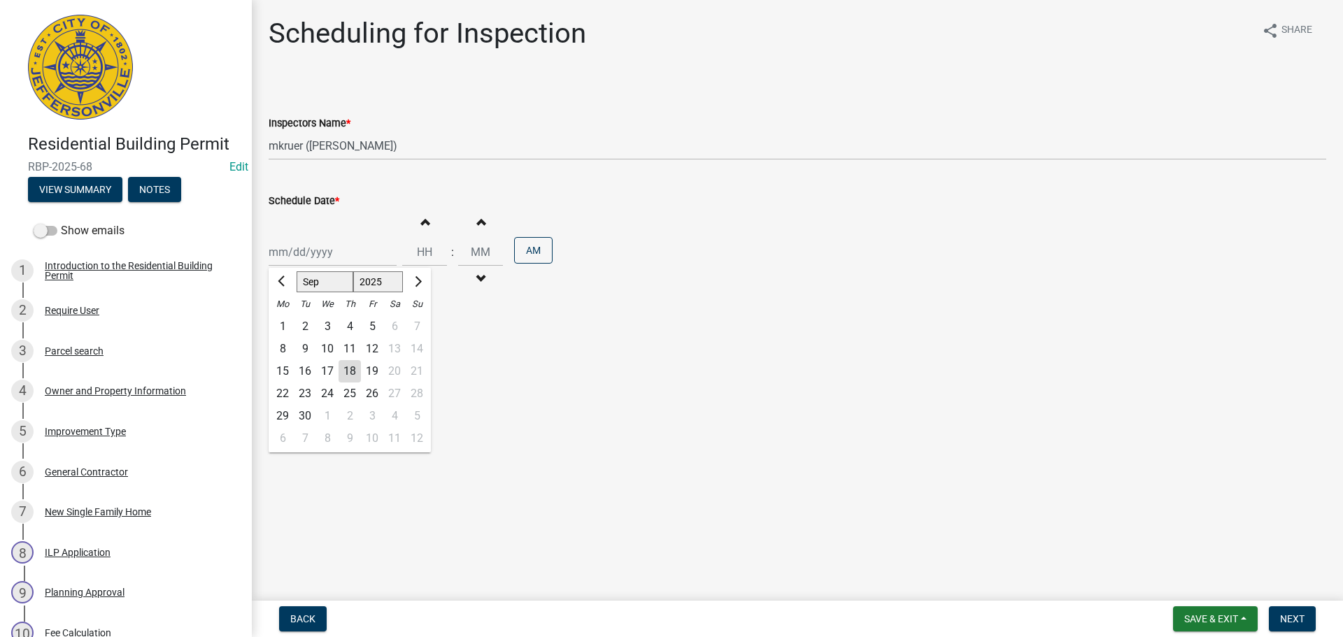
click at [286, 259] on div "Jan Feb Mar Apr May Jun Jul Aug Sep Oct Nov Dec 1525 1526 1527 1528 1529 1530 1…" at bounding box center [333, 252] width 128 height 29
click at [307, 395] on div "23" at bounding box center [305, 393] width 22 height 22
type input "09/23/2025"
click at [1289, 614] on span "Next" at bounding box center [1292, 618] width 24 height 11
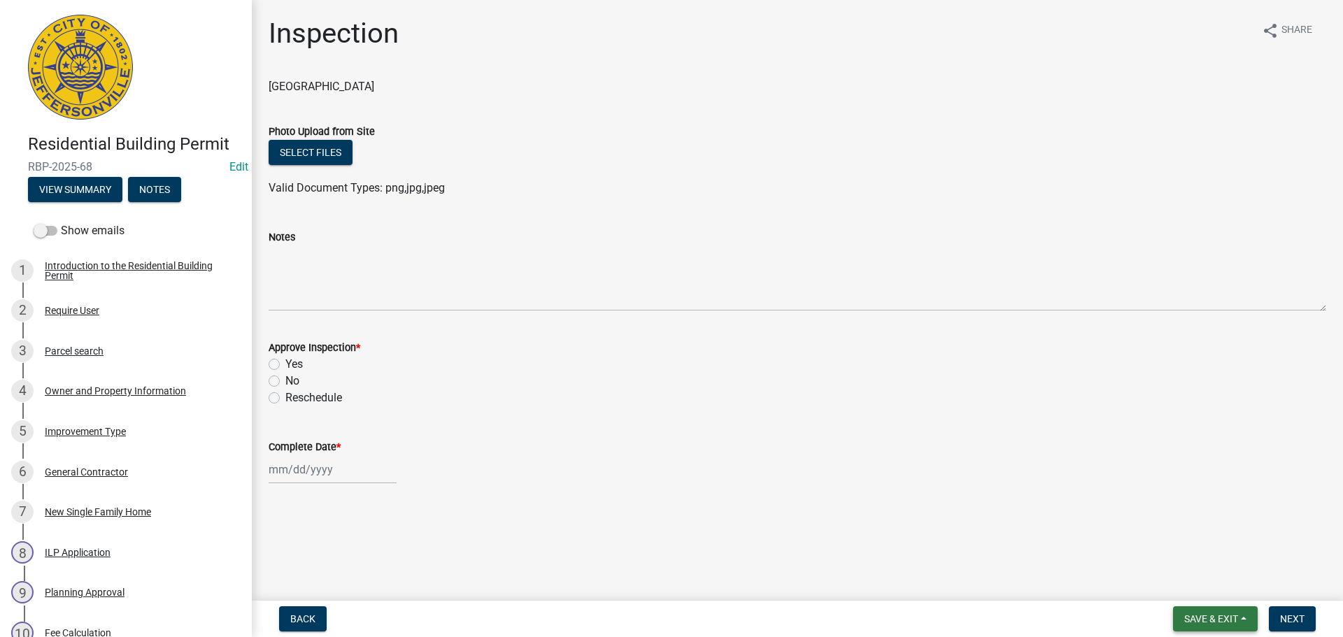
click at [1224, 615] on span "Save & Exit" at bounding box center [1211, 618] width 54 height 11
click at [1204, 581] on button "Save & Exit" at bounding box center [1201, 583] width 112 height 34
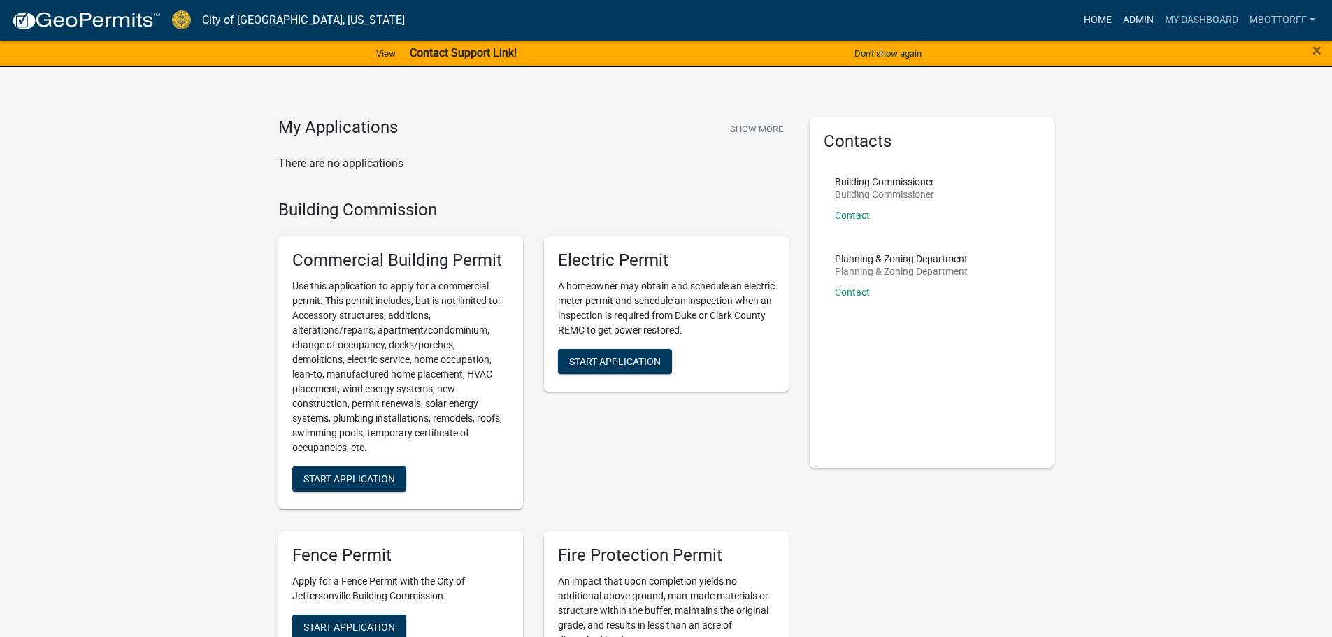
drag, startPoint x: 1130, startPoint y: 24, endPoint x: 1115, endPoint y: 27, distance: 15.6
click at [1130, 24] on link "Admin" at bounding box center [1138, 20] width 42 height 27
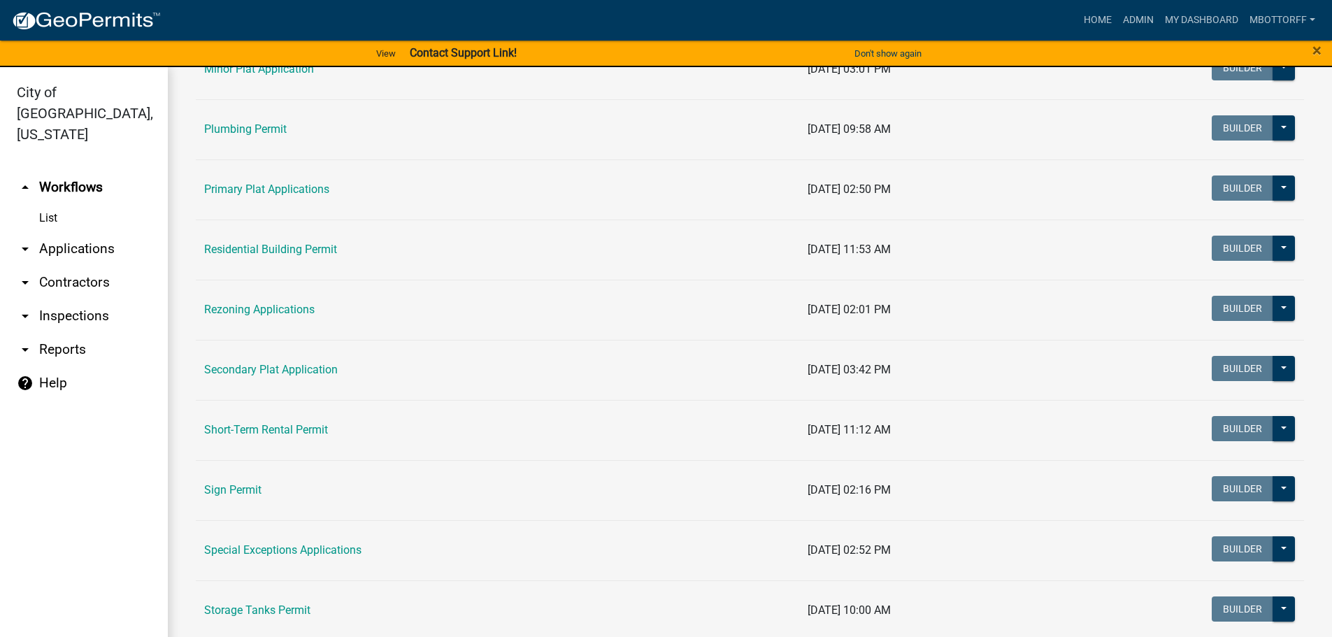
scroll to position [839, 0]
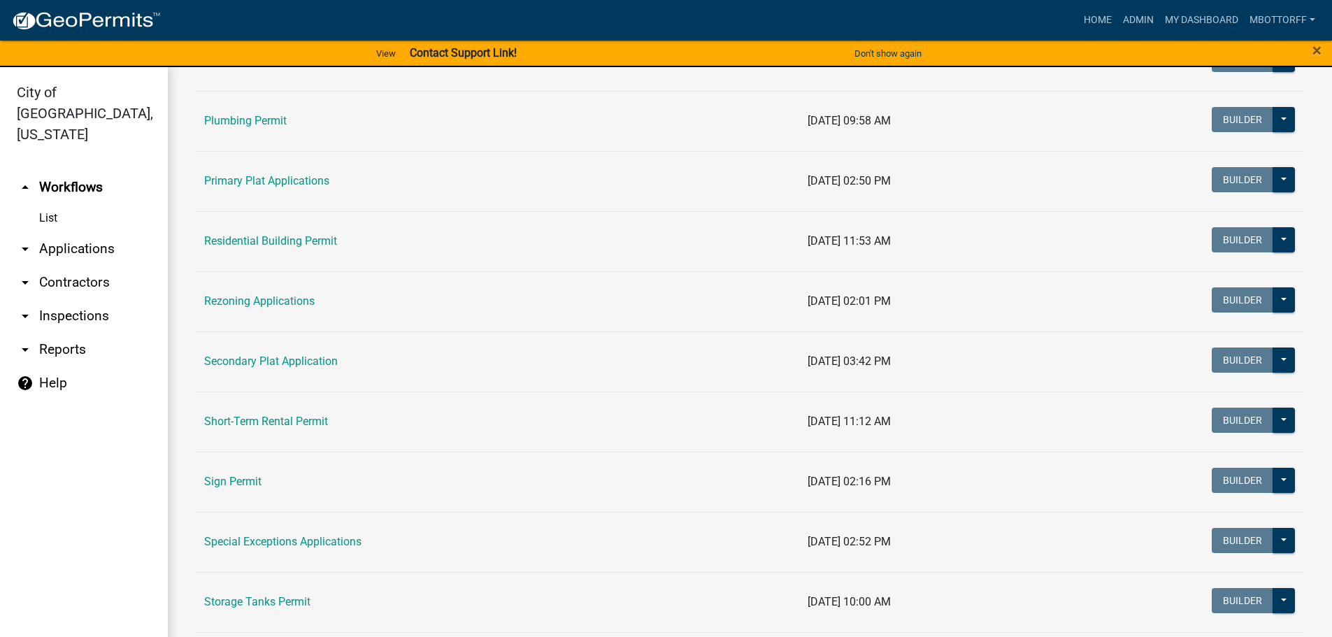
click at [287, 238] on link "Residential Building Permit" at bounding box center [270, 240] width 133 height 13
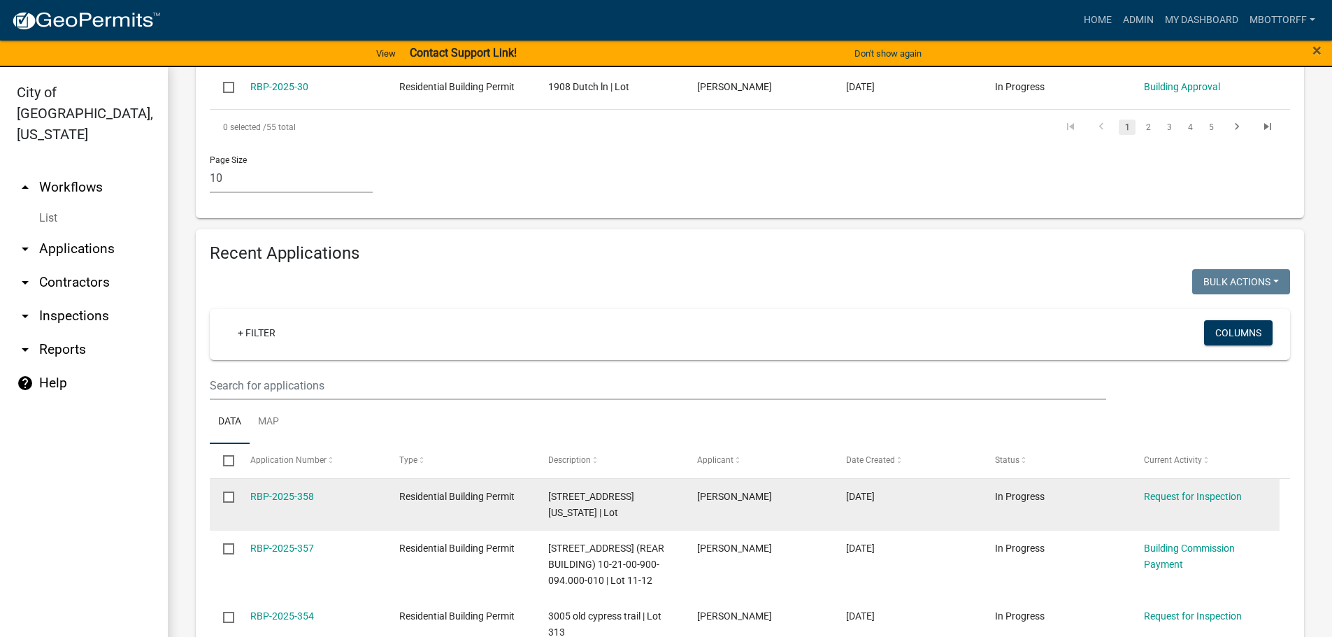
scroll to position [909, 0]
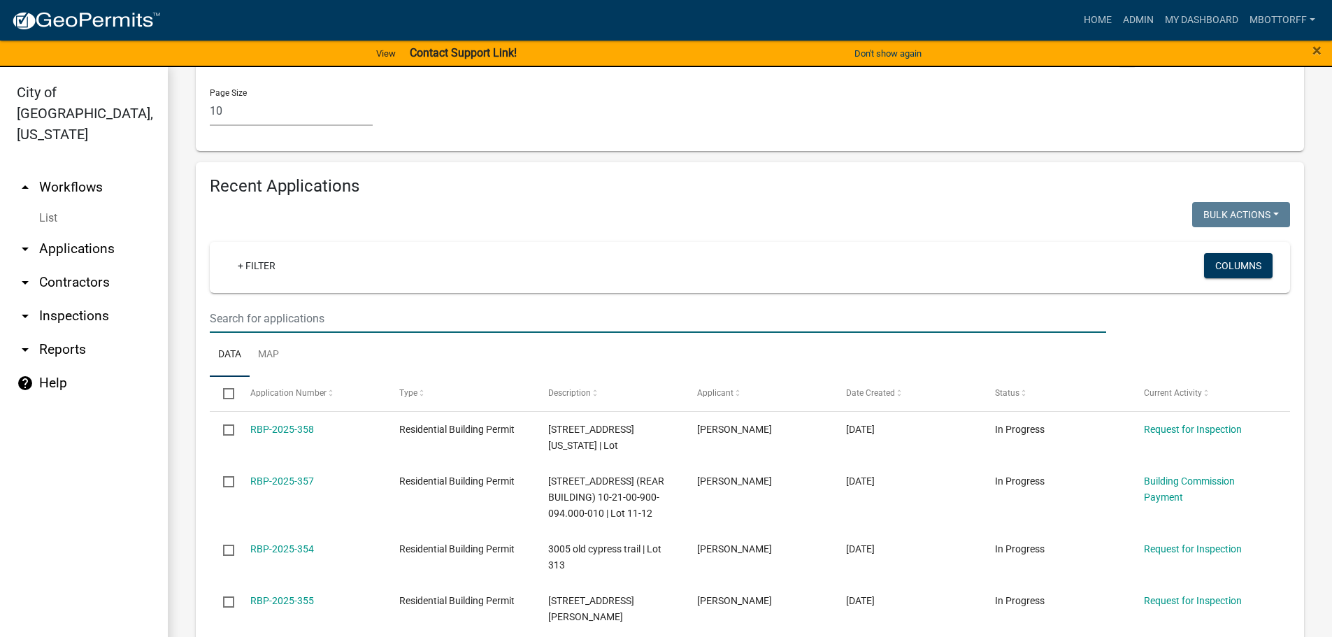
click at [249, 333] on input "text" at bounding box center [658, 318] width 896 height 29
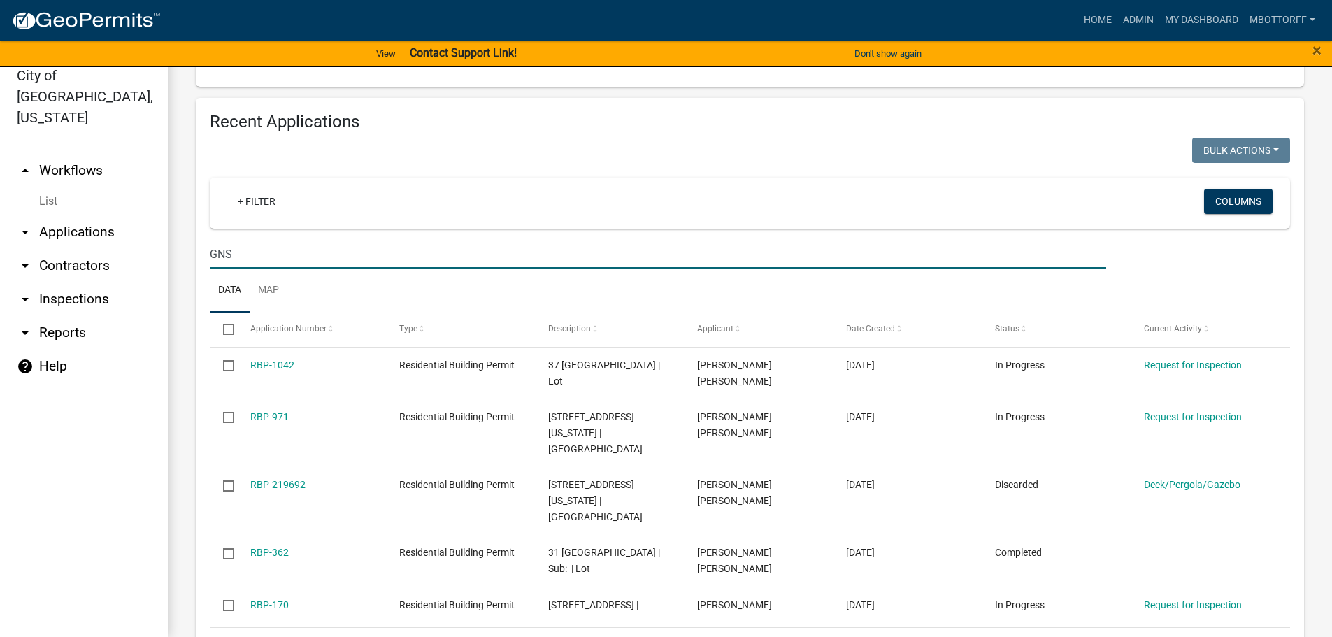
scroll to position [776, 0]
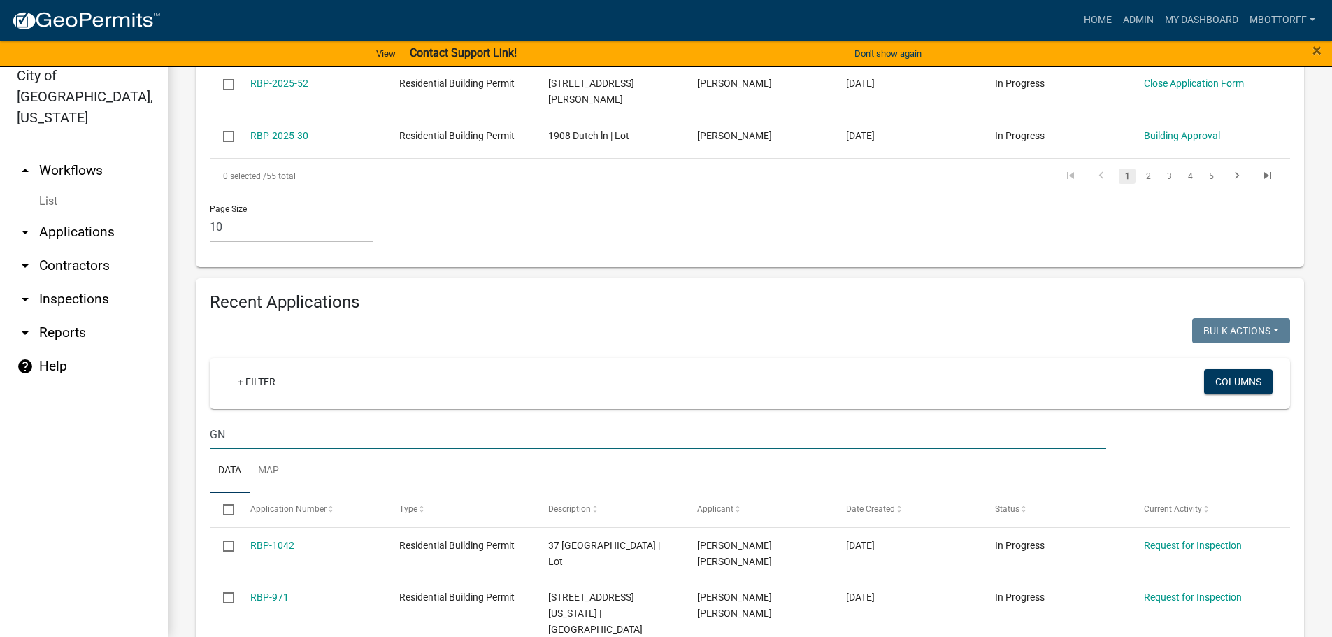
type input "G"
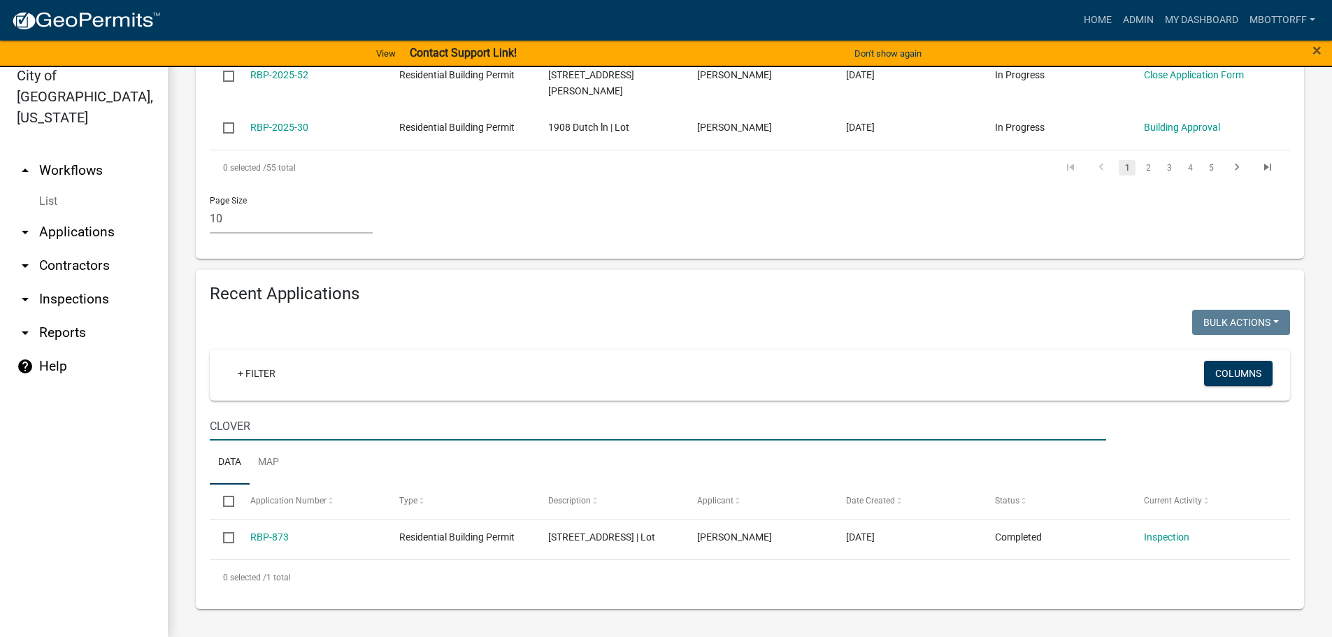
scroll to position [848, 0]
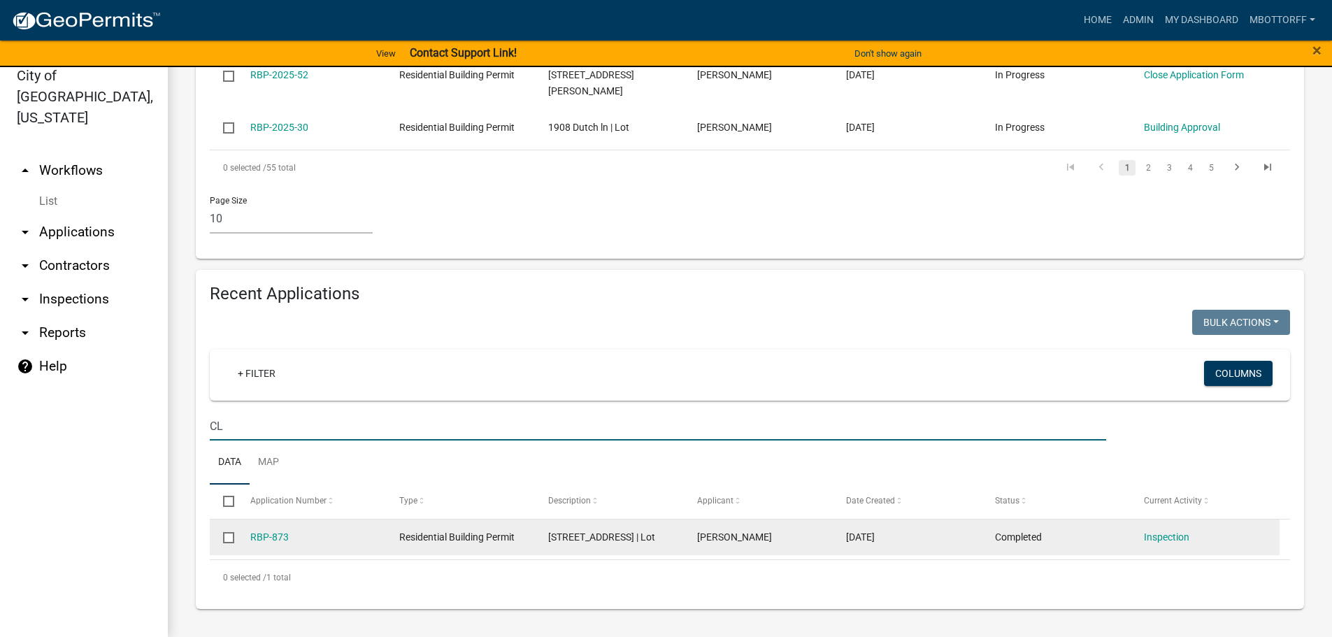
type input "C"
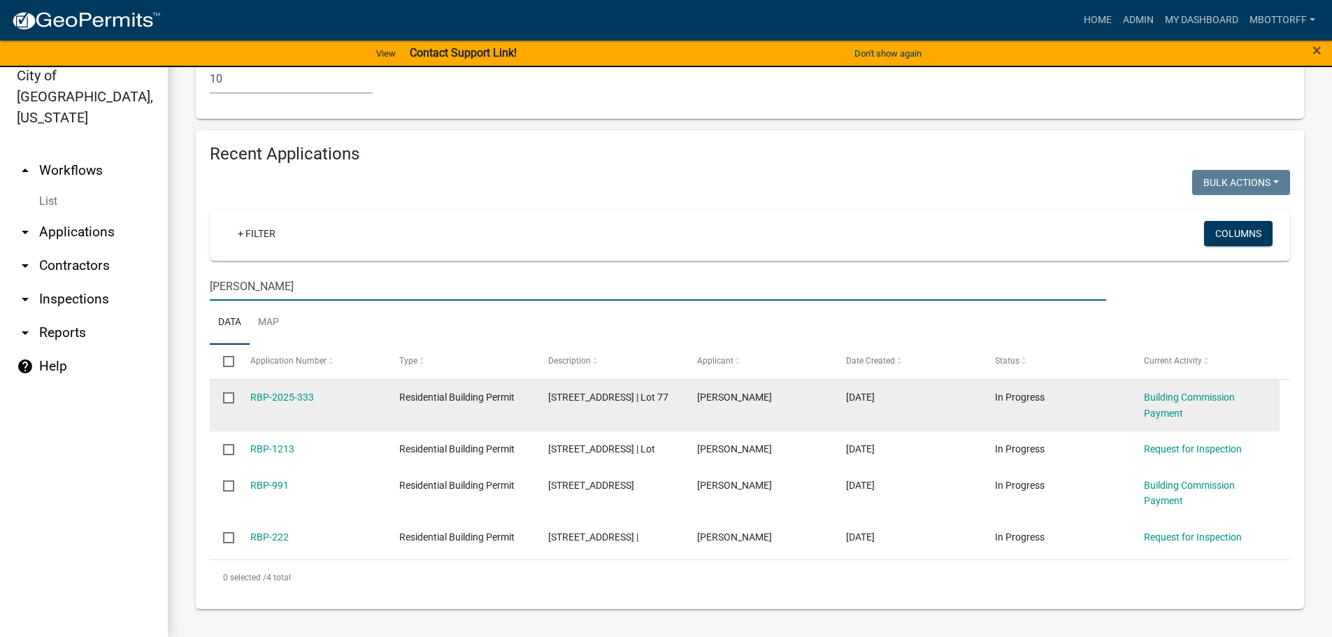
scroll to position [988, 0]
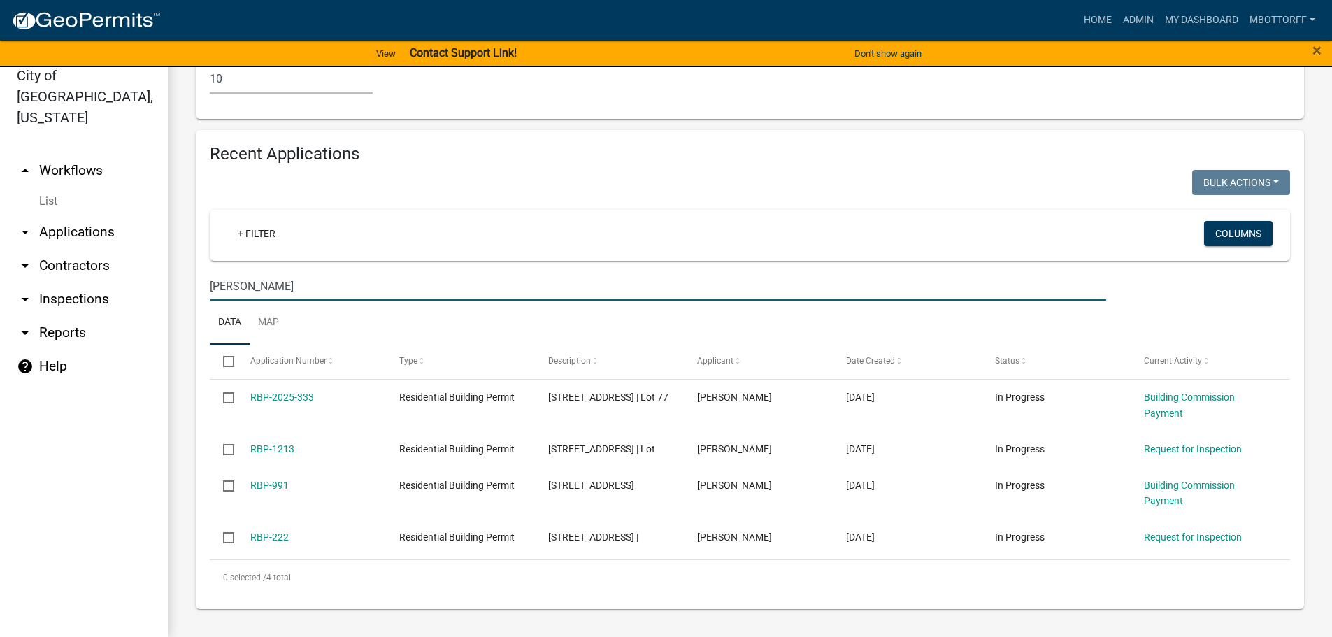
type input "[PERSON_NAME]"
drag, startPoint x: 52, startPoint y: 176, endPoint x: 60, endPoint y: 177, distance: 8.4
click at [52, 187] on link "List" at bounding box center [84, 201] width 168 height 28
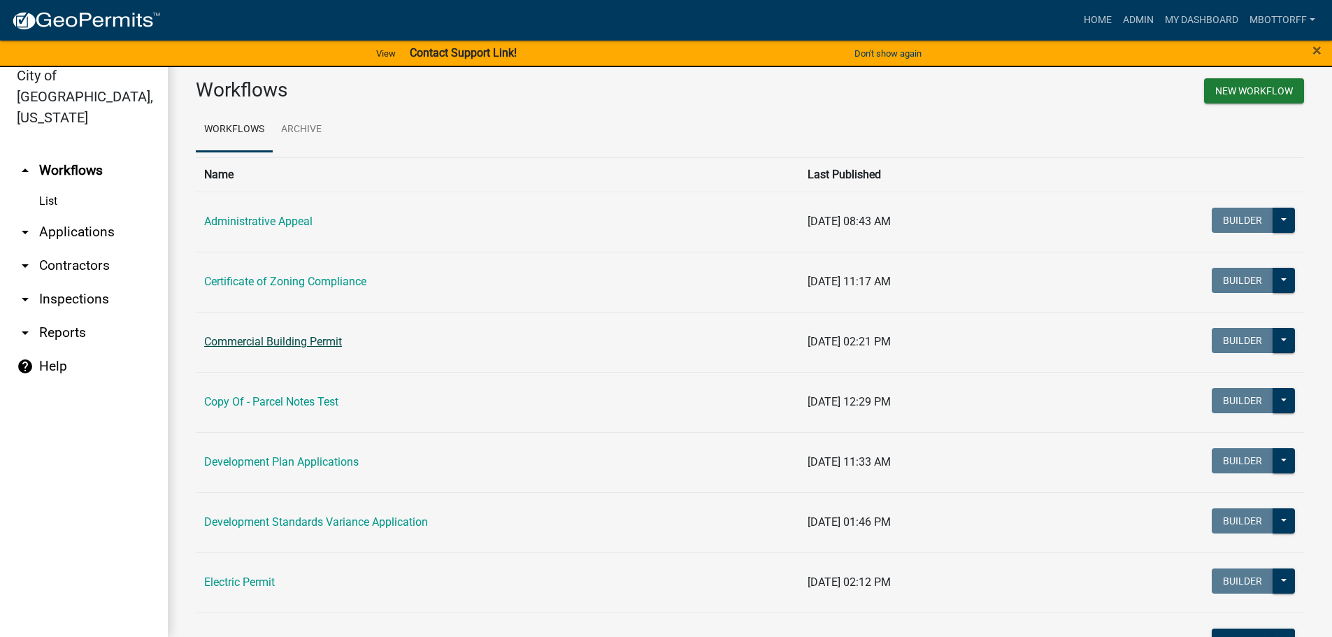
click at [260, 341] on link "Commercial Building Permit" at bounding box center [273, 341] width 138 height 13
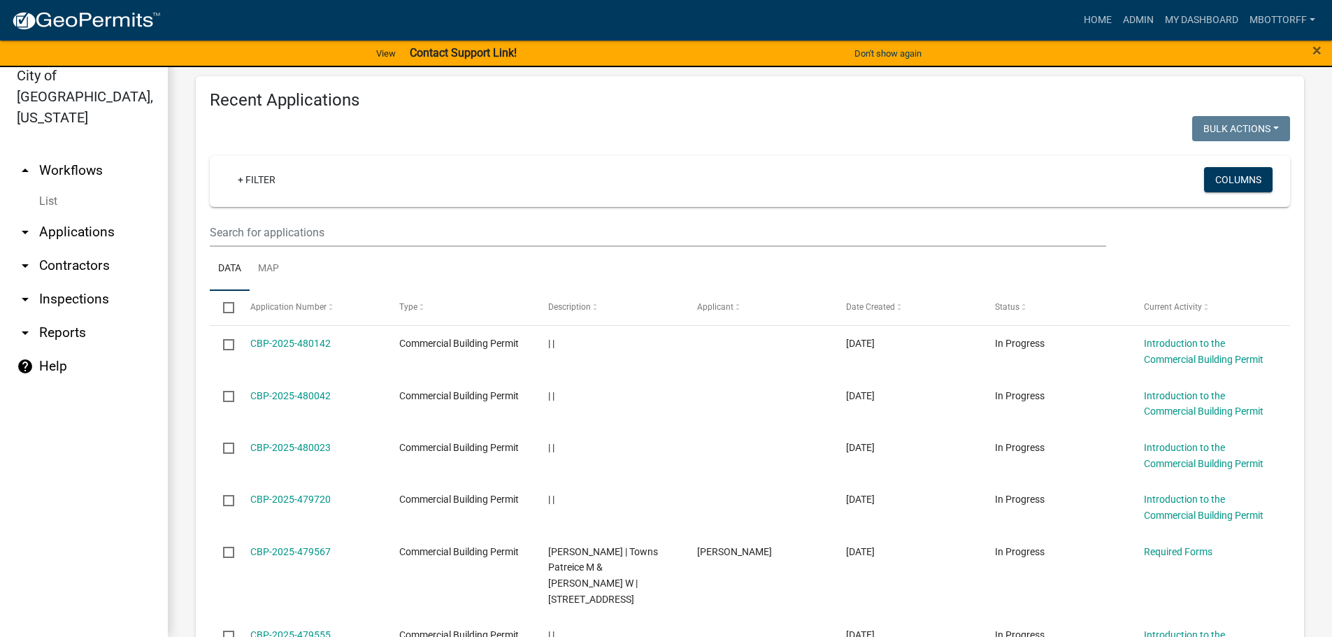
scroll to position [1329, 0]
click at [234, 238] on input "text" at bounding box center [658, 231] width 896 height 29
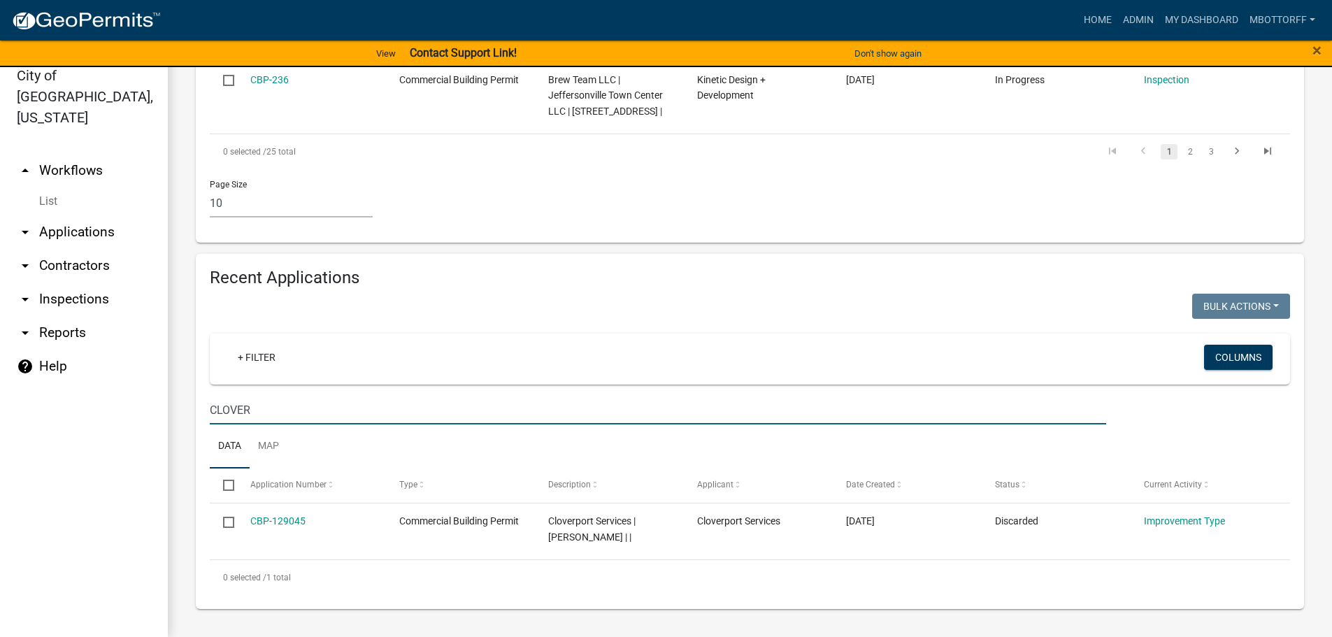
scroll to position [1166, 0]
drag, startPoint x: 263, startPoint y: 407, endPoint x: 44, endPoint y: 393, distance: 219.3
click at [58, 393] on div "City of Jeffersonville, Indiana arrow_drop_up Workflows List arrow_drop_down Ap…" at bounding box center [666, 343] width 1332 height 587
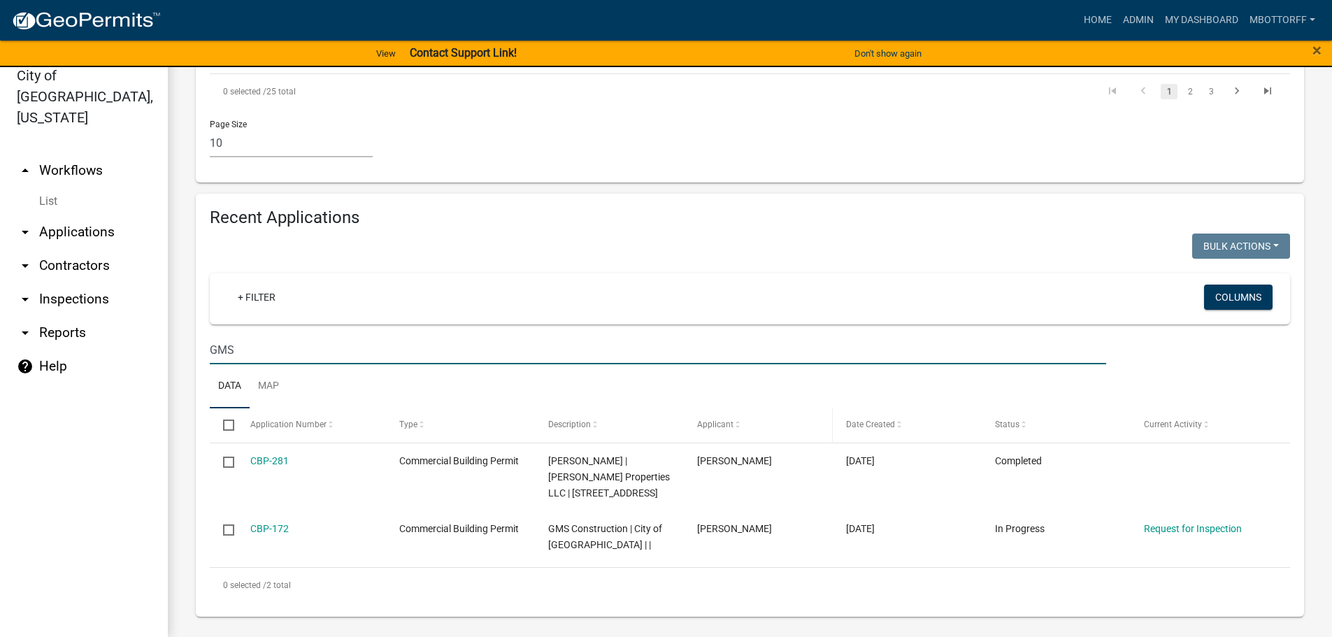
scroll to position [1234, 0]
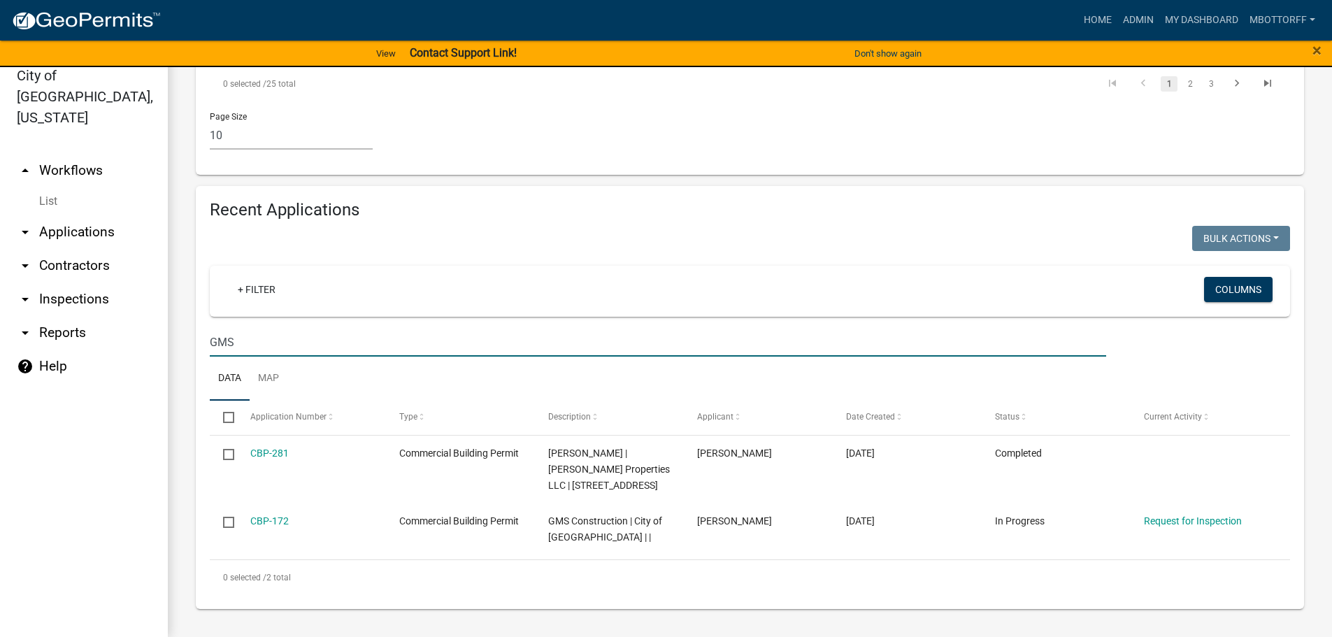
click at [254, 345] on input "GMS" at bounding box center [658, 342] width 896 height 29
type input "G"
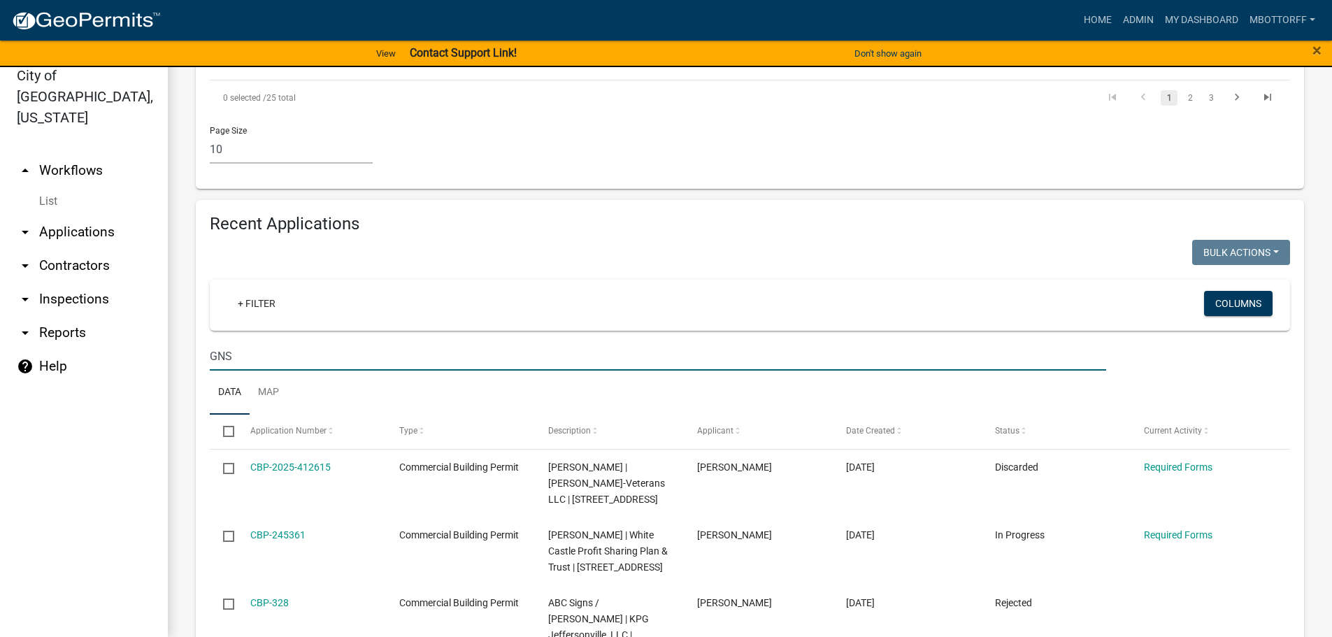
scroll to position [1054, 0]
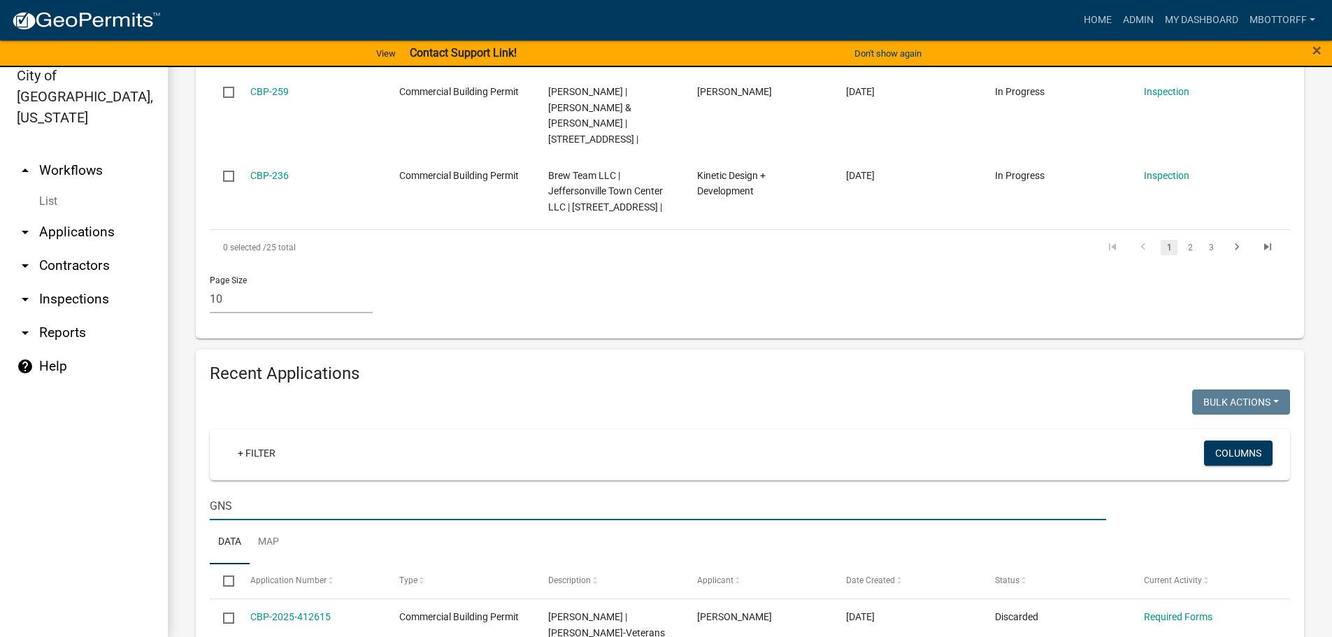
drag, startPoint x: 171, startPoint y: 502, endPoint x: 0, endPoint y: 486, distance: 172.1
click at [66, 496] on div "City of Jeffersonville, Indiana arrow_drop_up Workflows List arrow_drop_down Ap…" at bounding box center [666, 343] width 1332 height 587
type input "828"
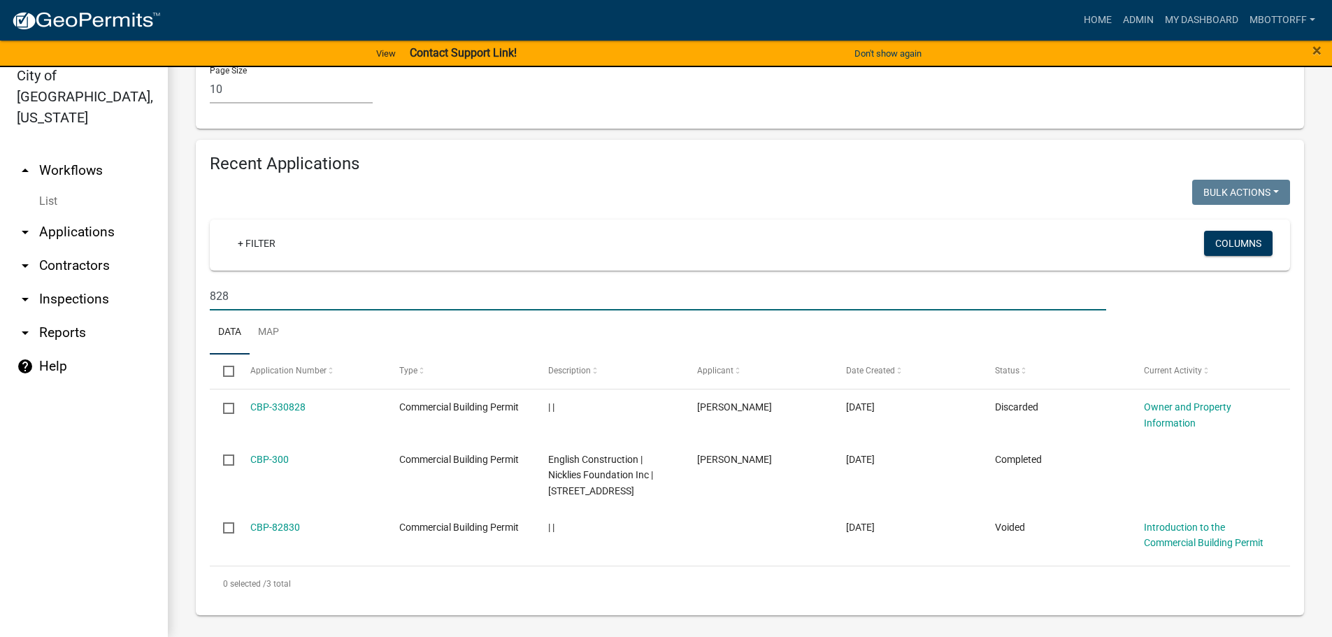
scroll to position [1286, 0]
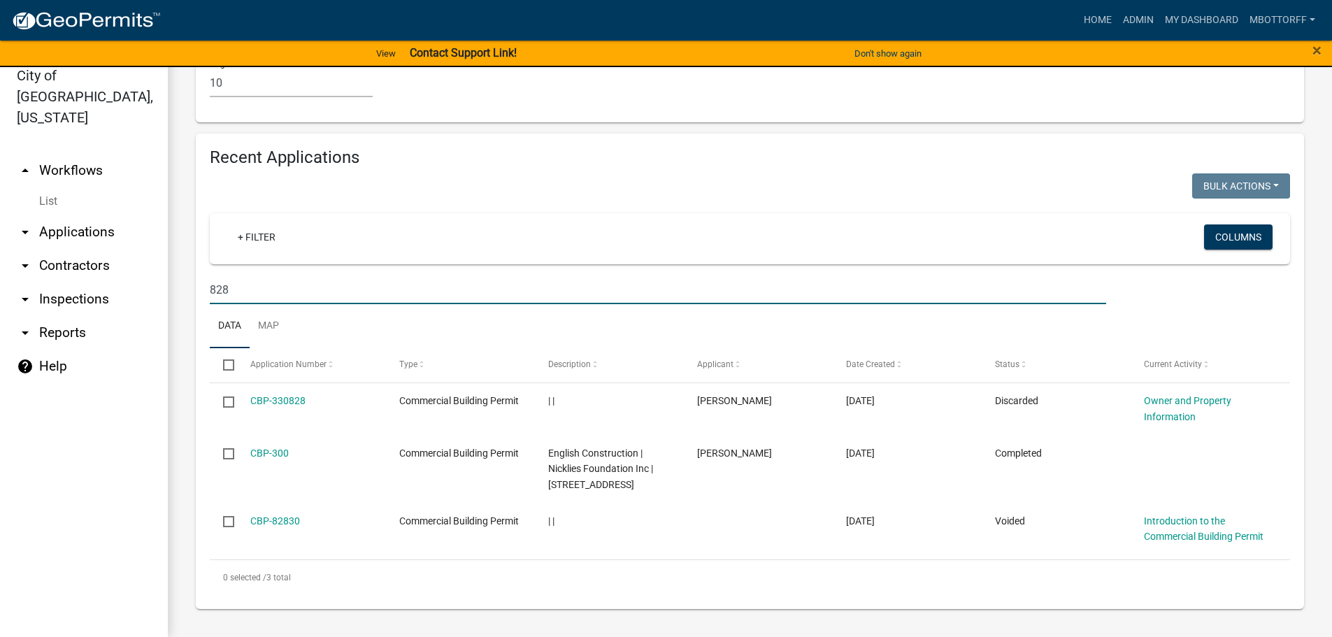
drag, startPoint x: 245, startPoint y: 294, endPoint x: 0, endPoint y: 243, distance: 250.0
click at [54, 273] on div "City of Jeffersonville, Indiana arrow_drop_up Workflows List arrow_drop_down Ap…" at bounding box center [666, 343] width 1332 height 587
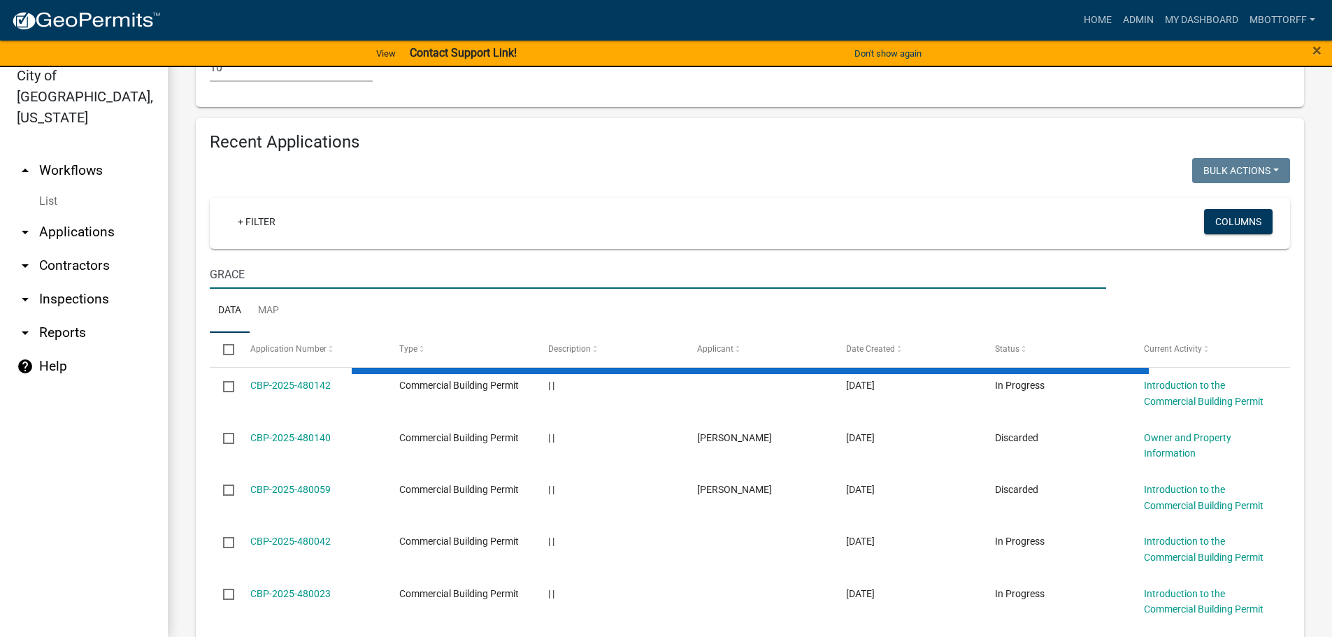
scroll to position [1145, 0]
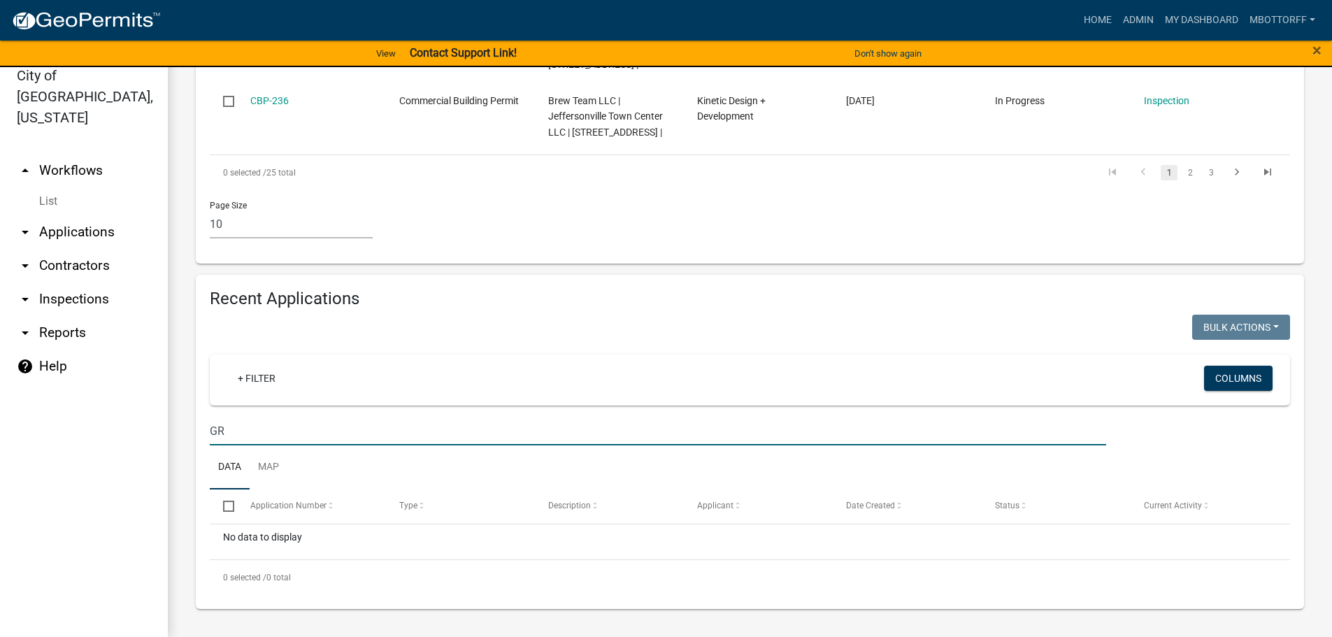
type input "G"
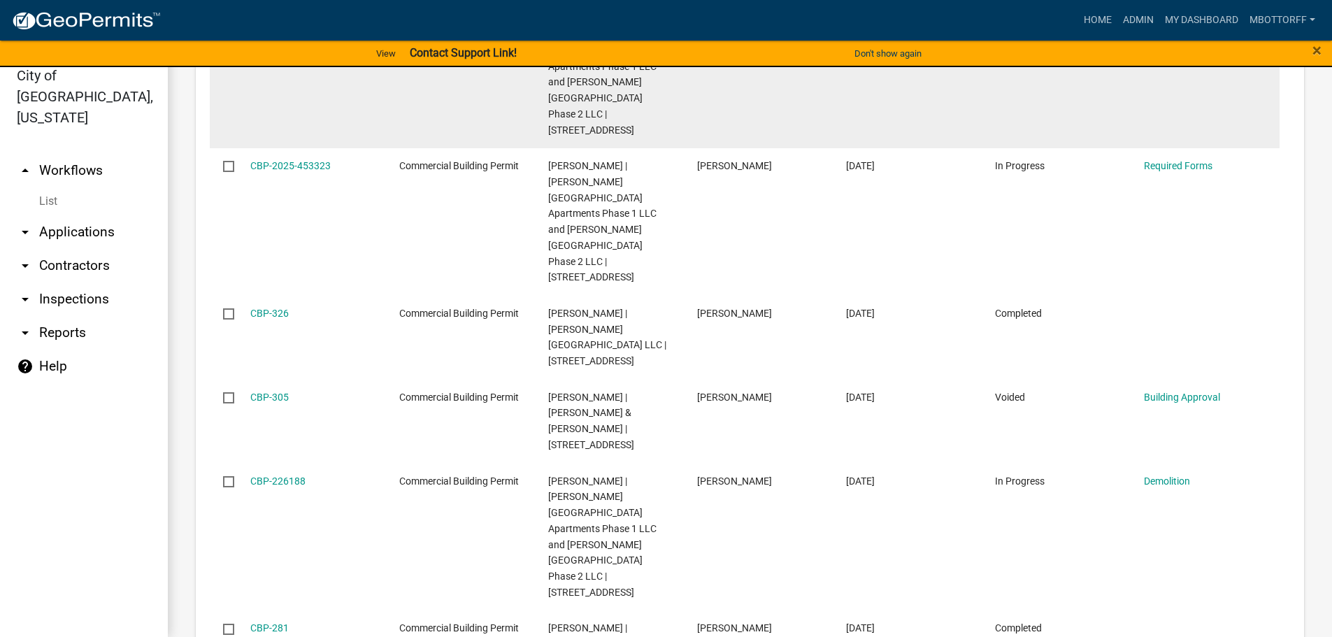
scroll to position [1669, 0]
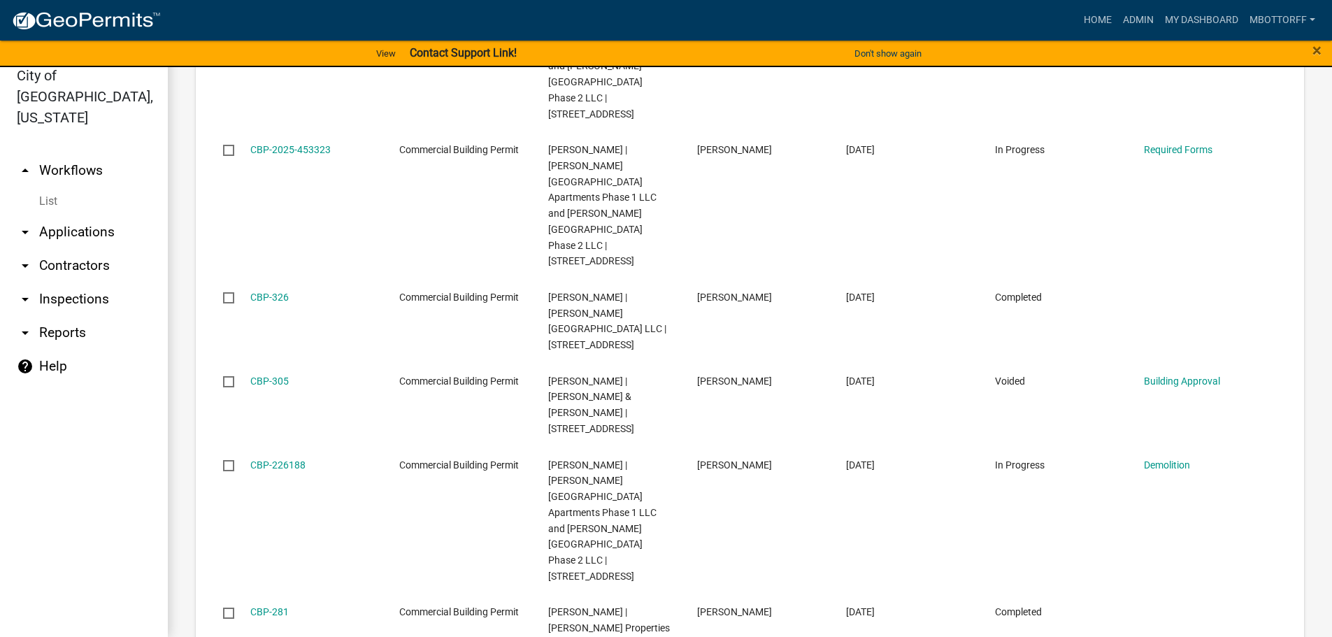
type input "CHAD"
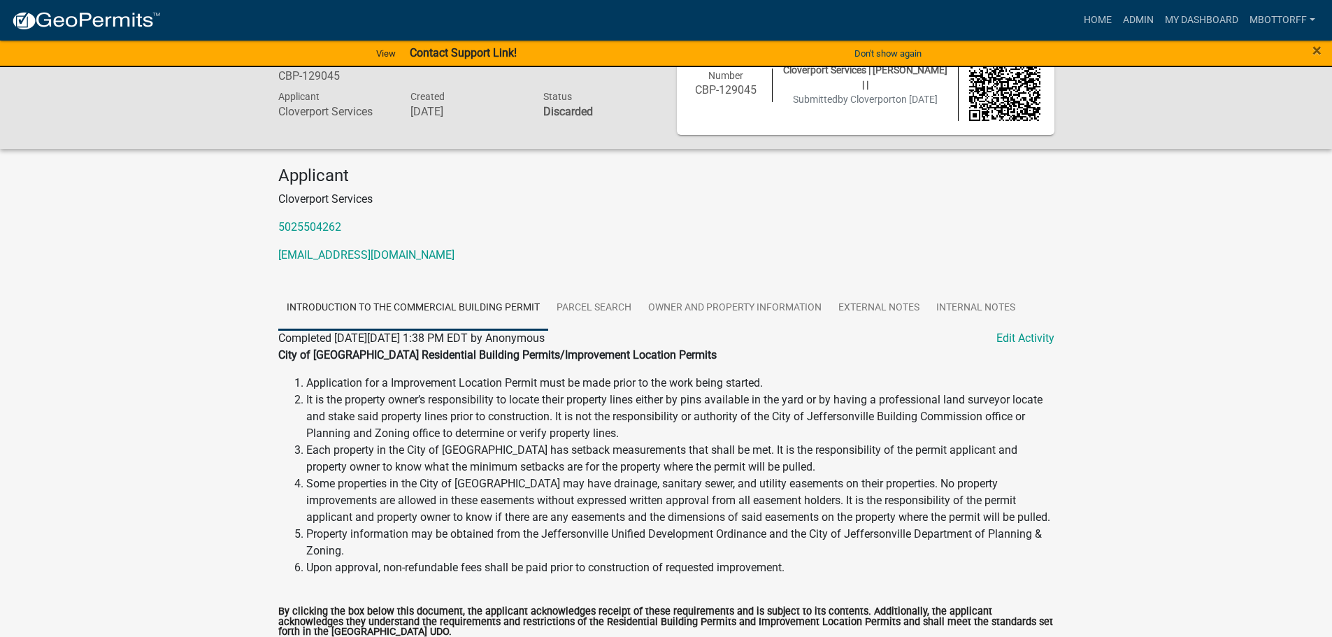
scroll to position [70, 0]
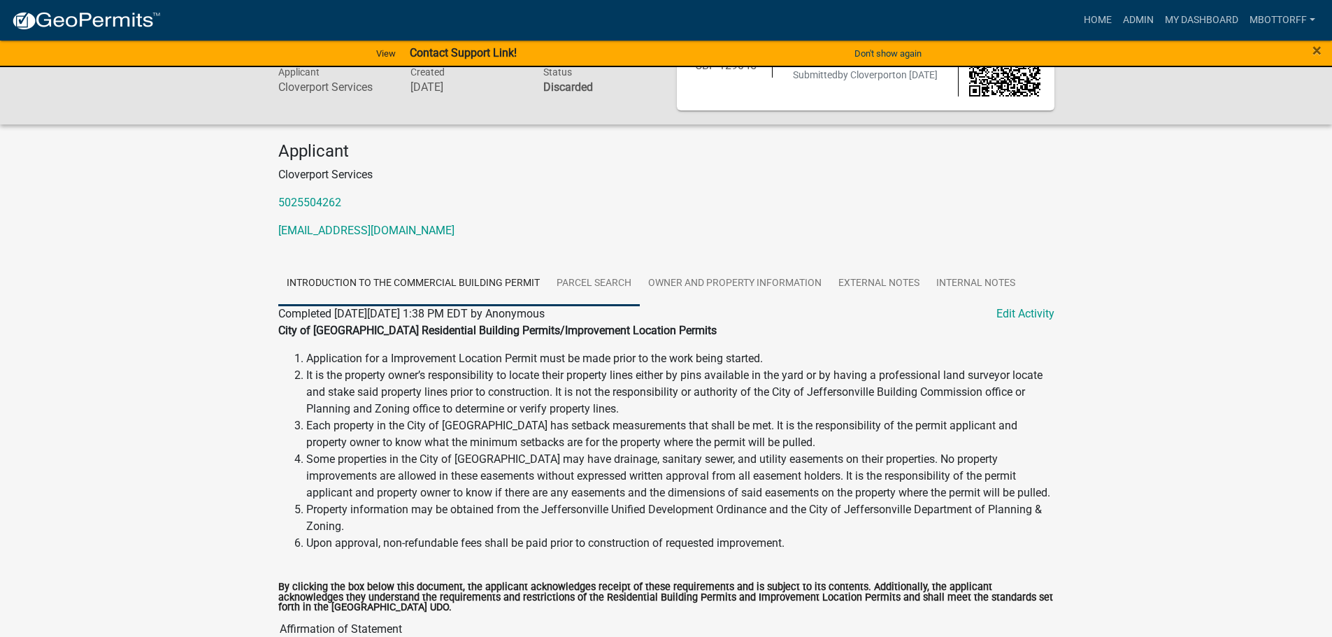
click at [610, 288] on link "Parcel search" at bounding box center [594, 284] width 92 height 45
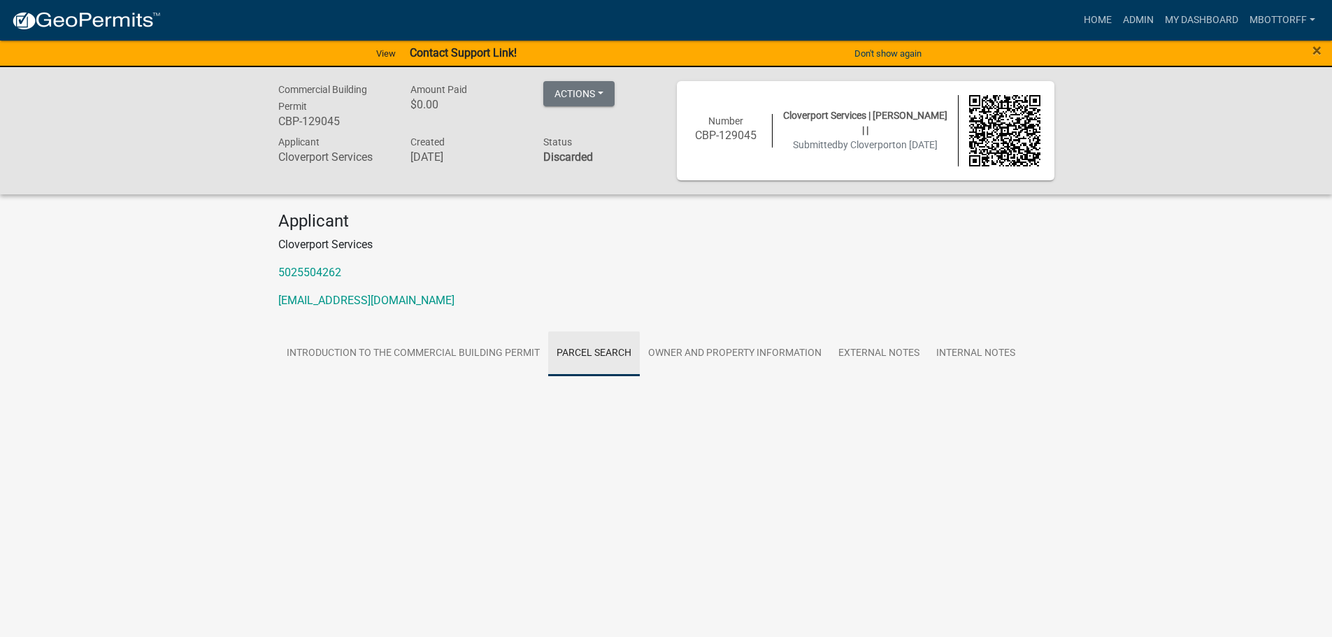
scroll to position [0, 0]
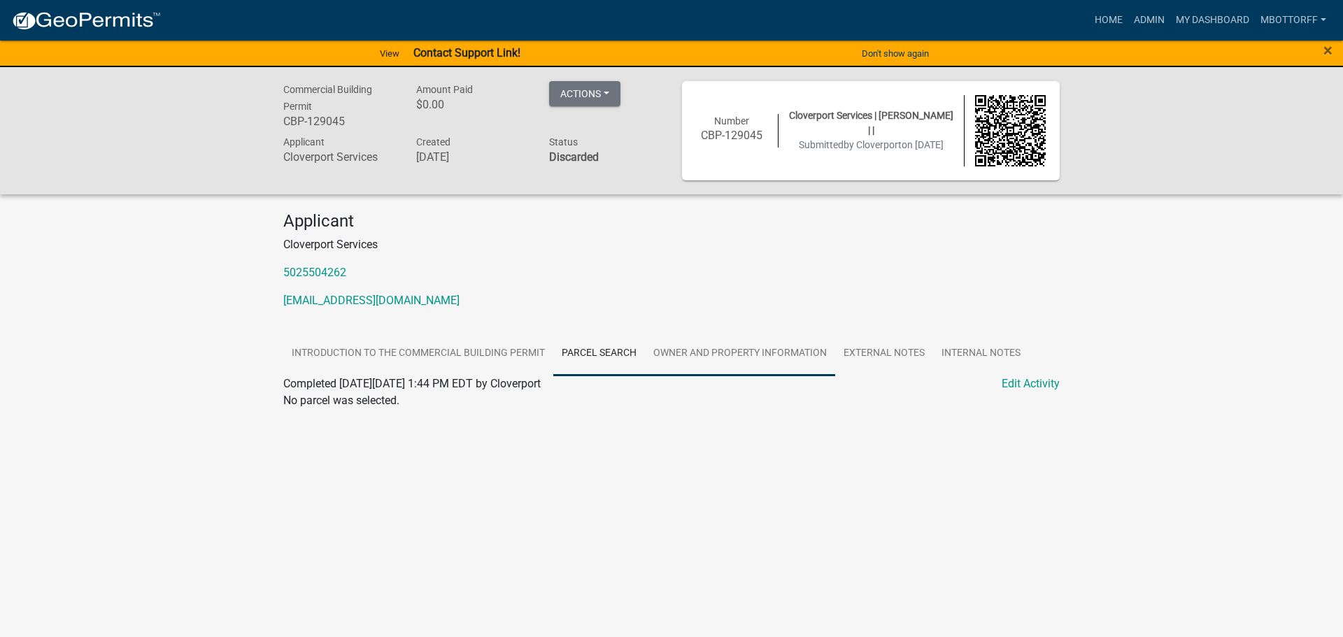
click at [759, 350] on link "Owner and Property Information" at bounding box center [740, 353] width 190 height 45
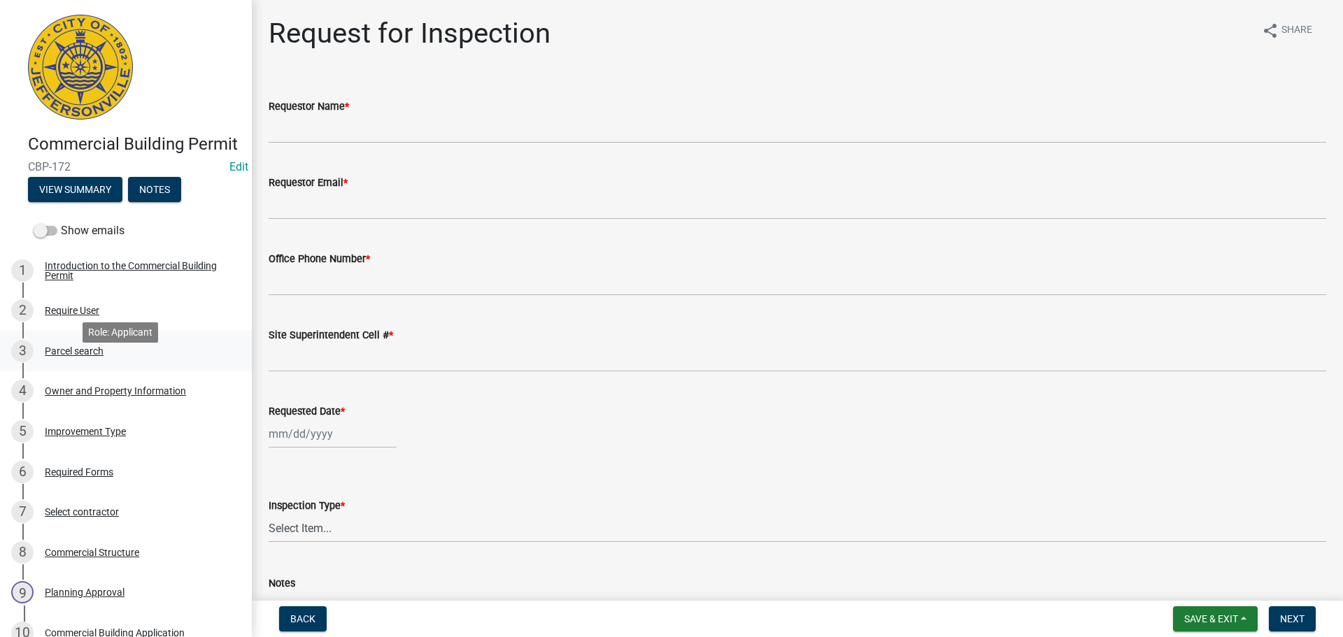
click at [59, 356] on div "Parcel search" at bounding box center [74, 351] width 59 height 10
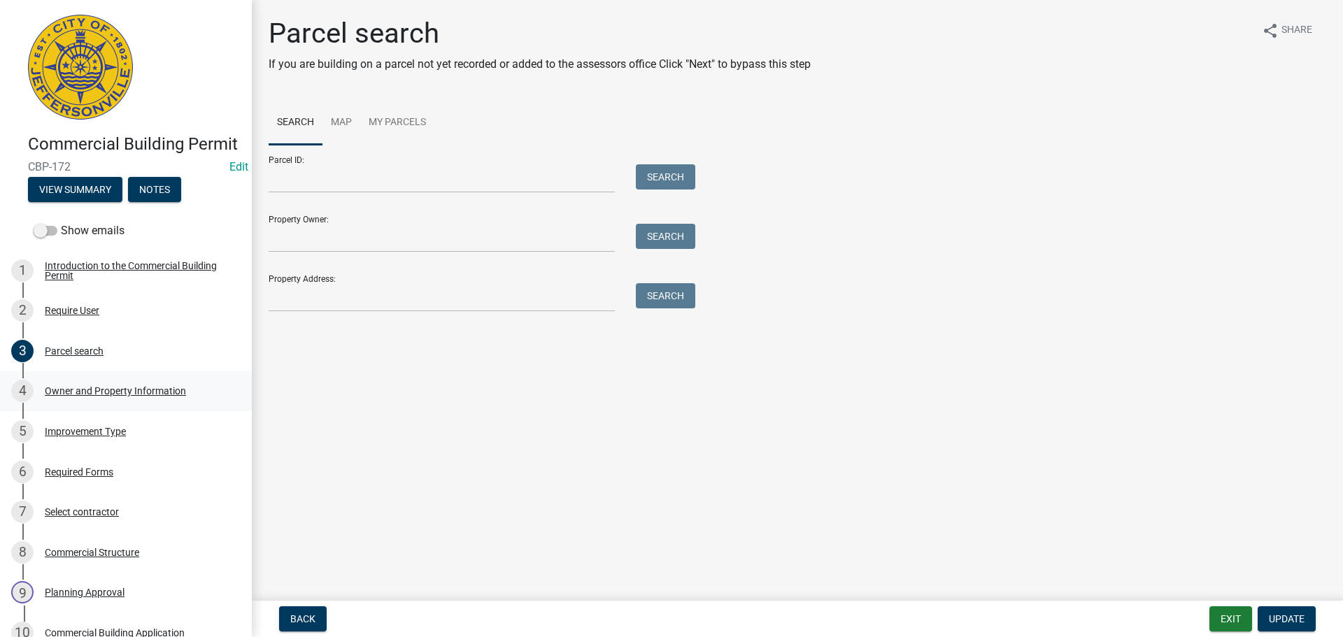
click at [79, 396] on div "Owner and Property Information" at bounding box center [115, 391] width 141 height 10
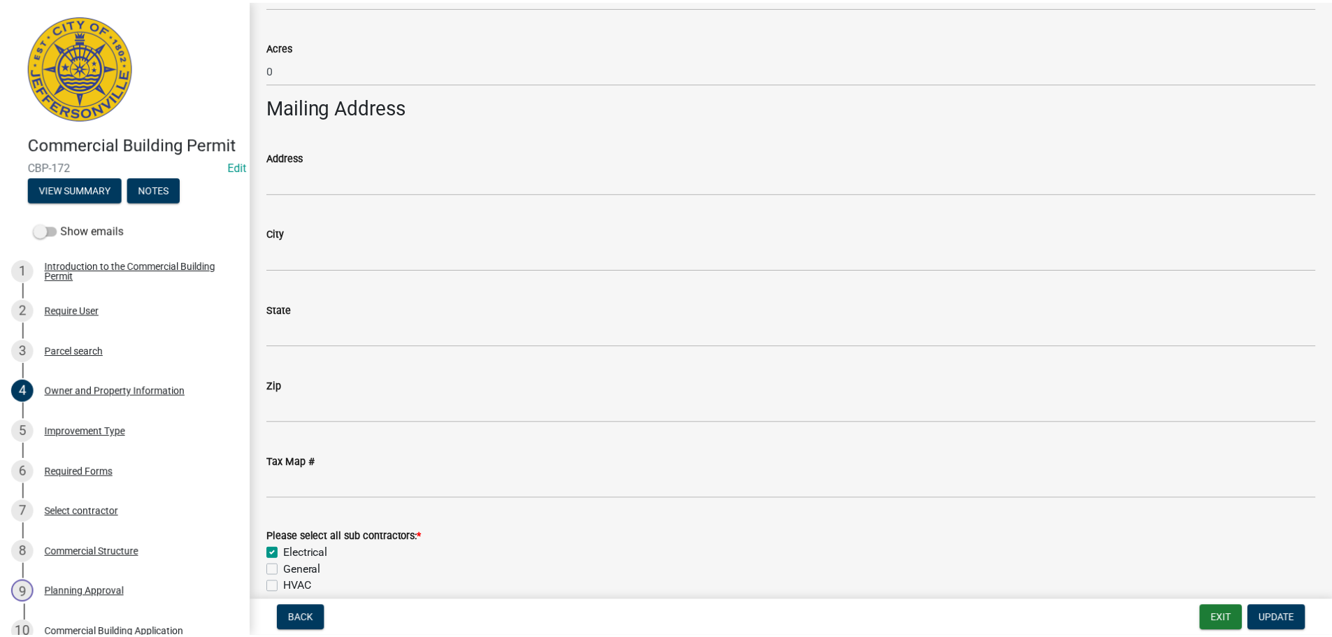
scroll to position [1352, 0]
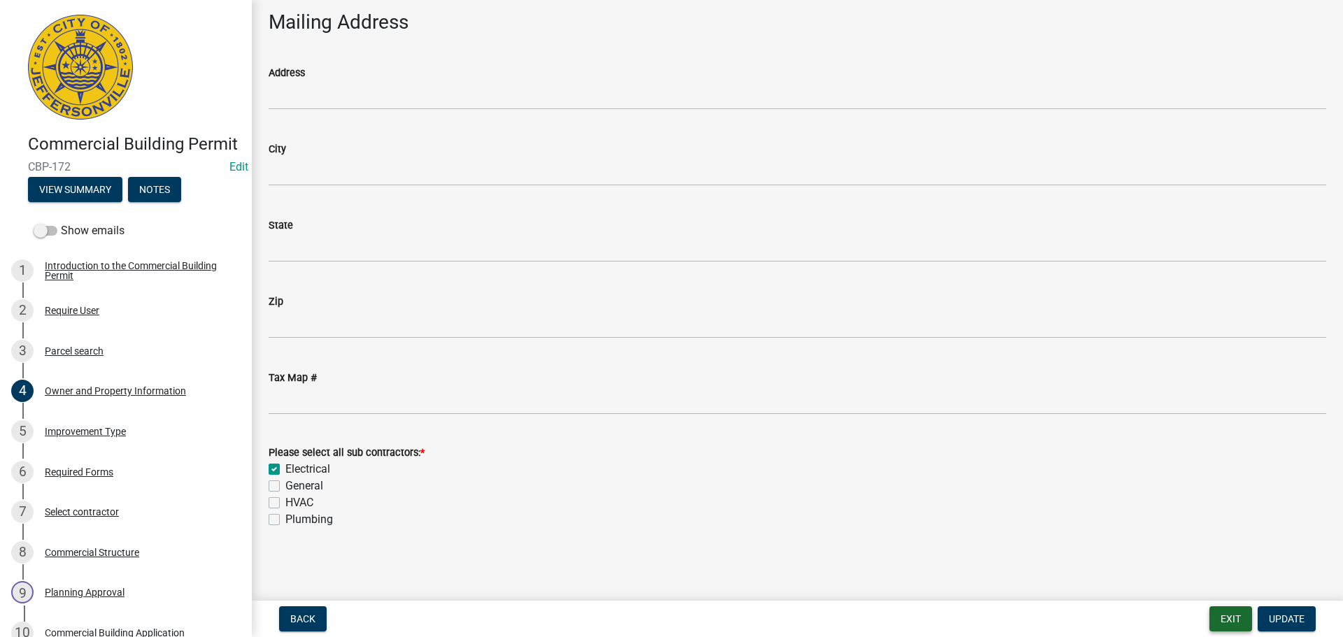
click at [1235, 617] on button "Exit" at bounding box center [1230, 618] width 43 height 25
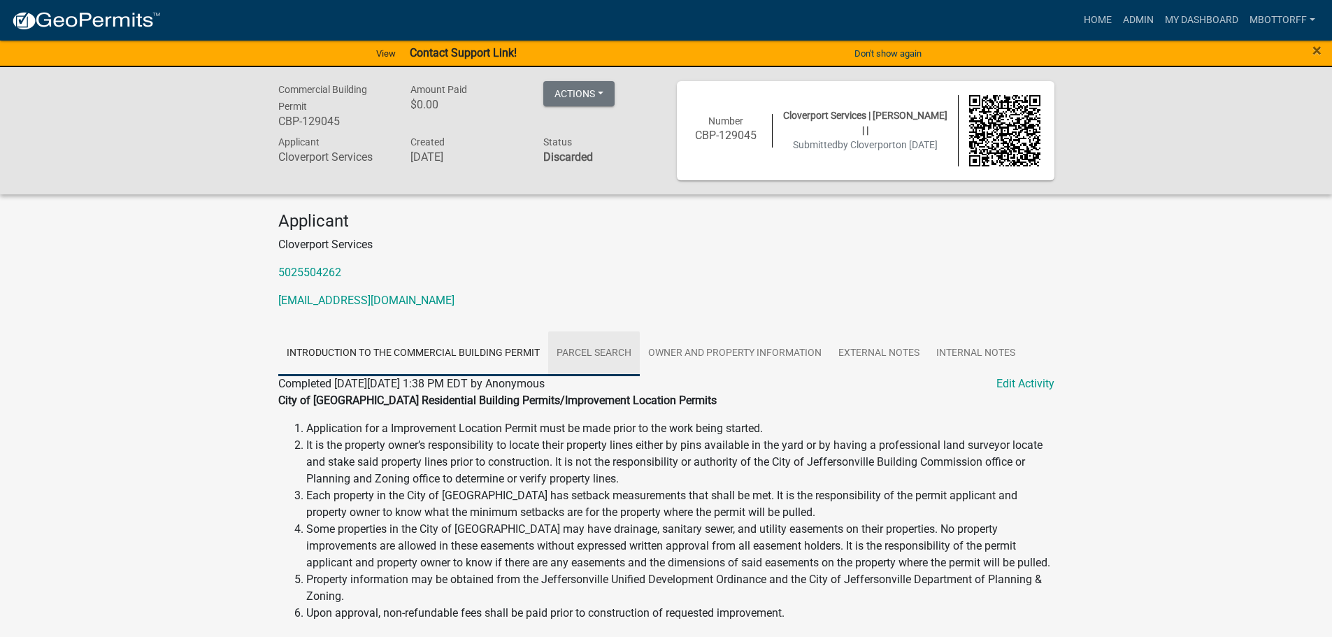
click at [590, 349] on link "Parcel search" at bounding box center [594, 353] width 92 height 45
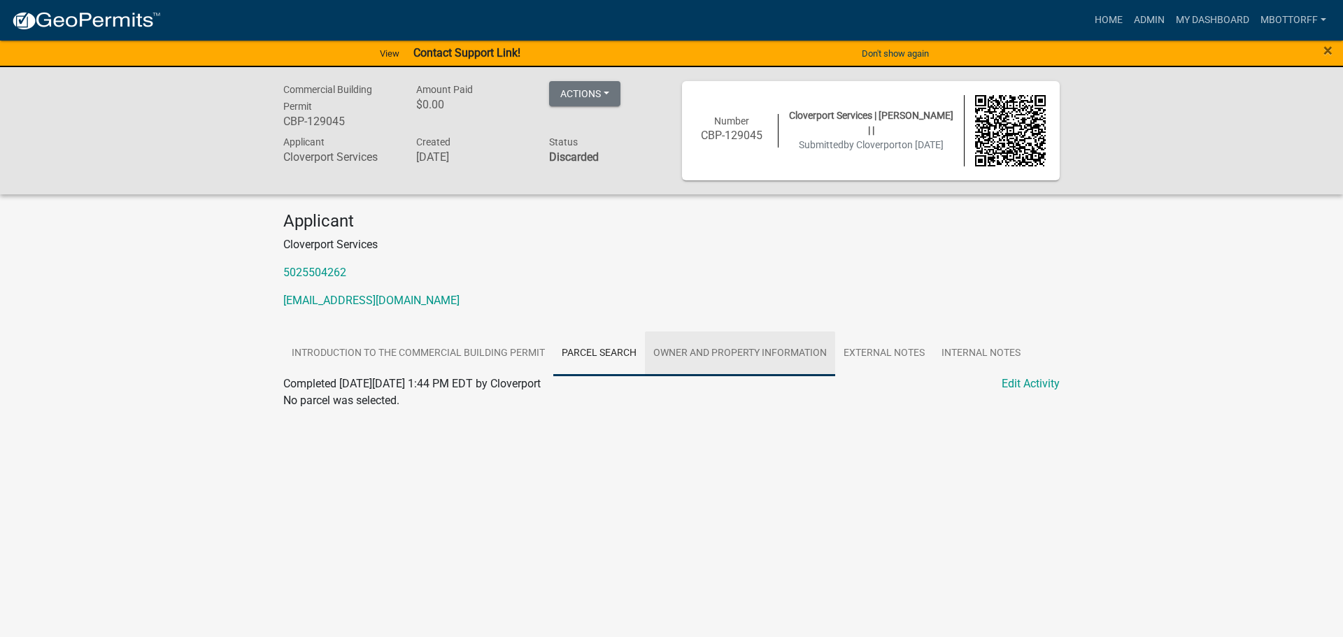
click at [720, 356] on link "Owner and Property Information" at bounding box center [740, 353] width 190 height 45
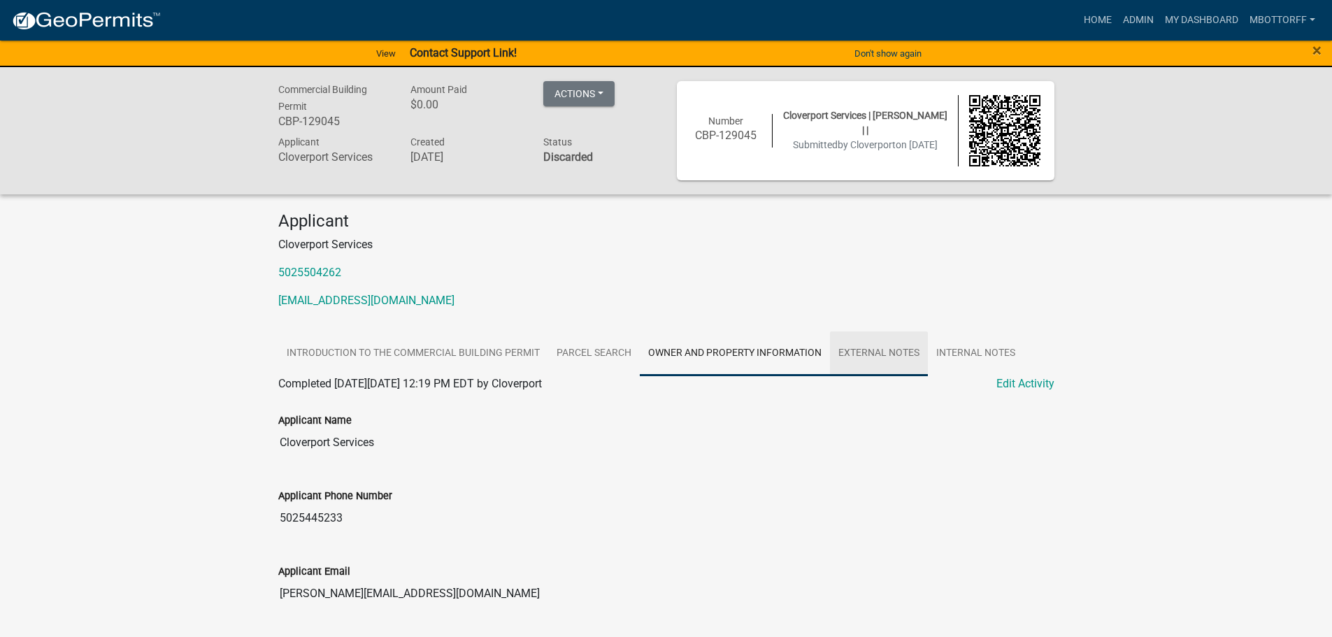
click at [886, 351] on link "External Notes" at bounding box center [879, 353] width 98 height 45
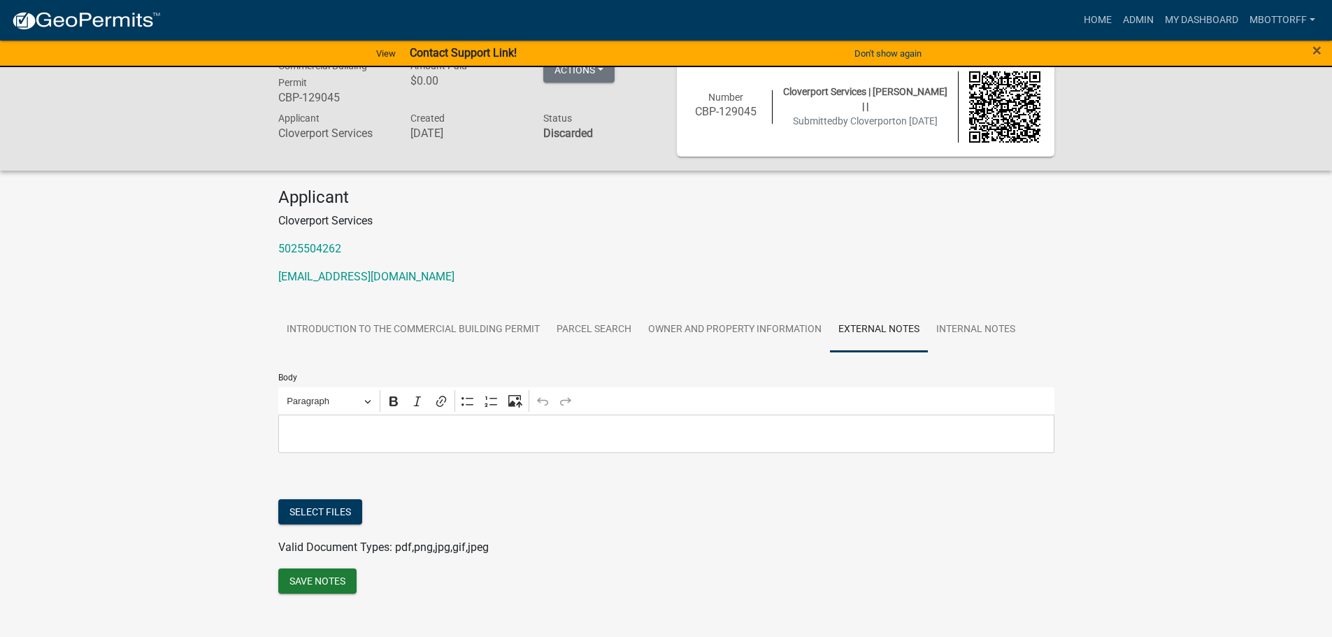
scroll to position [43, 0]
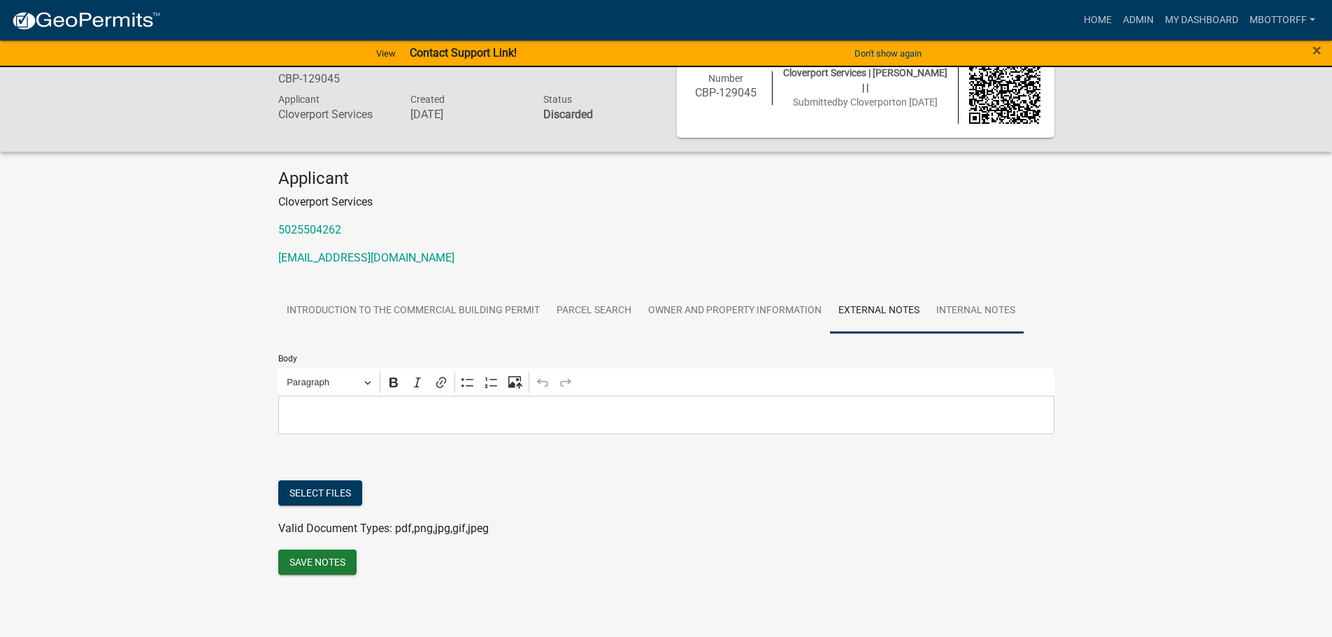
click at [968, 310] on link "Internal Notes" at bounding box center [976, 311] width 96 height 45
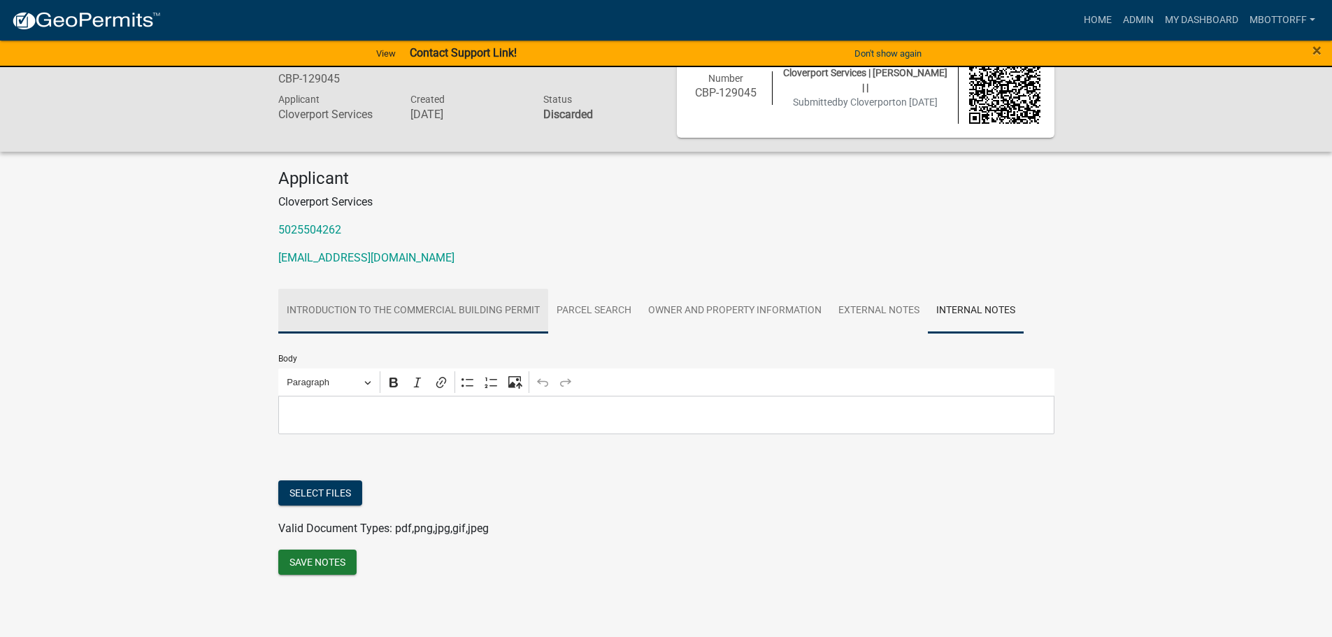
click at [343, 312] on link "Introduction to the Commercial Building Permit" at bounding box center [413, 311] width 270 height 45
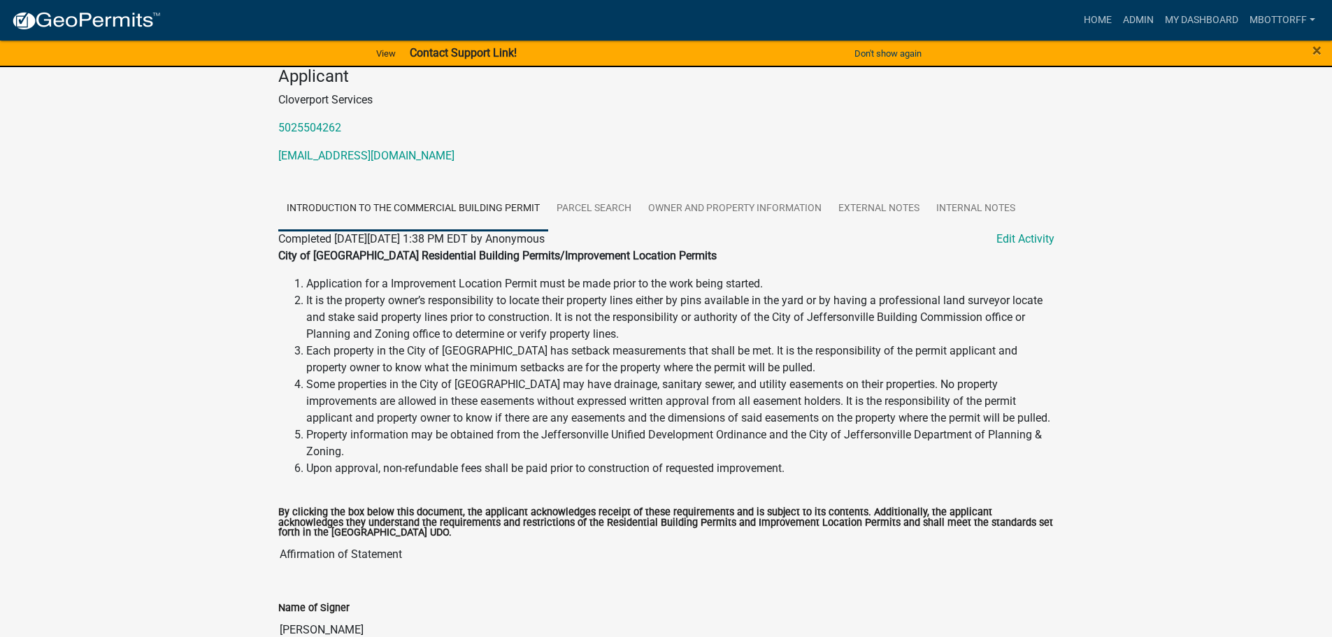
scroll to position [222, 0]
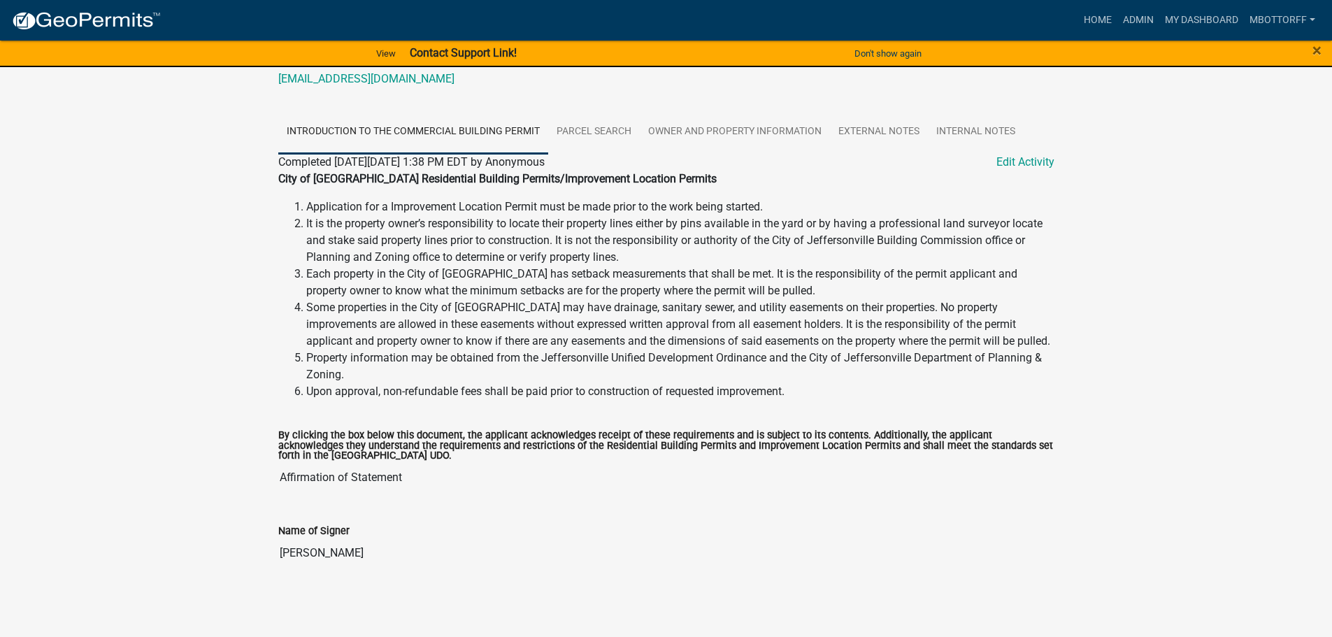
click at [521, 484] on input "Affirmation of Statement" at bounding box center [666, 478] width 776 height 28
